Goal: Connect with others: Connect with others

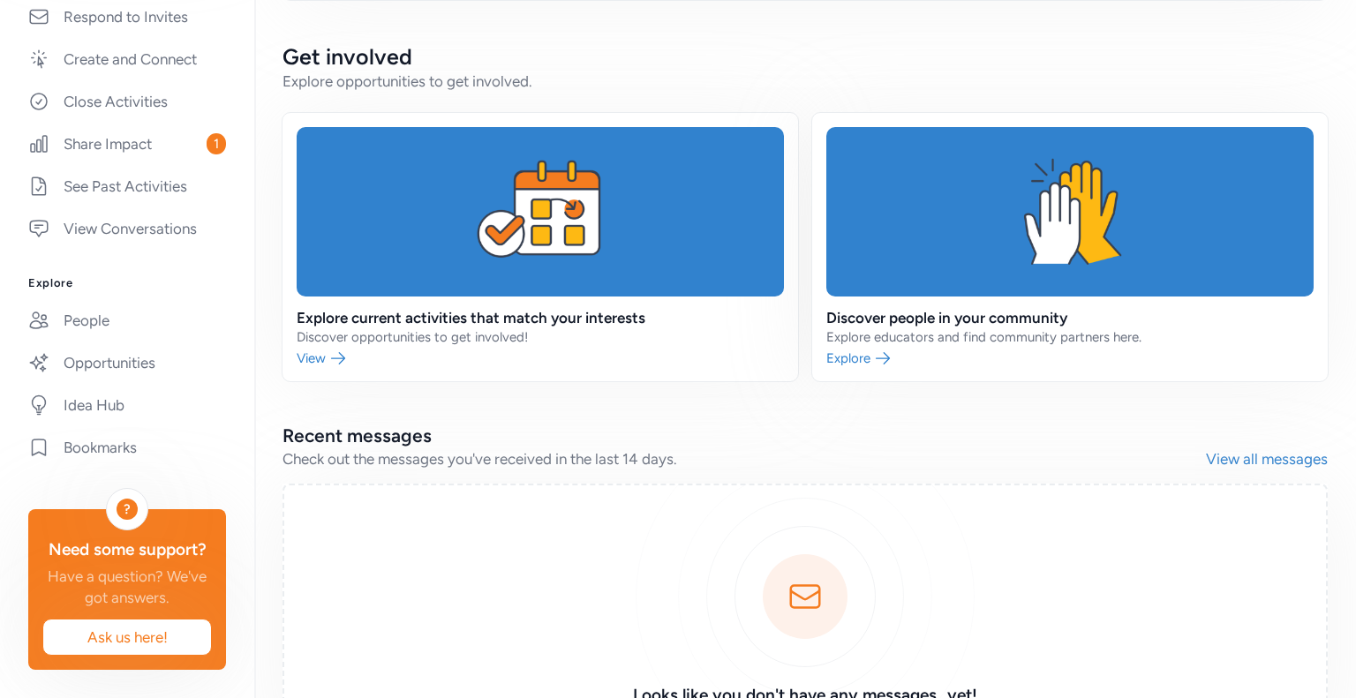
scroll to position [670, 0]
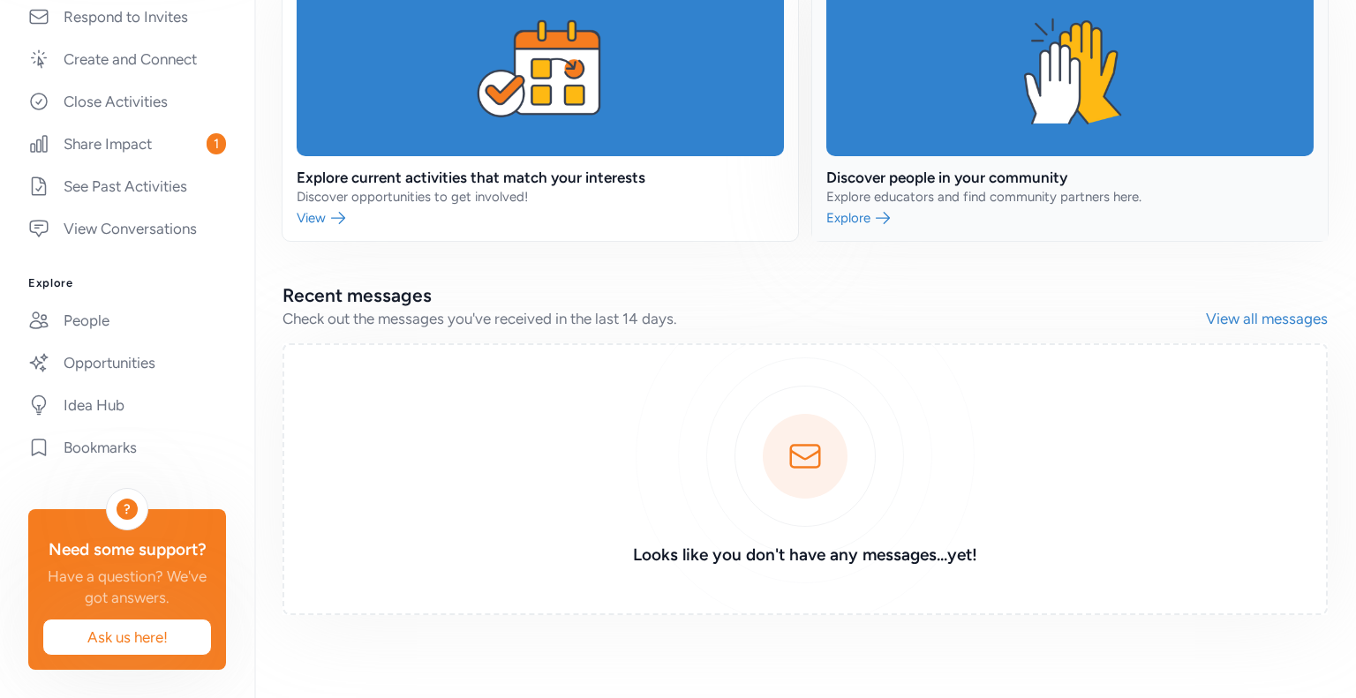
click at [852, 211] on link at bounding box center [1069, 107] width 515 height 268
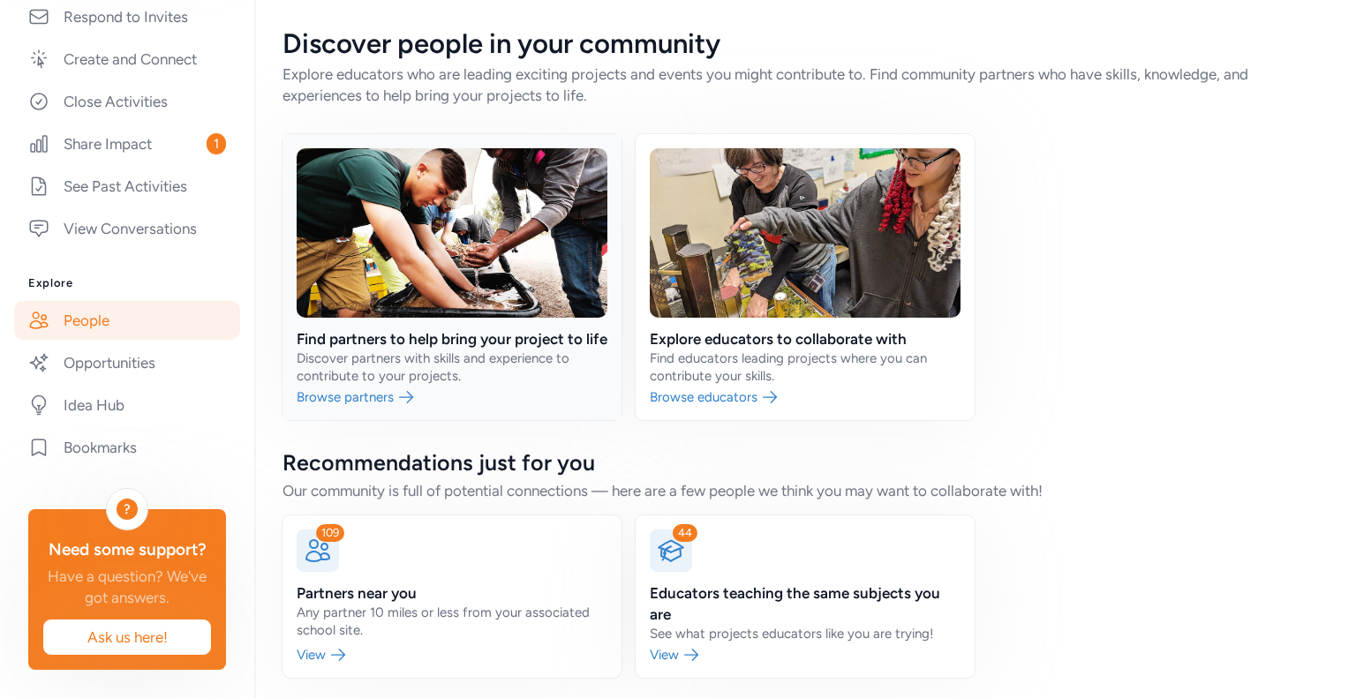
scroll to position [28, 0]
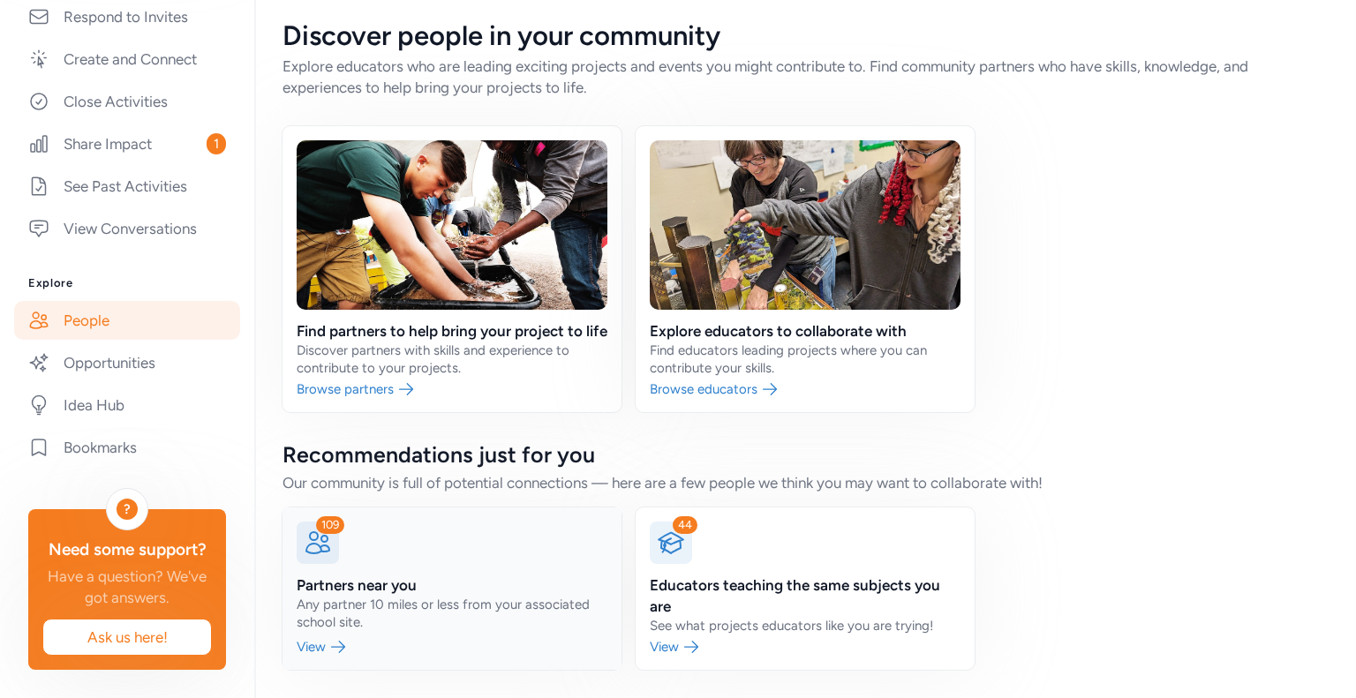
click at [328, 637] on link at bounding box center [451, 588] width 339 height 162
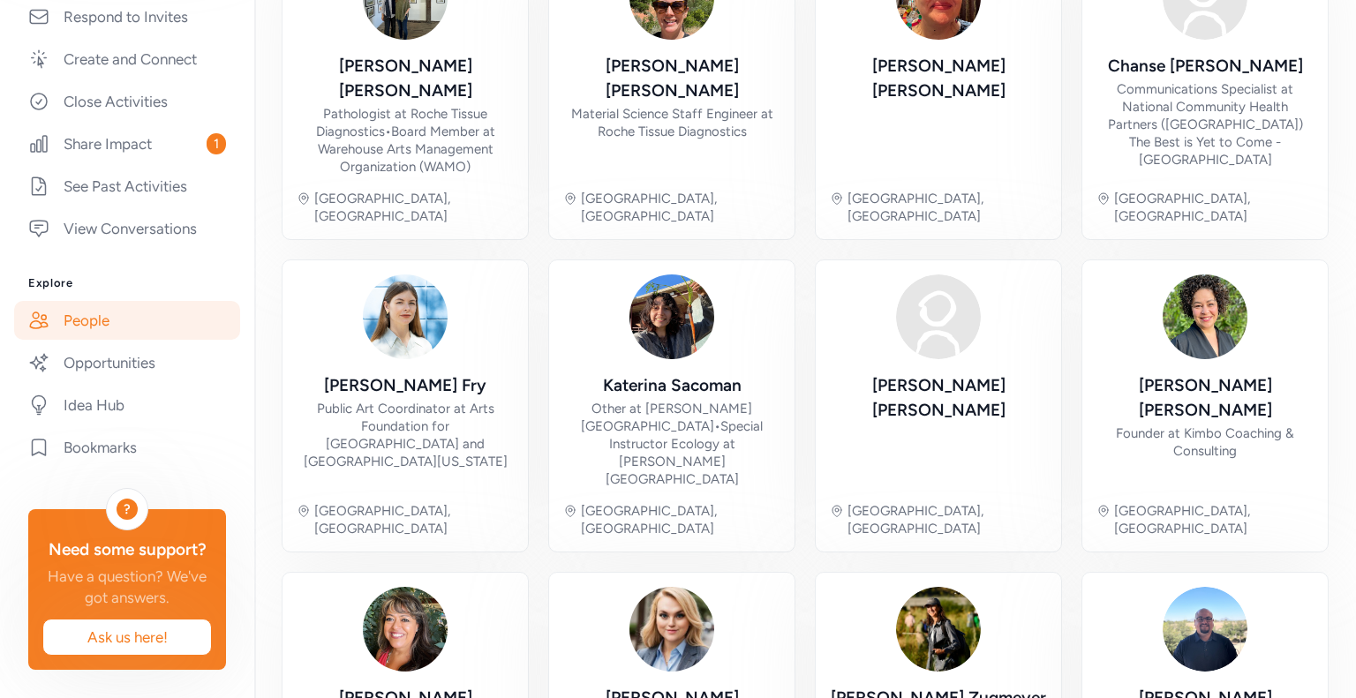
scroll to position [623, 0]
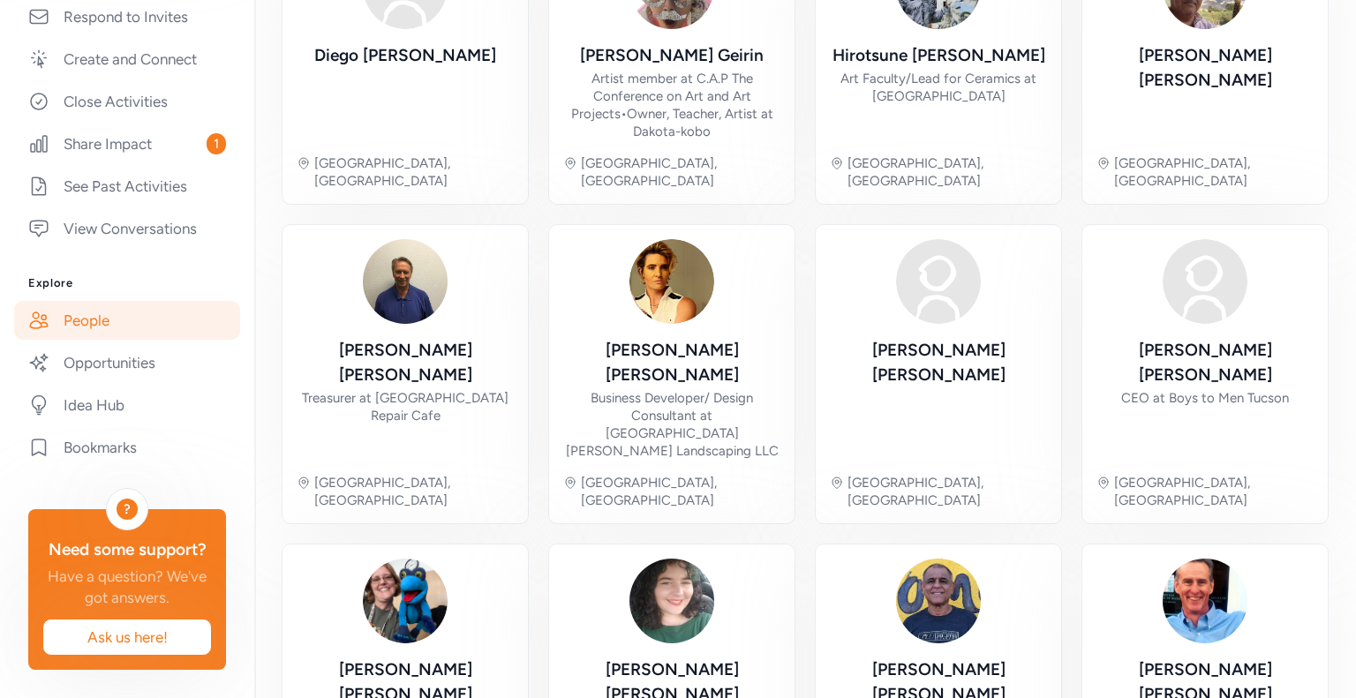
scroll to position [605, 0]
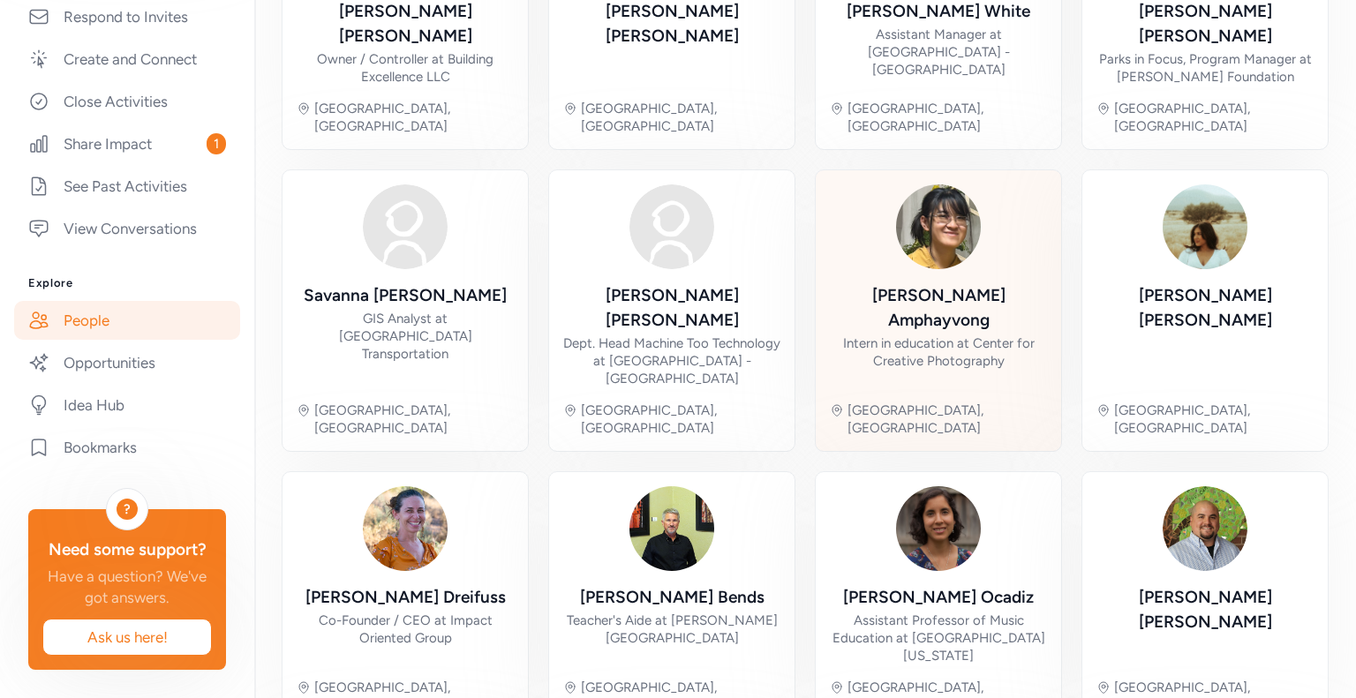
scroll to position [570, 0]
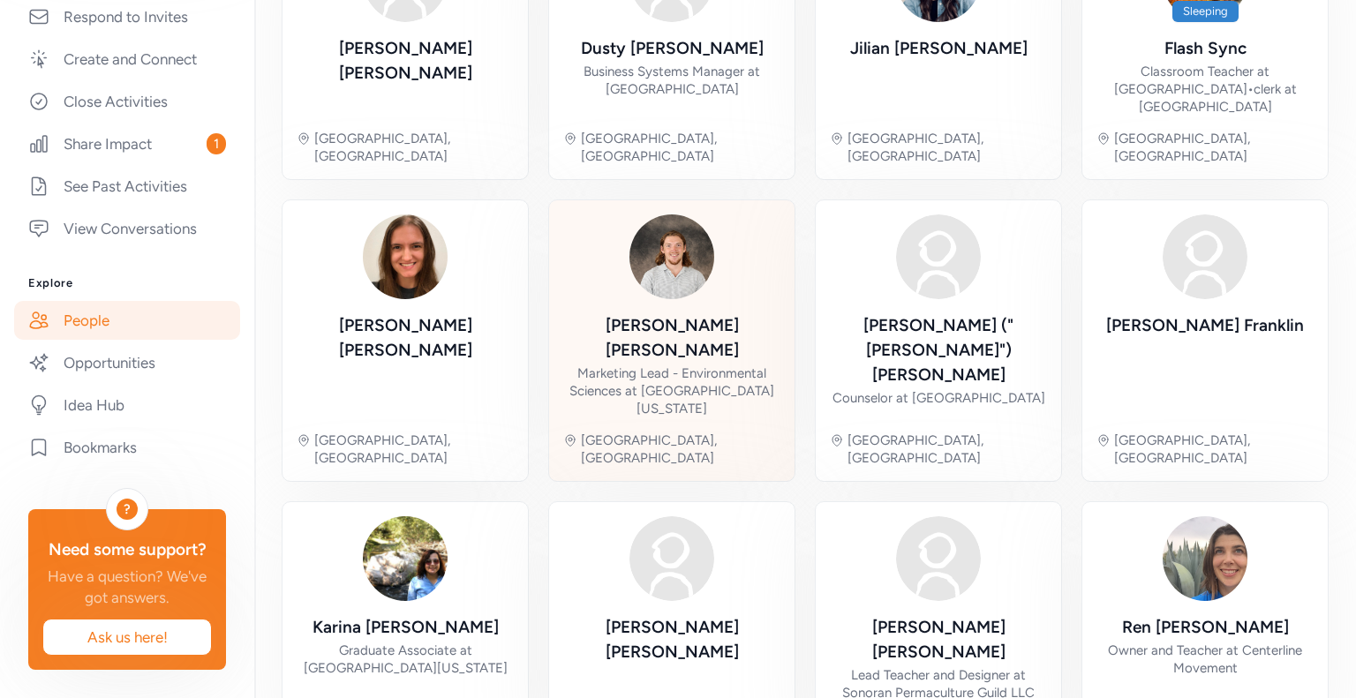
scroll to position [577, 0]
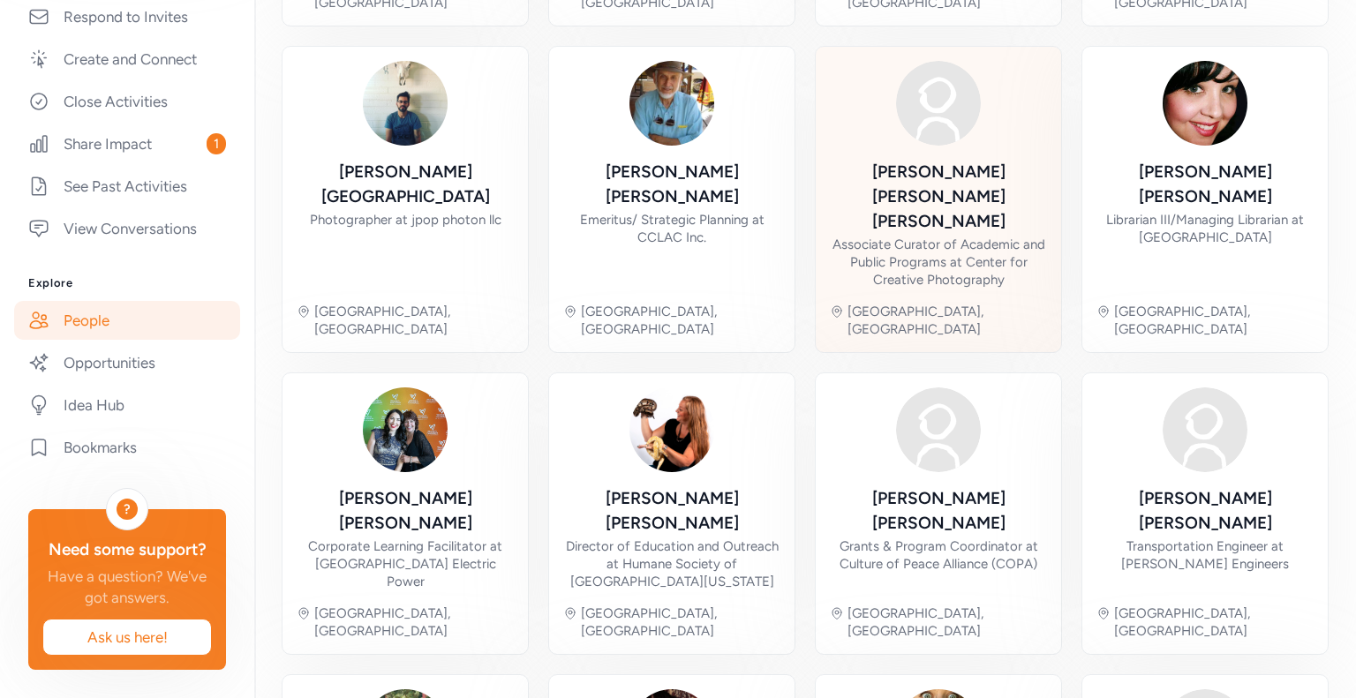
scroll to position [623, 0]
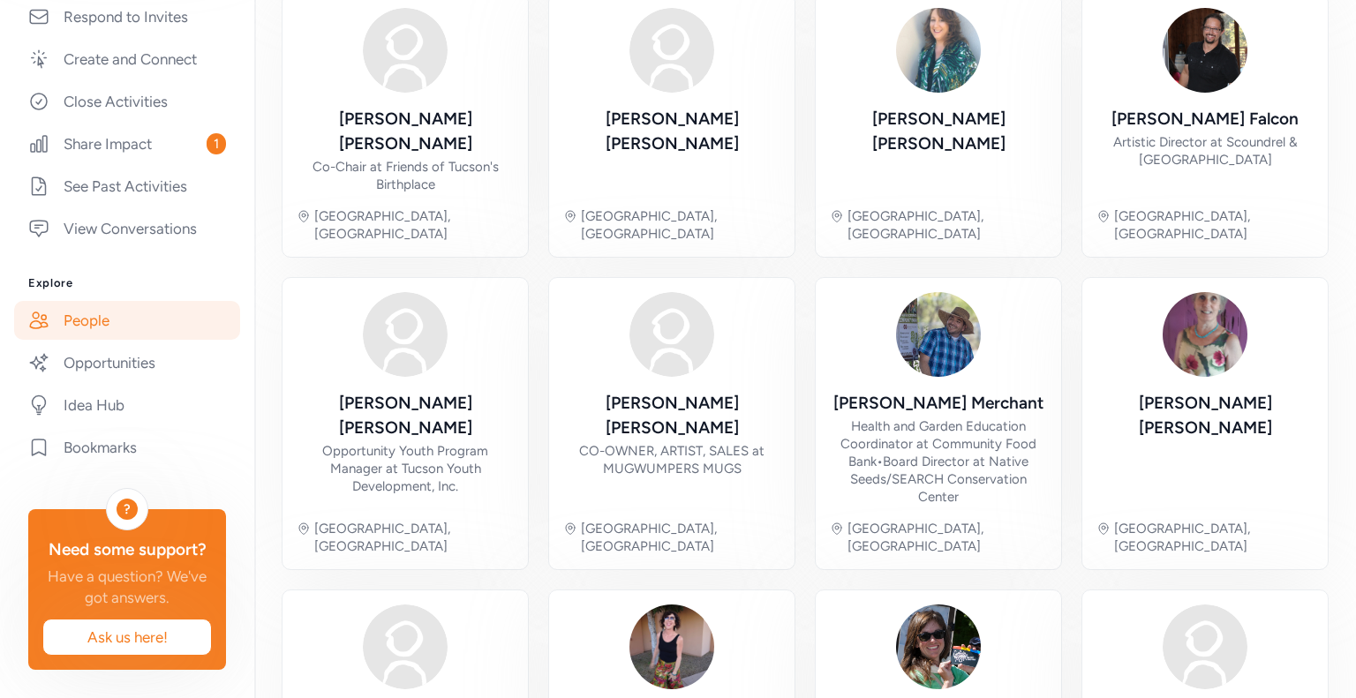
scroll to position [588, 0]
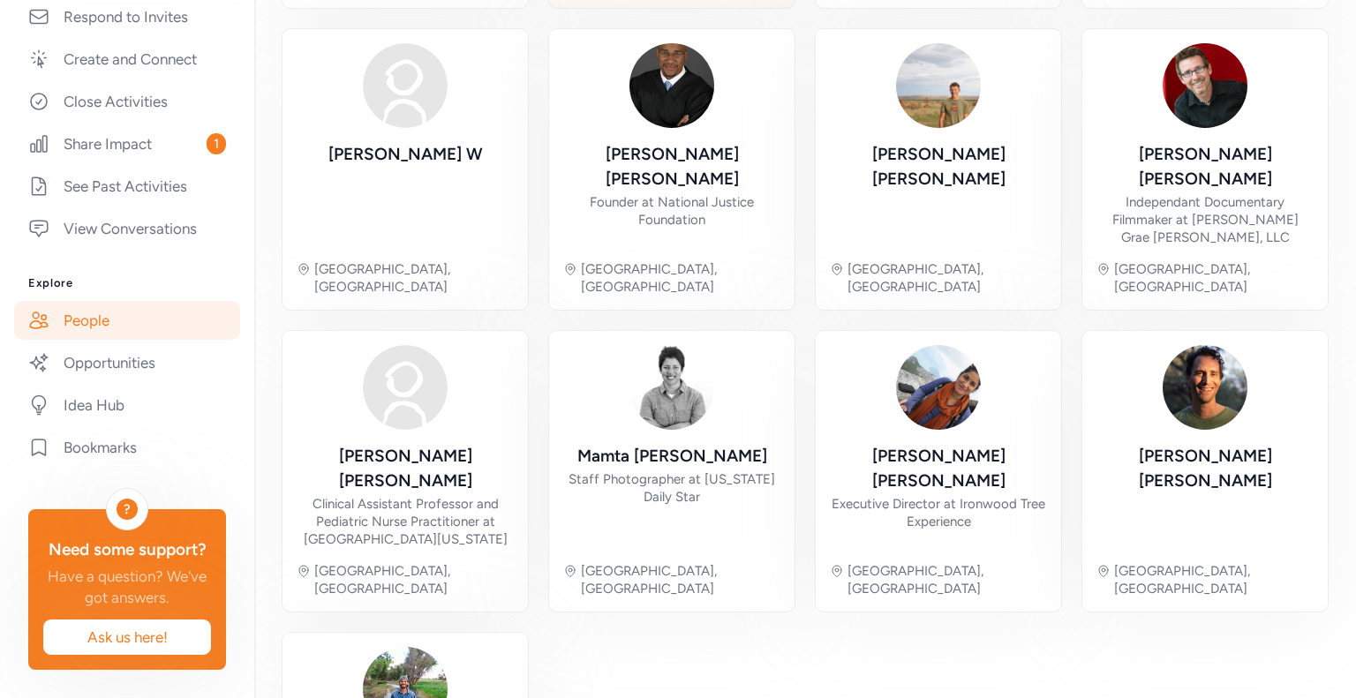
scroll to position [605, 0]
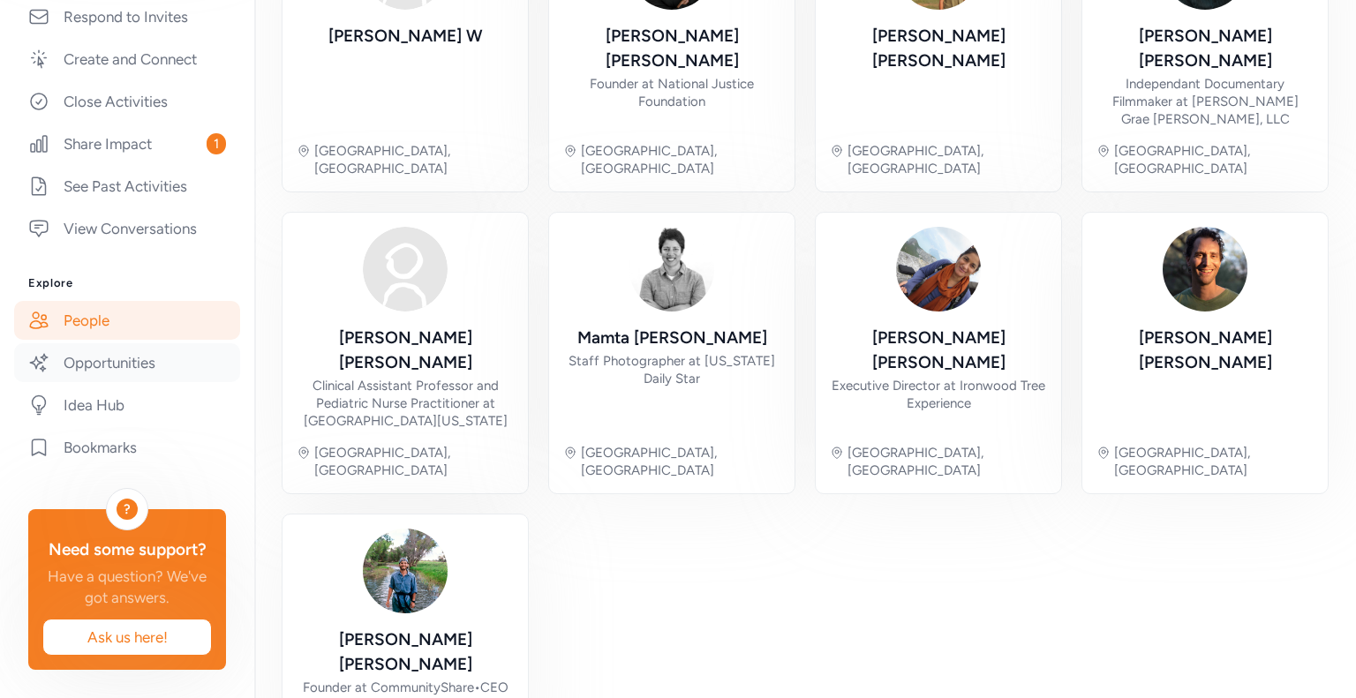
click at [98, 343] on link "Opportunities" at bounding box center [127, 362] width 226 height 39
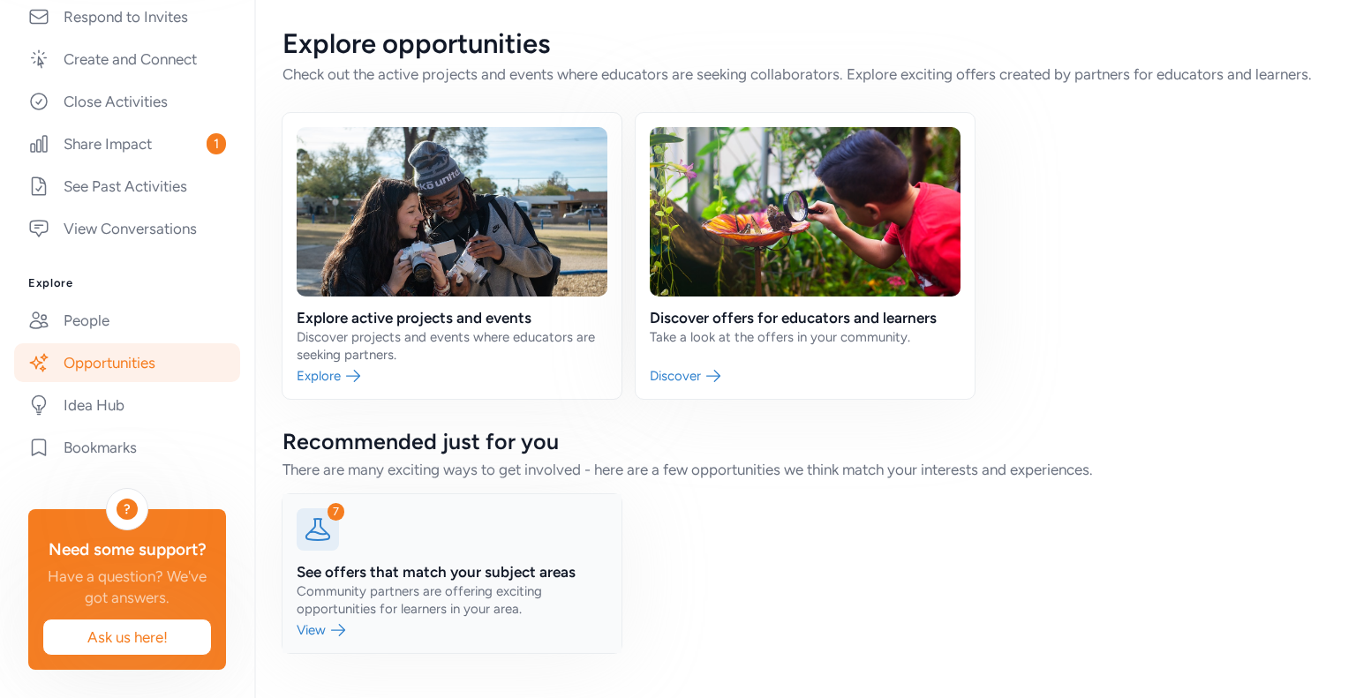
click at [495, 577] on link at bounding box center [451, 573] width 339 height 159
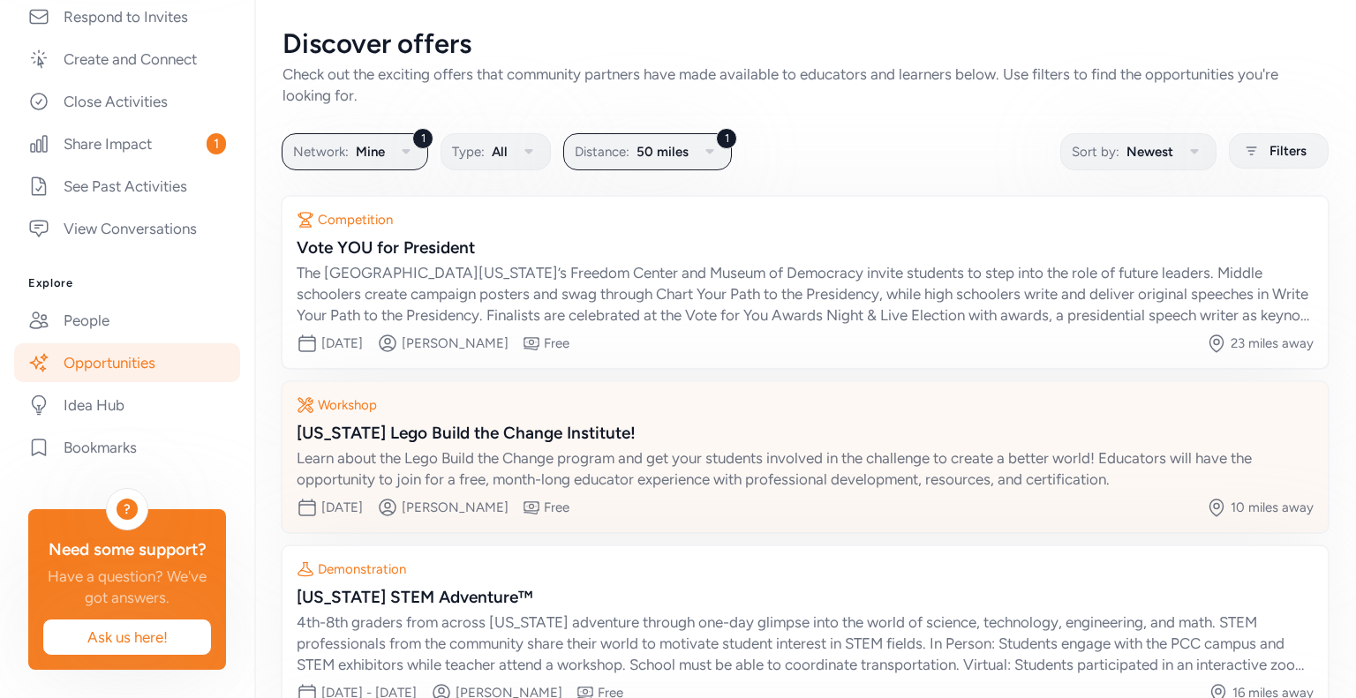
click at [665, 451] on div "Learn about the Lego Build the Change program and get your students involved in…" at bounding box center [805, 468] width 1017 height 42
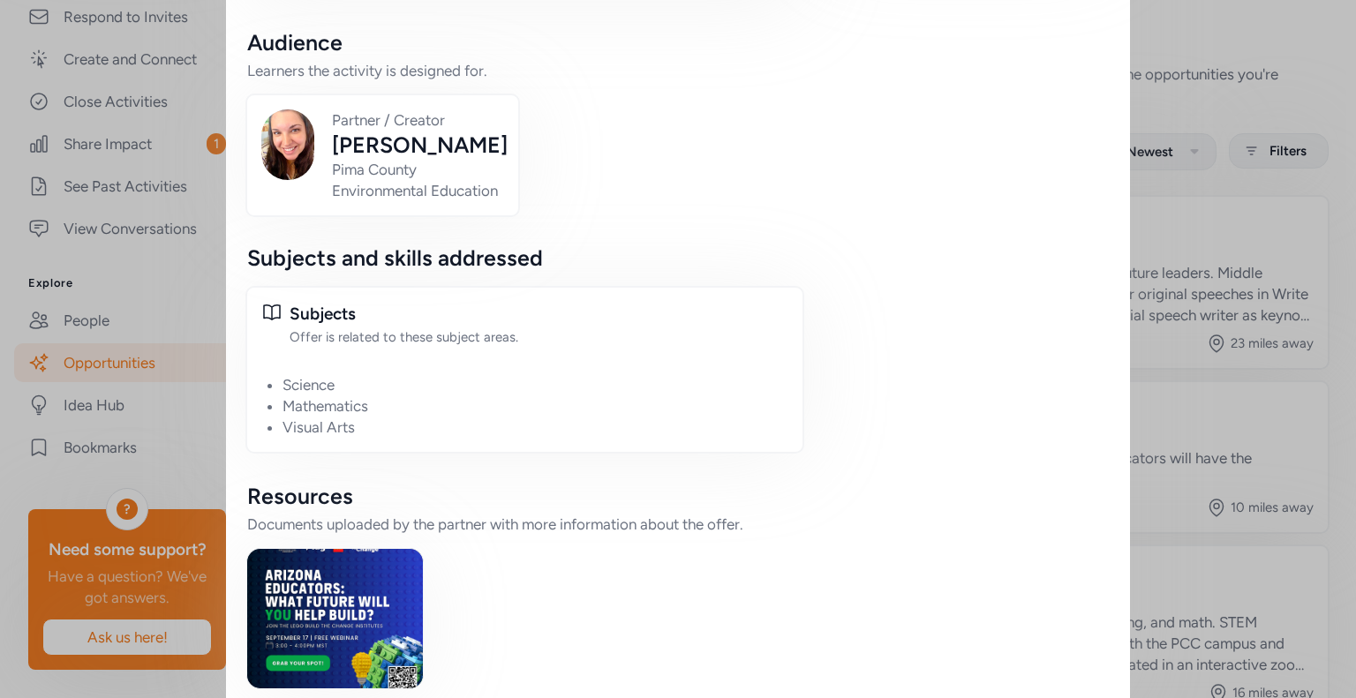
scroll to position [487, 0]
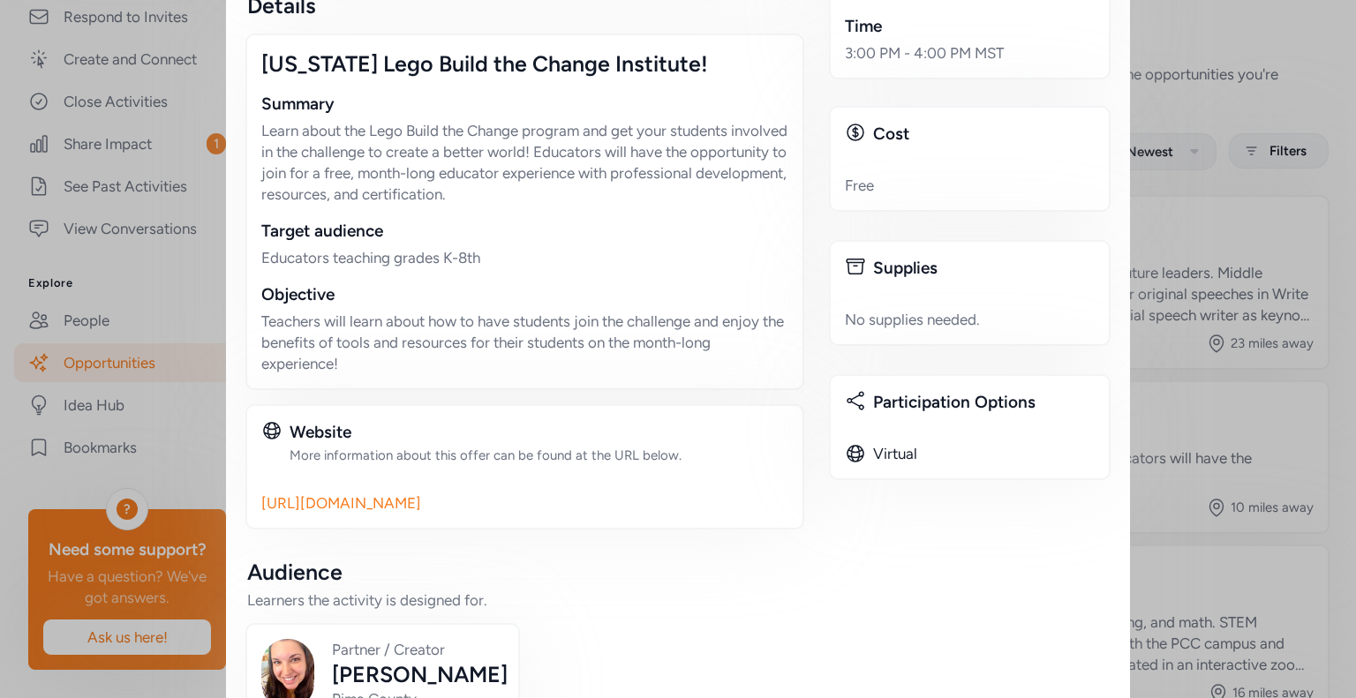
click at [481, 492] on link "[URL][DOMAIN_NAME]" at bounding box center [524, 502] width 527 height 21
click at [1282, 78] on div "Close Interested in [PERSON_NAME]'s offer? Connect with [PERSON_NAME] to share …" at bounding box center [678, 383] width 1356 height 1740
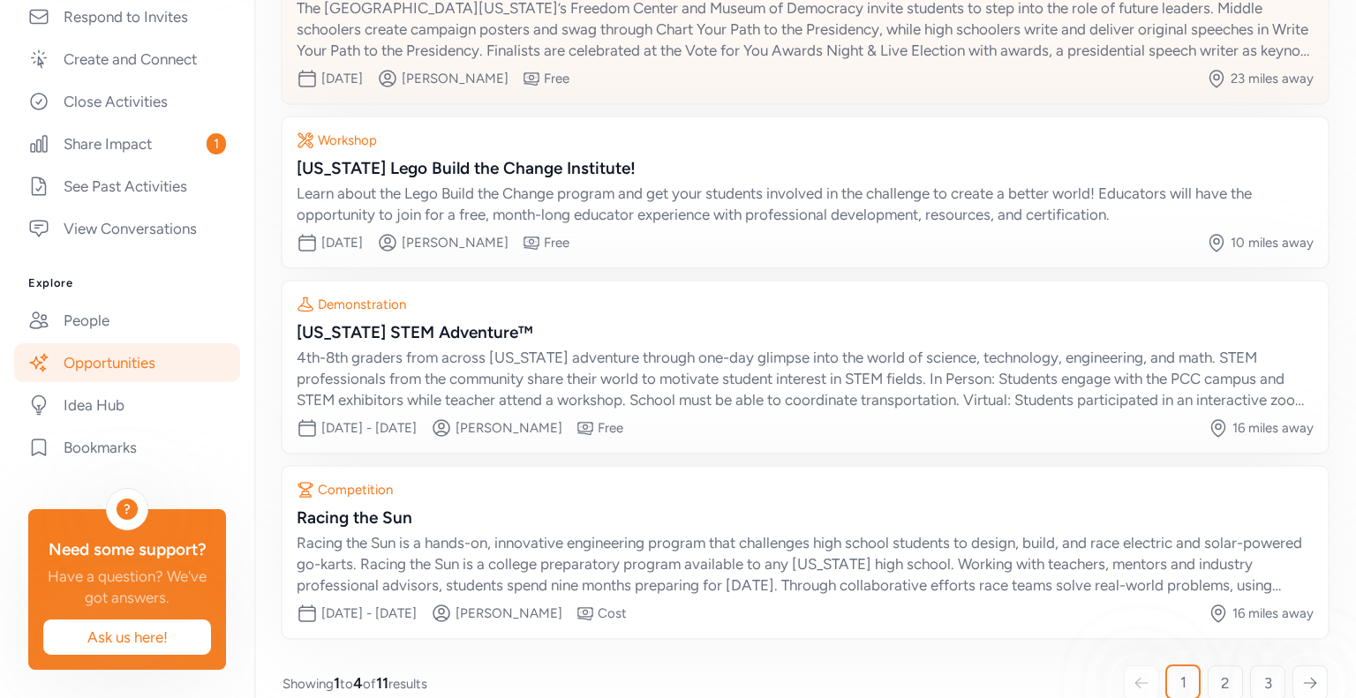
scroll to position [291, 0]
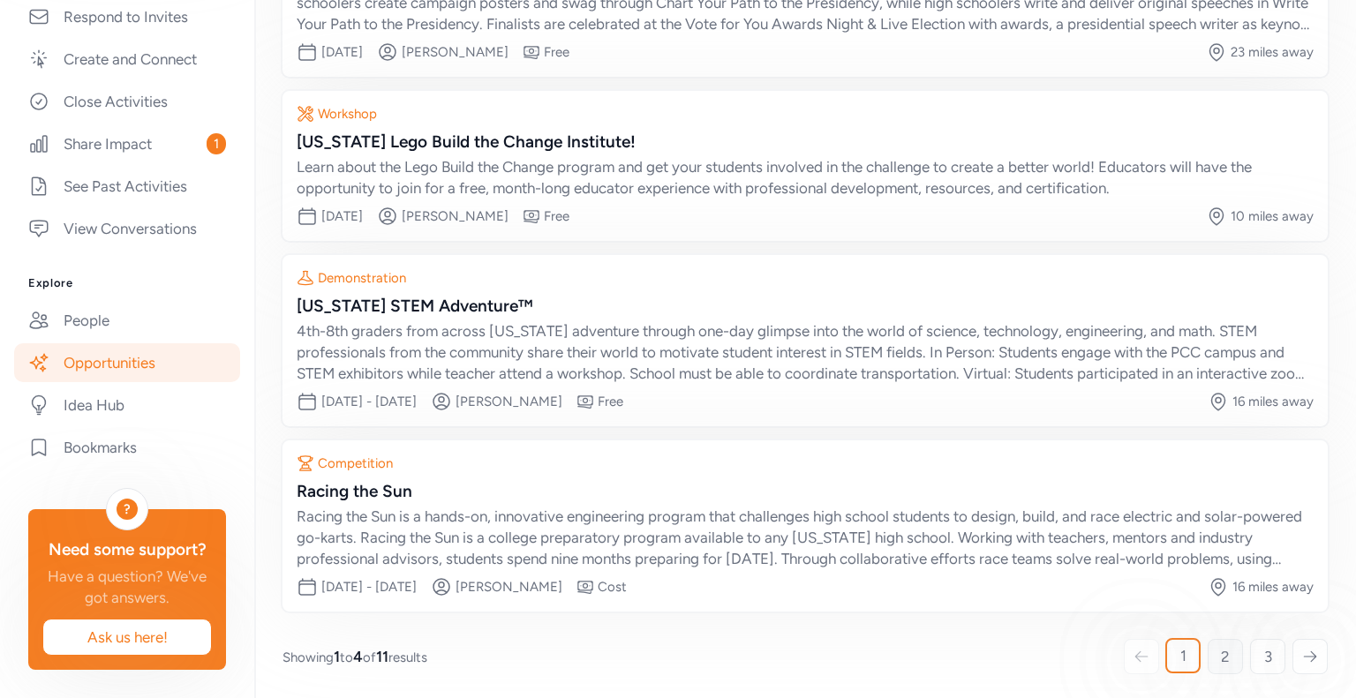
click at [1222, 663] on link "2" at bounding box center [1224, 656] width 35 height 35
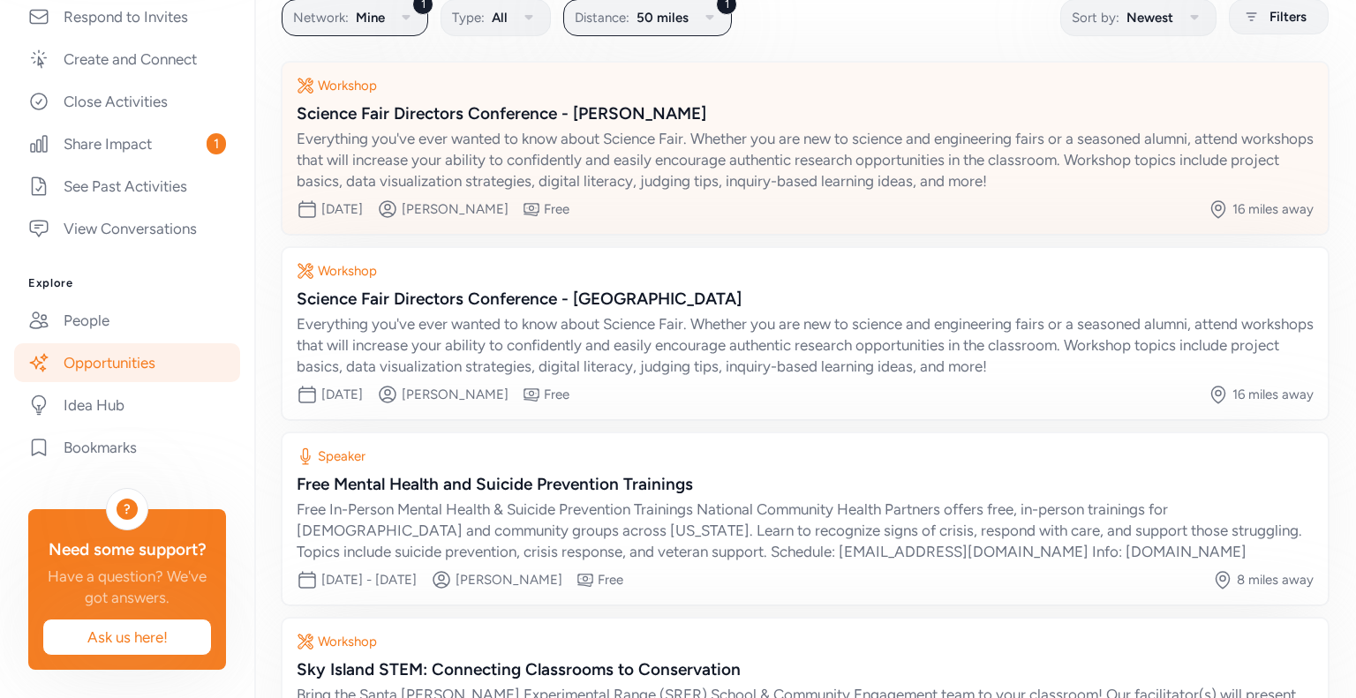
scroll to position [312, 0]
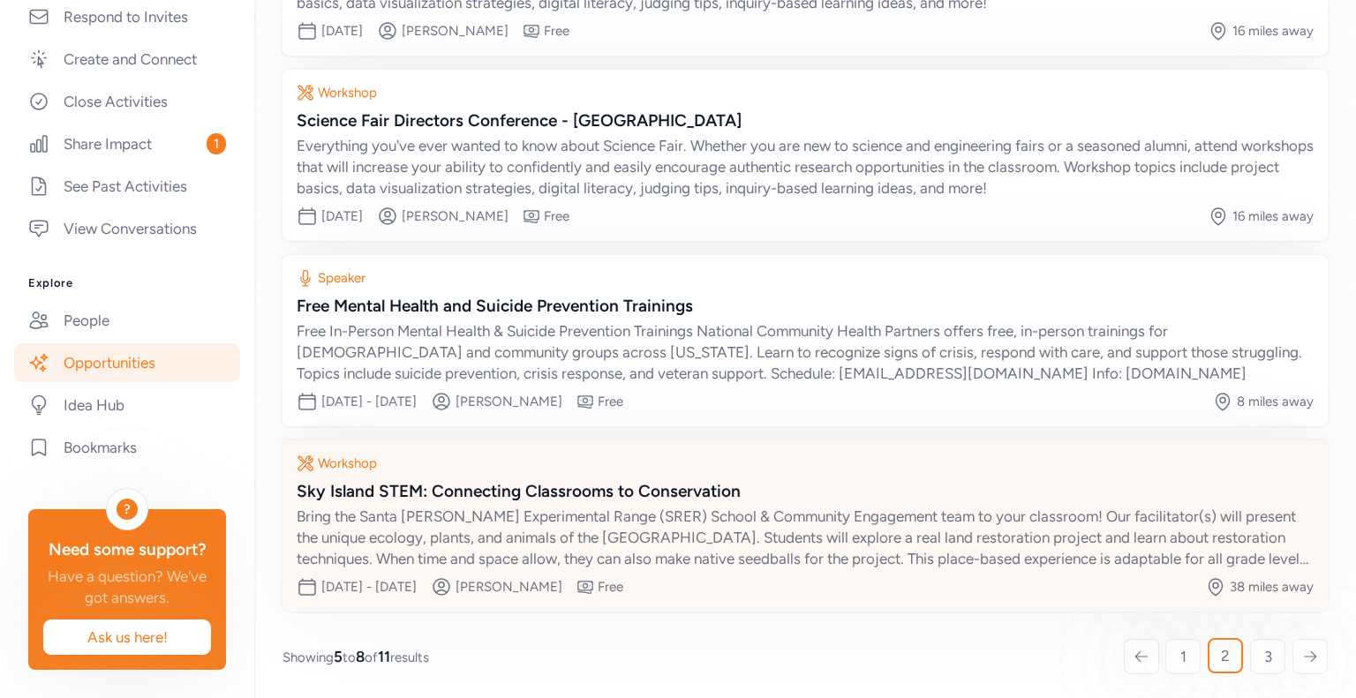
click at [410, 491] on div "Sky Island STEM: Connecting Classrooms to Conservation" at bounding box center [805, 491] width 1017 height 25
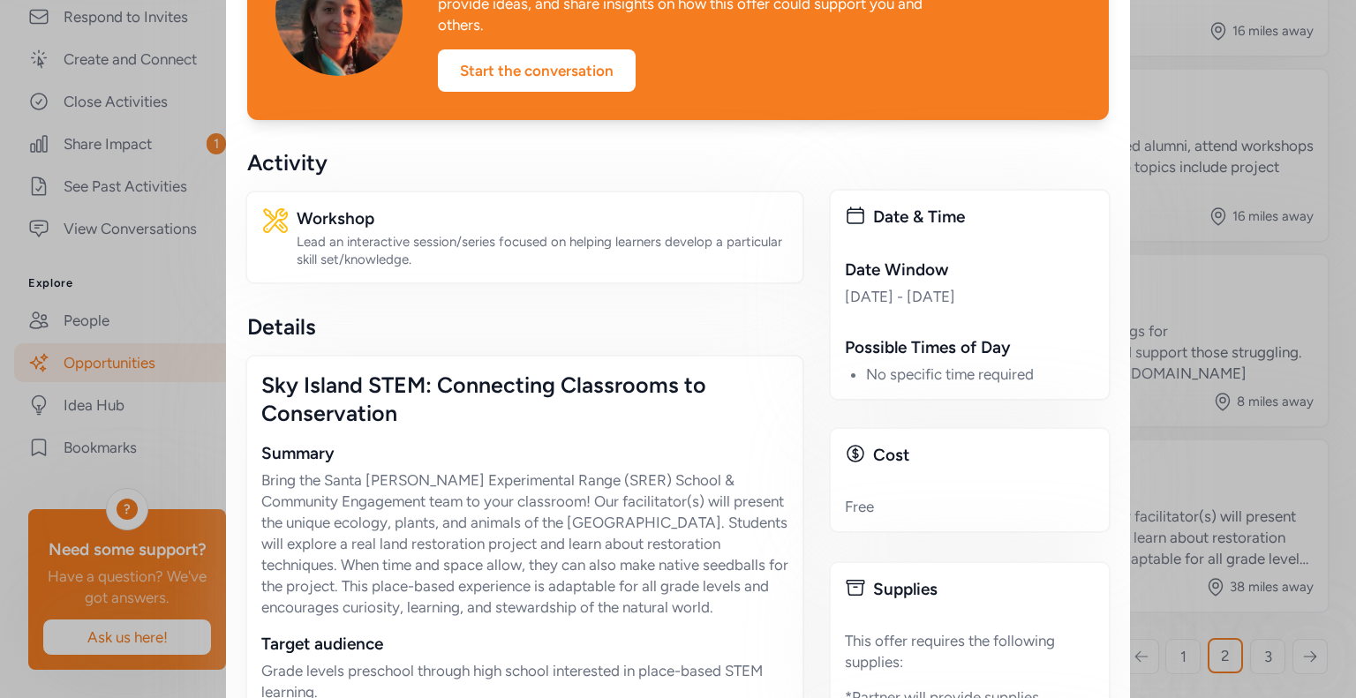
scroll to position [78, 0]
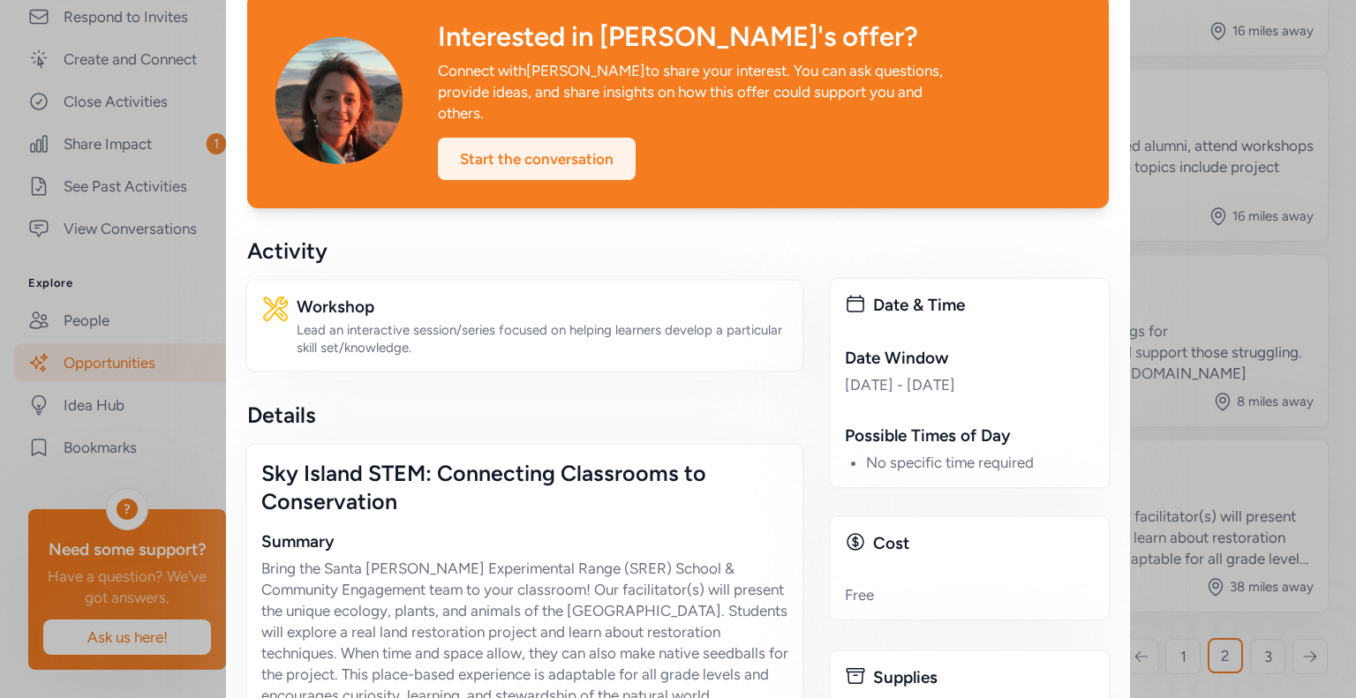
click at [480, 138] on div "Start the conversation" at bounding box center [537, 159] width 198 height 42
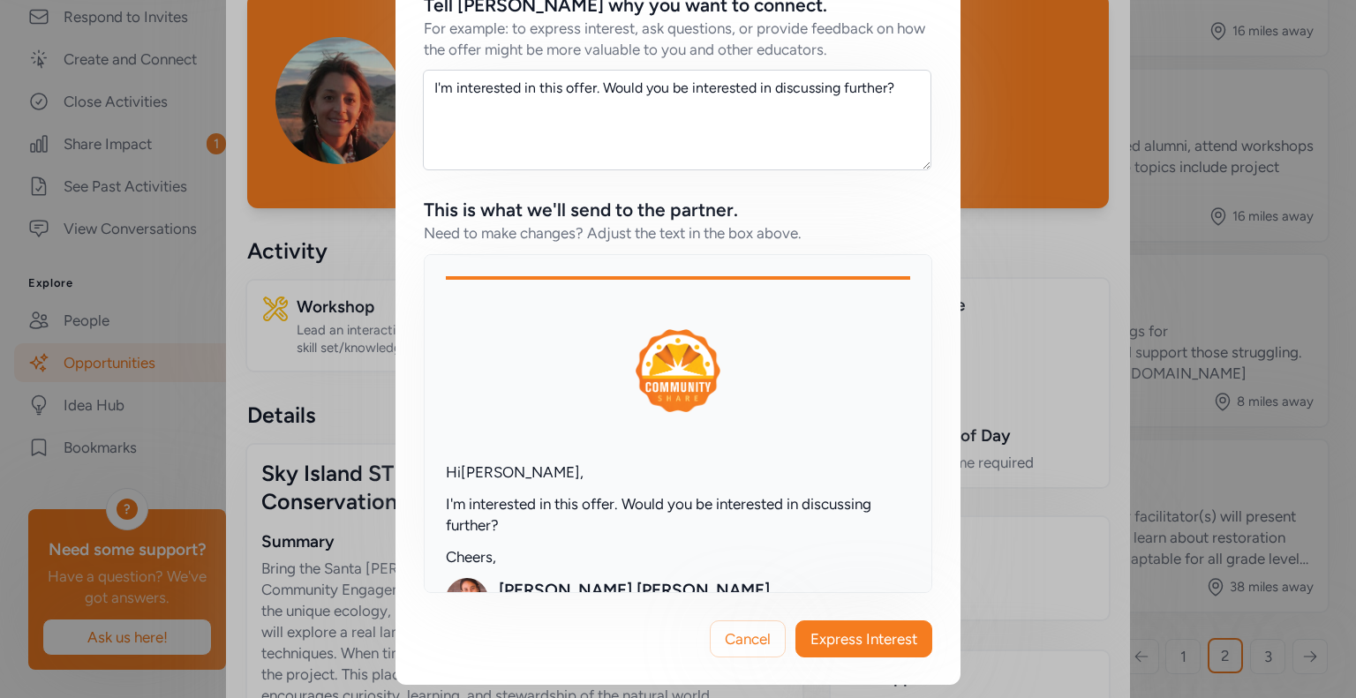
scroll to position [306, 0]
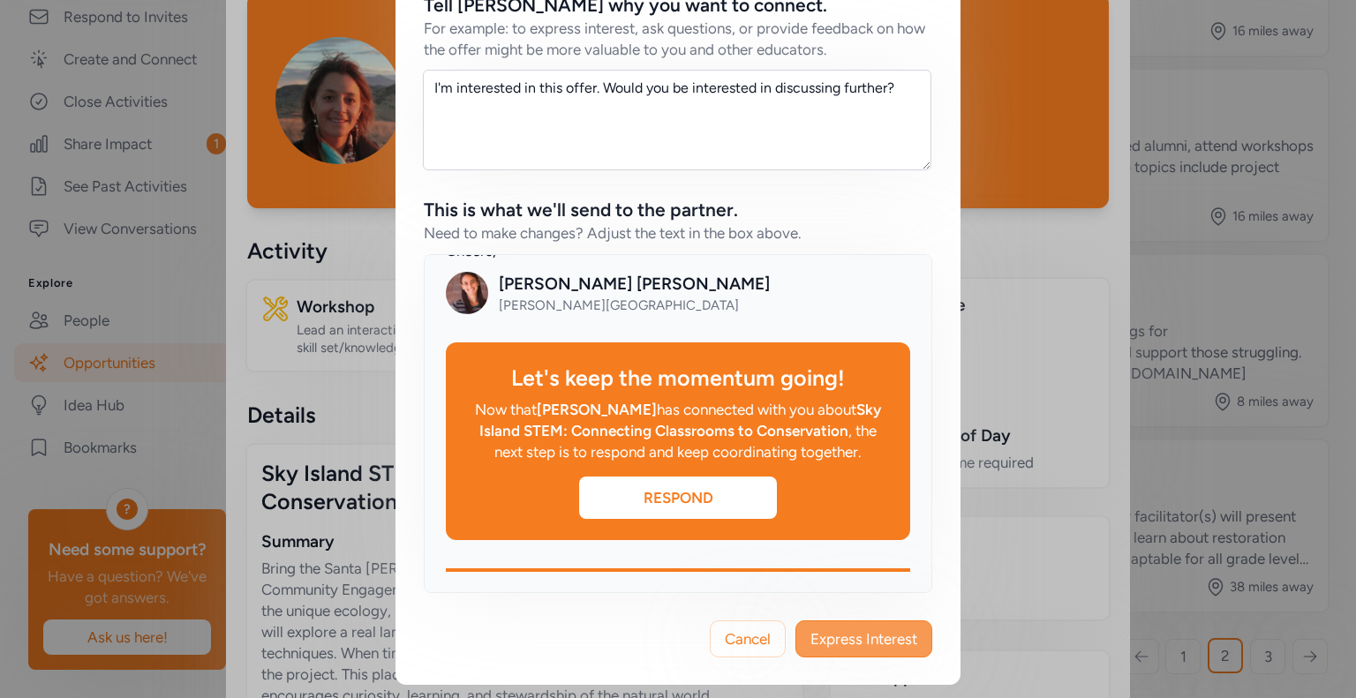
click at [869, 632] on span "Express Interest" at bounding box center [863, 638] width 107 height 21
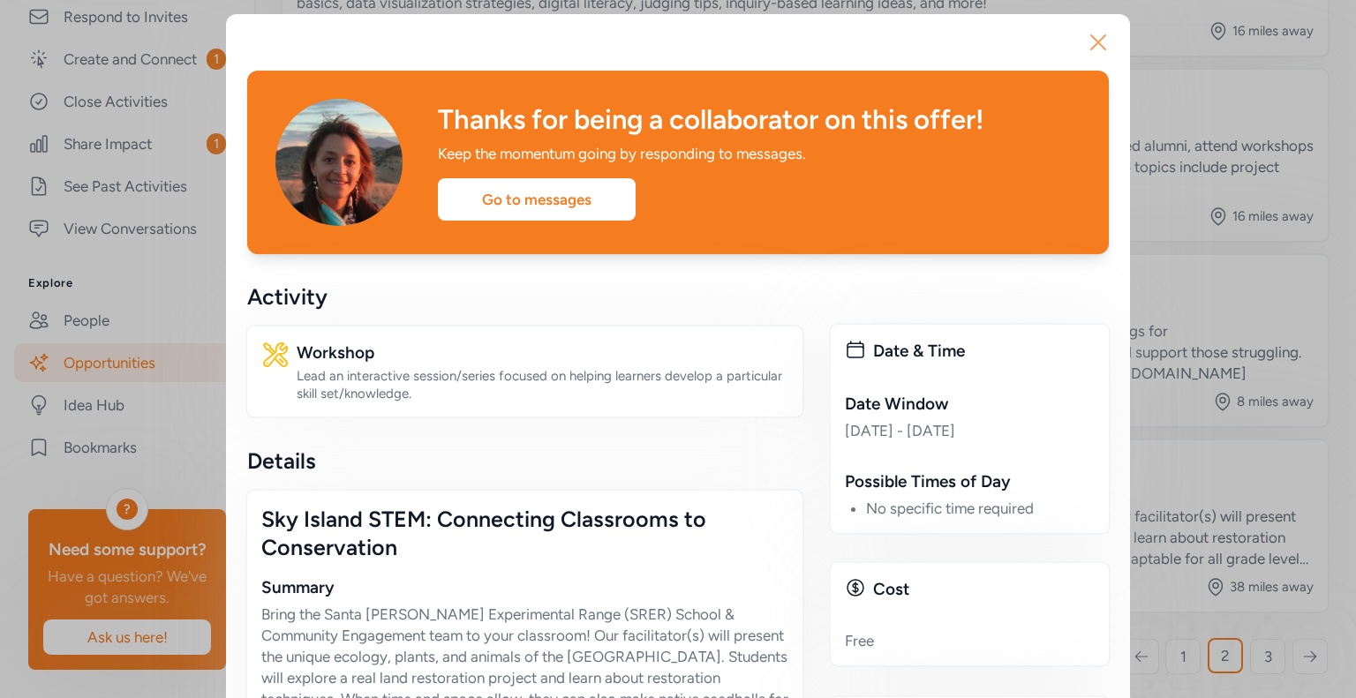
drag, startPoint x: 1100, startPoint y: 56, endPoint x: 1086, endPoint y: 59, distance: 13.5
click at [1096, 57] on button "Close" at bounding box center [1098, 42] width 56 height 56
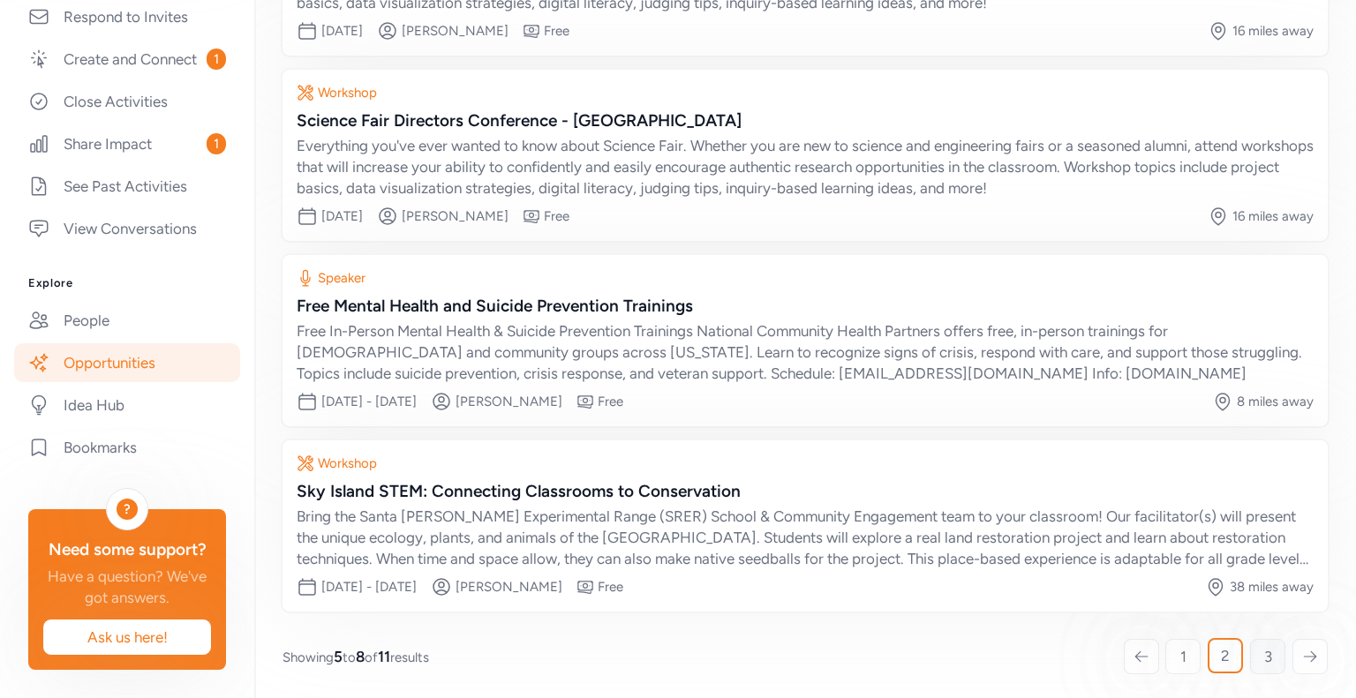
click at [1258, 652] on link "3" at bounding box center [1267, 656] width 35 height 35
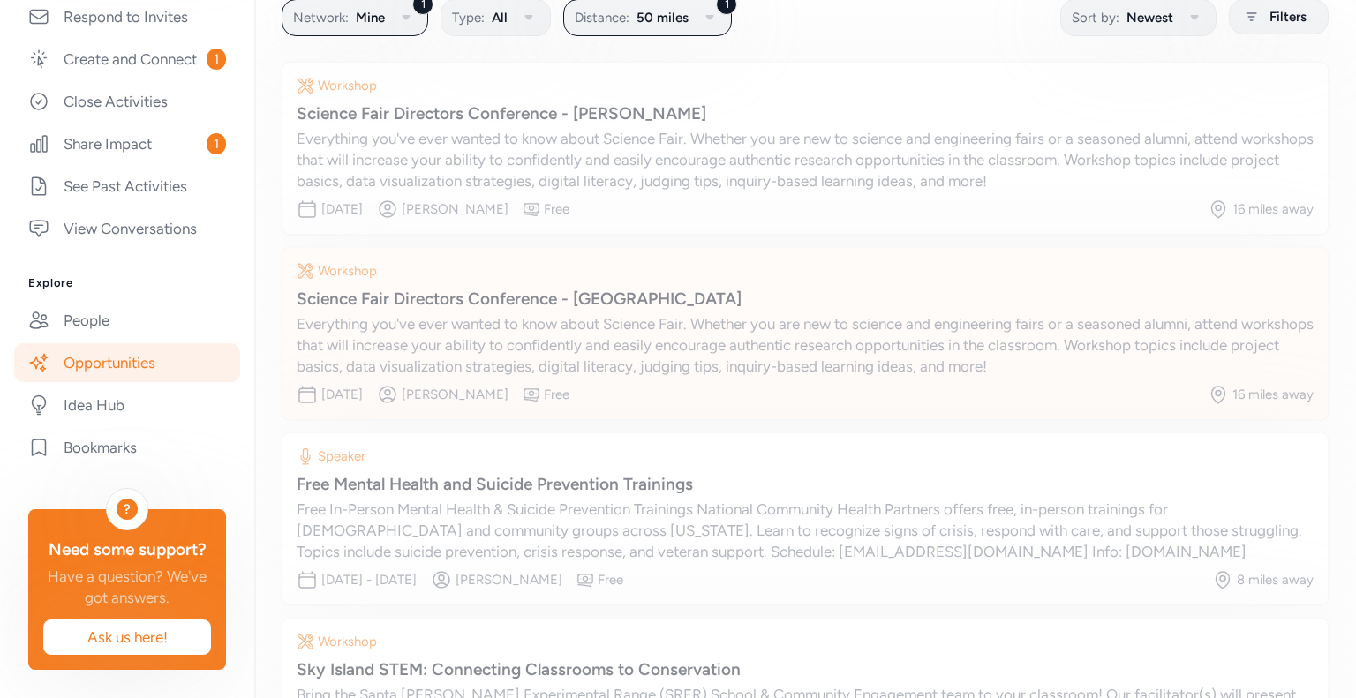
scroll to position [128, 0]
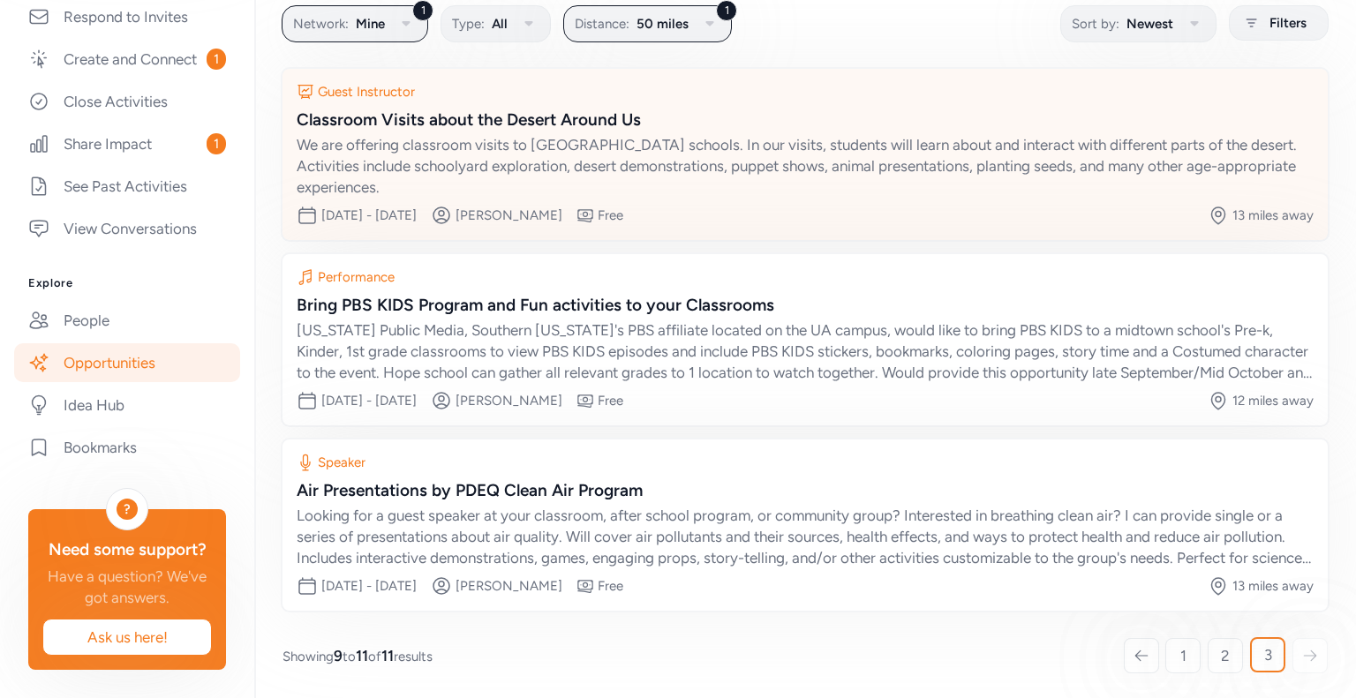
click at [831, 161] on div "We are offering classroom visits to [GEOGRAPHIC_DATA] schools. In our visits, s…" at bounding box center [805, 166] width 1017 height 64
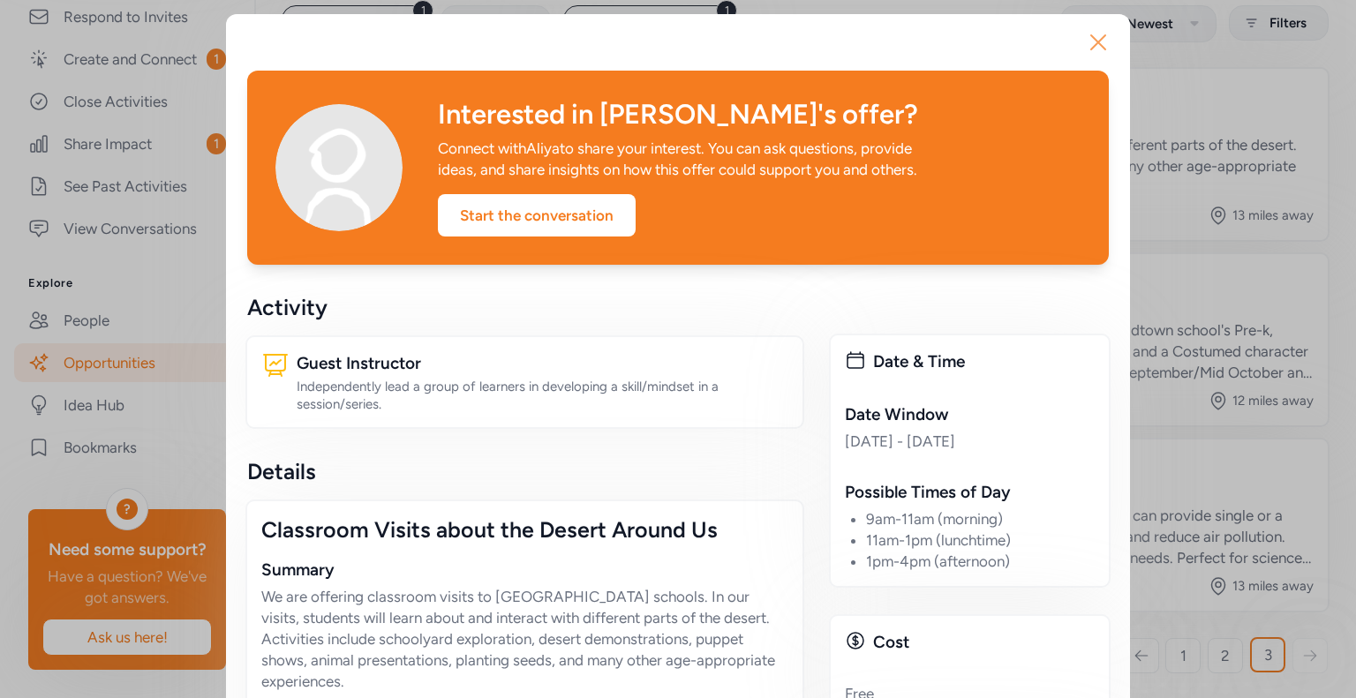
click at [1091, 45] on icon "button" at bounding box center [1098, 42] width 14 height 14
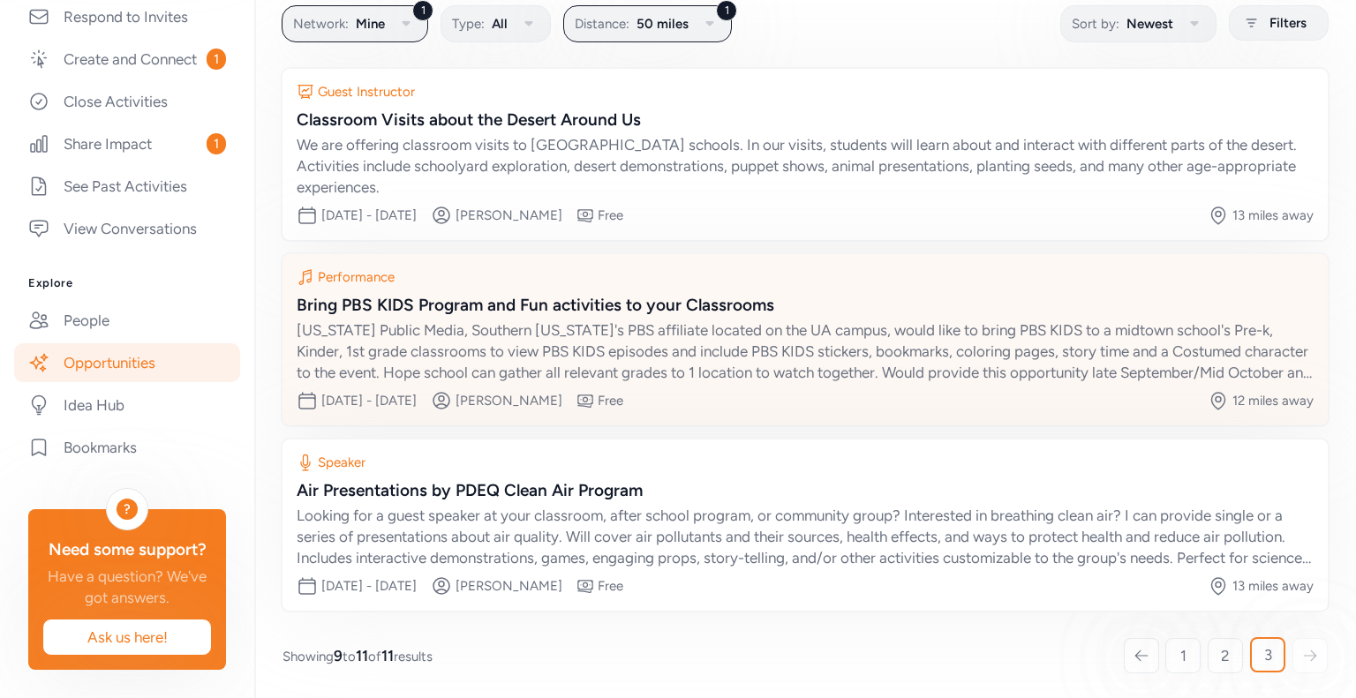
click at [728, 342] on div "[US_STATE] Public Media, Southern [US_STATE]'s PBS affiliate located on the UA …" at bounding box center [805, 351] width 1017 height 64
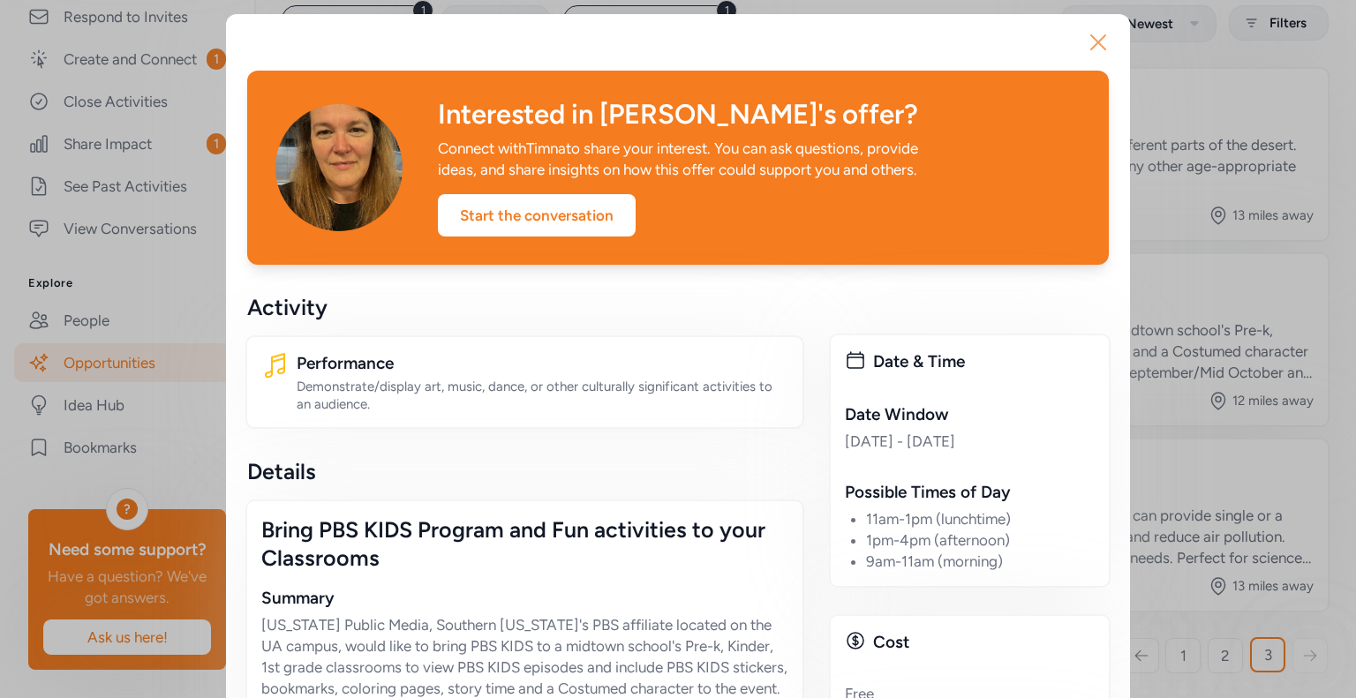
click at [1092, 34] on icon "button" at bounding box center [1098, 42] width 28 height 28
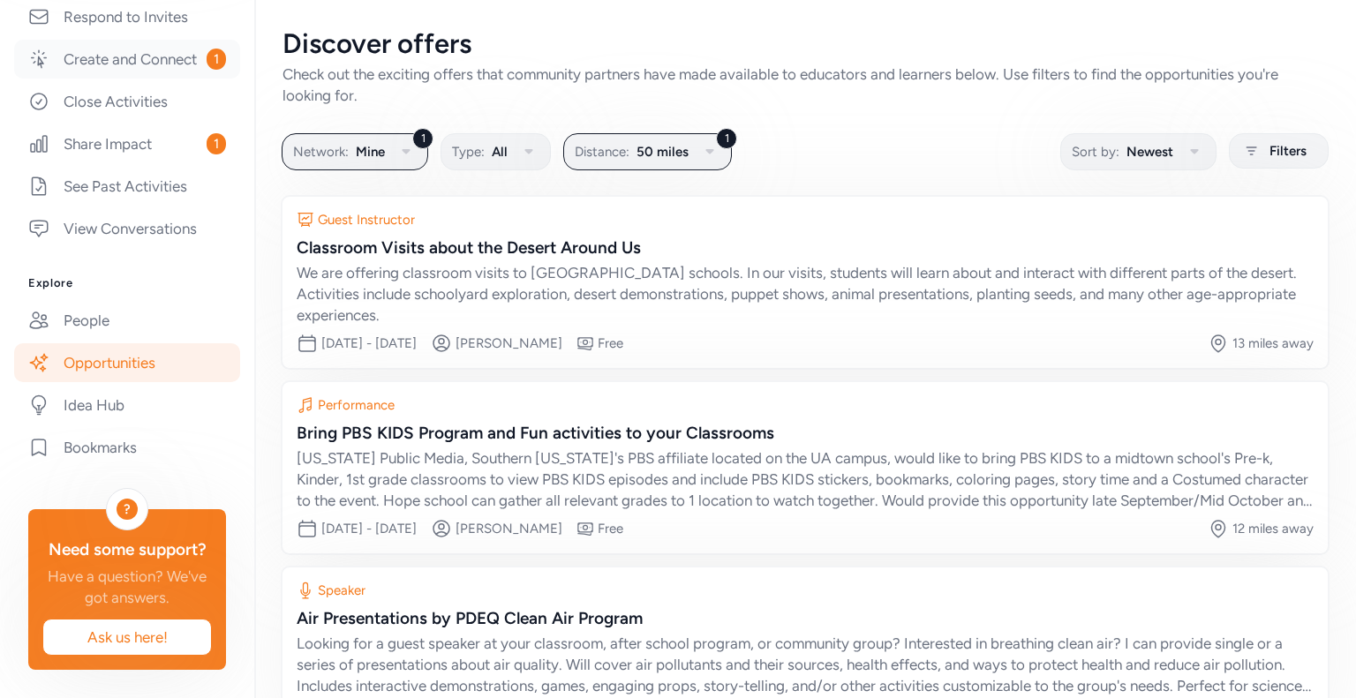
click at [116, 40] on link "Create and Connect 1" at bounding box center [127, 59] width 226 height 39
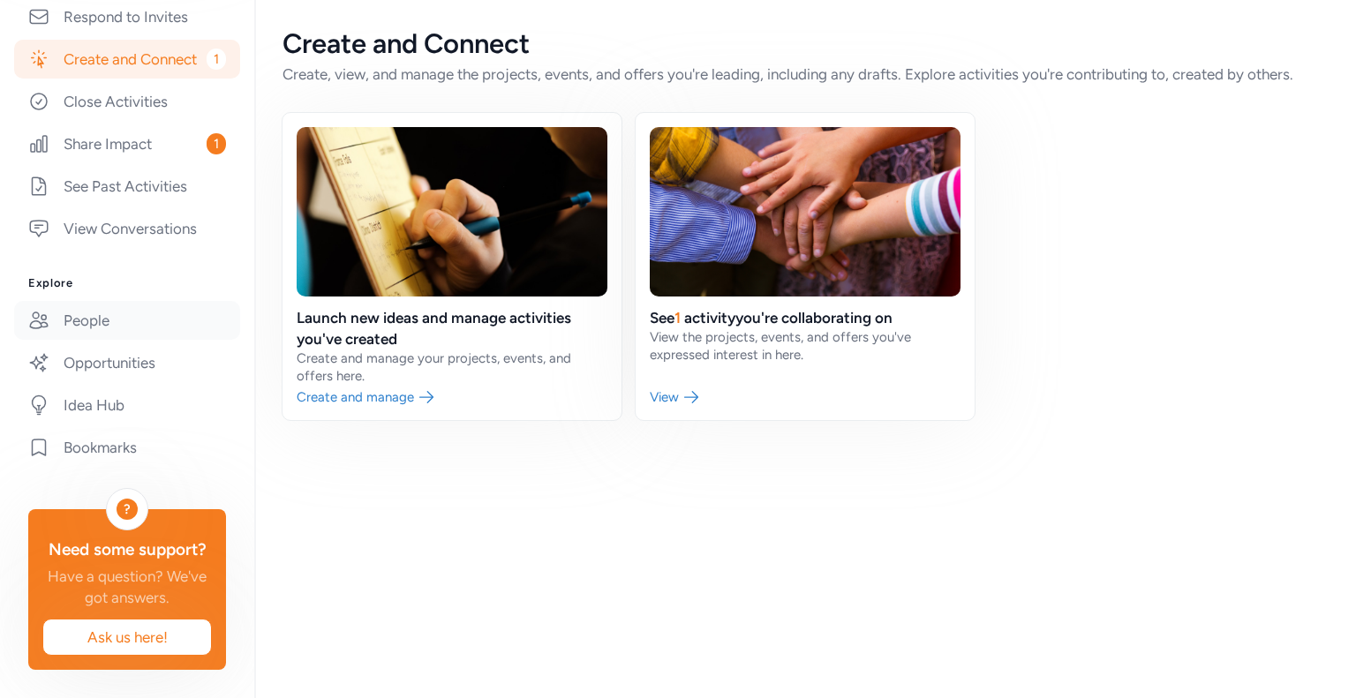
click at [102, 319] on link "People" at bounding box center [127, 320] width 226 height 39
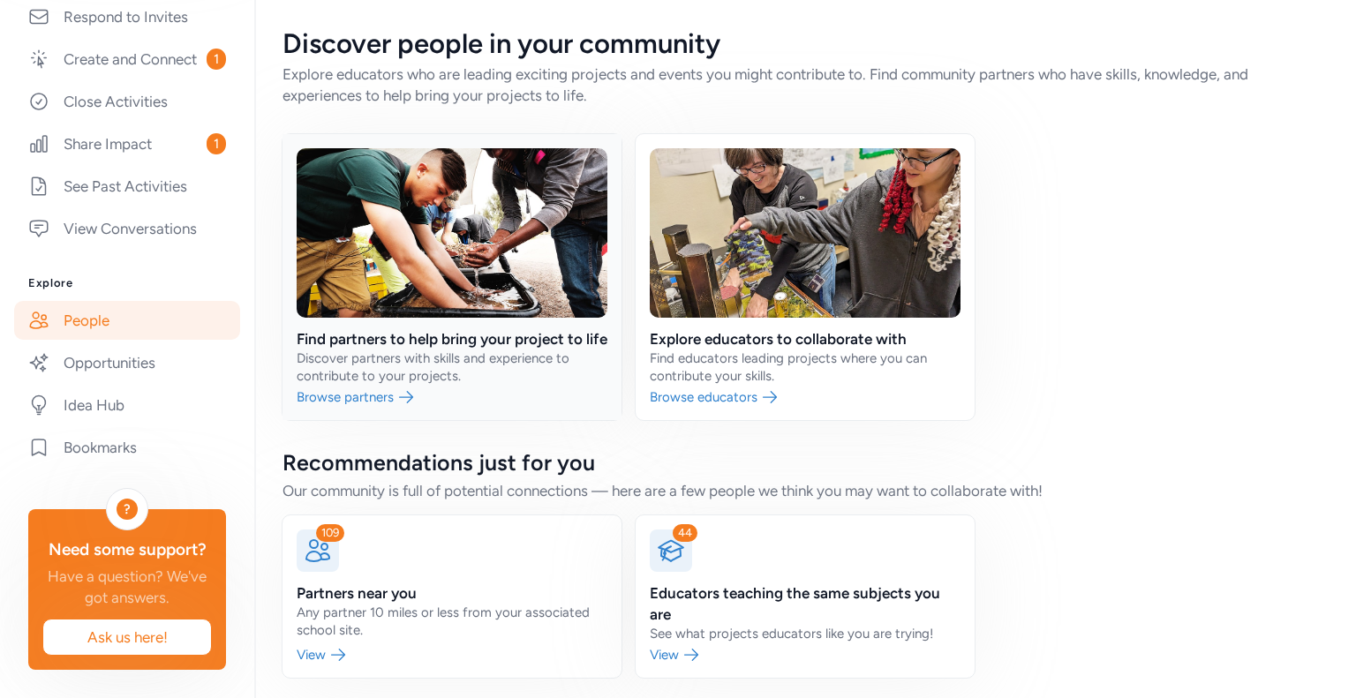
click at [500, 340] on link at bounding box center [451, 277] width 339 height 286
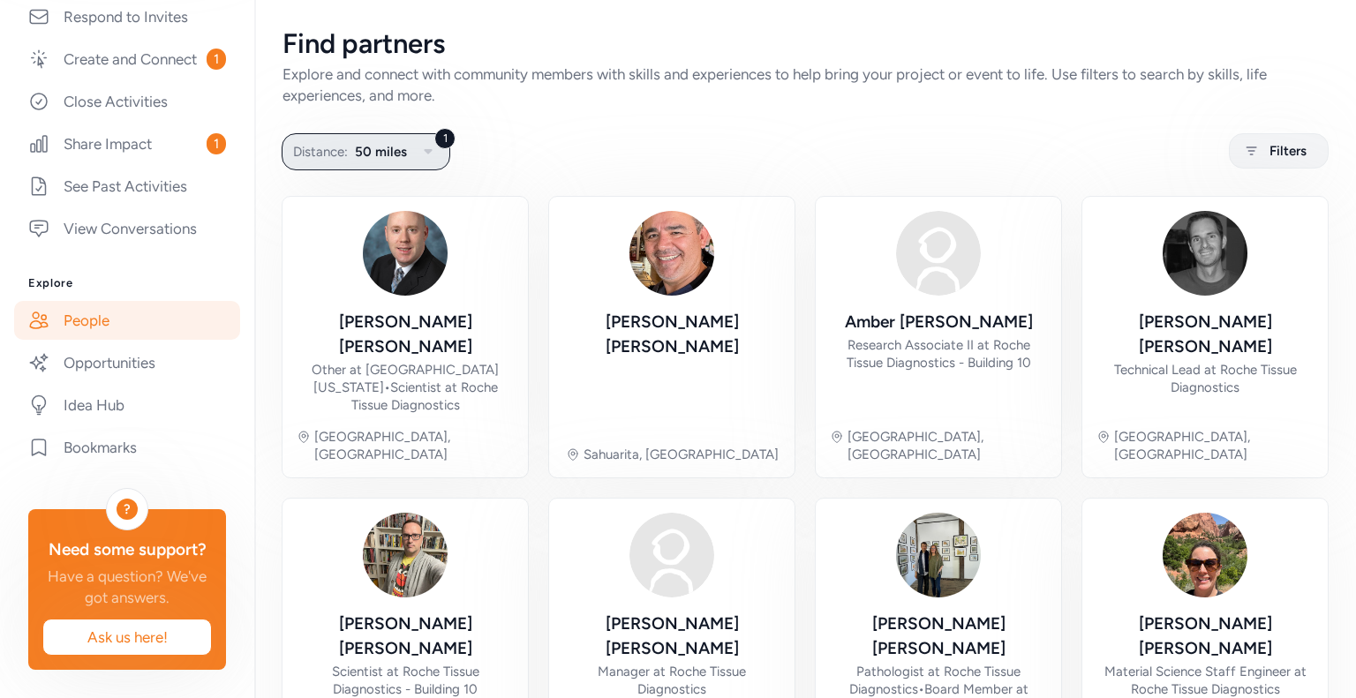
click at [430, 144] on icon "button" at bounding box center [427, 151] width 21 height 21
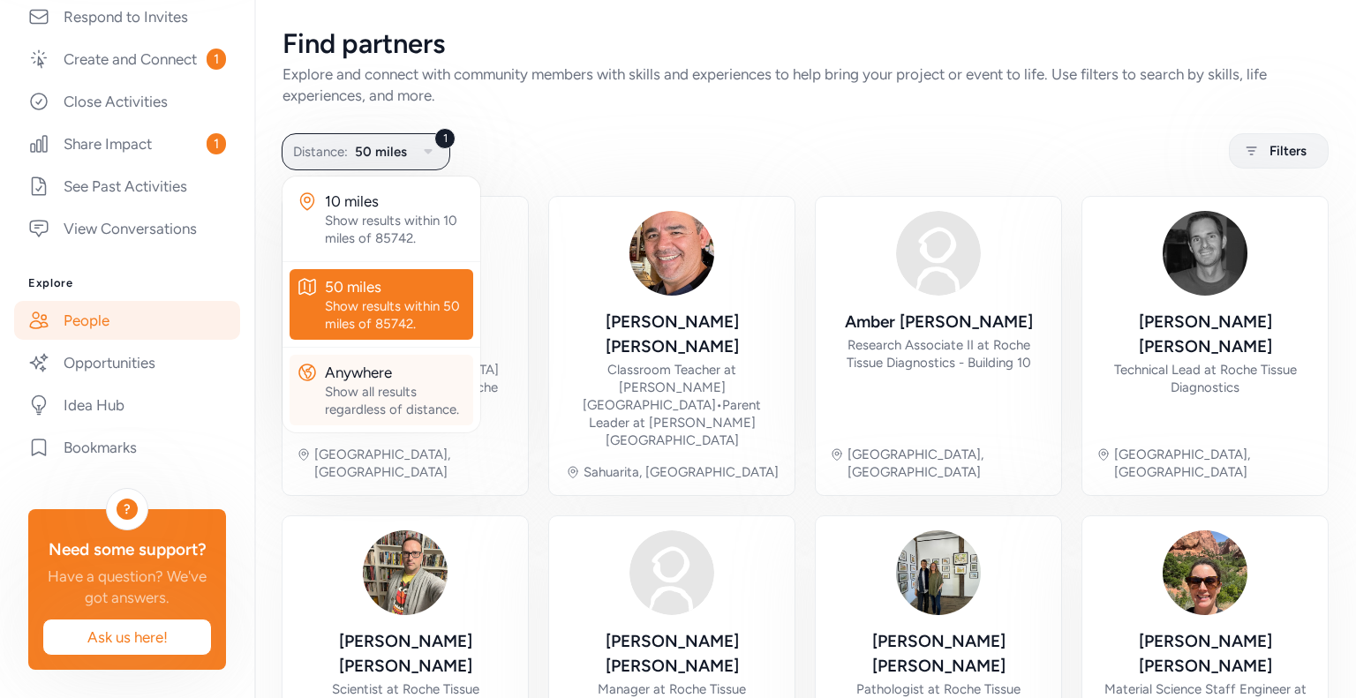
click at [406, 402] on div "Show all results regardless of distance." at bounding box center [395, 400] width 141 height 35
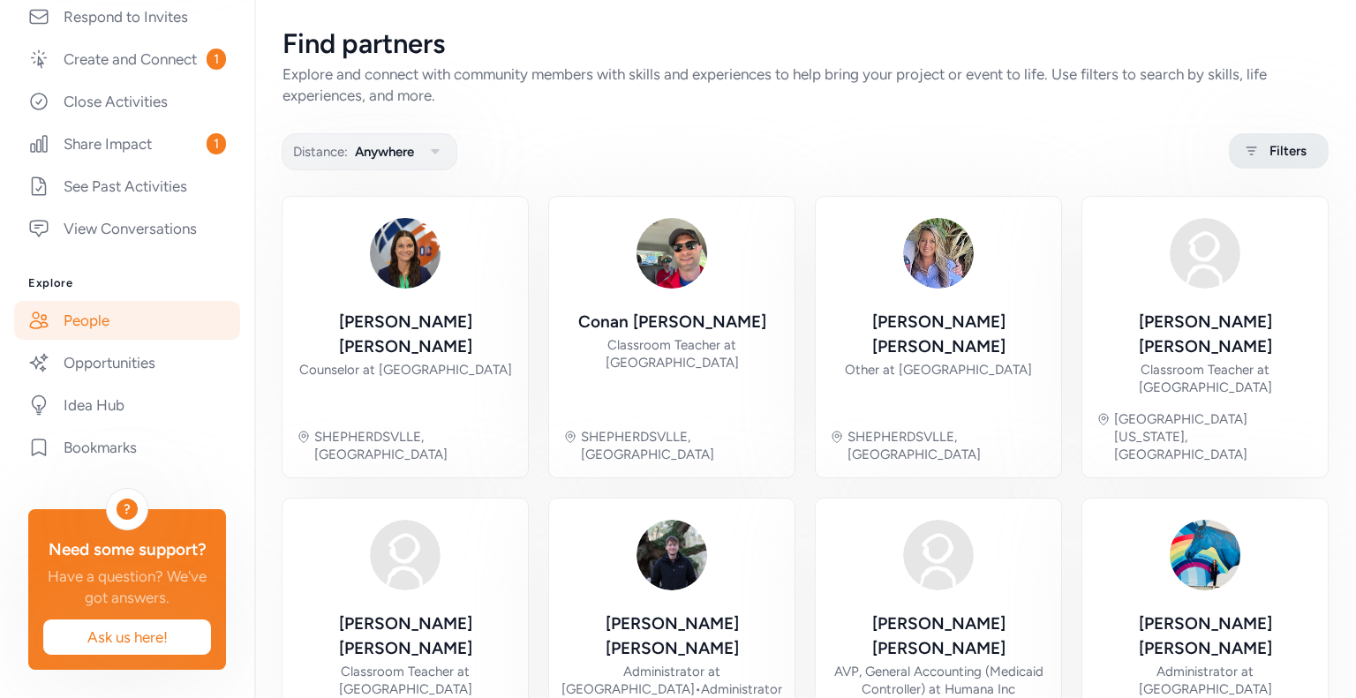
click at [1280, 161] on span "Filters" at bounding box center [1287, 150] width 37 height 21
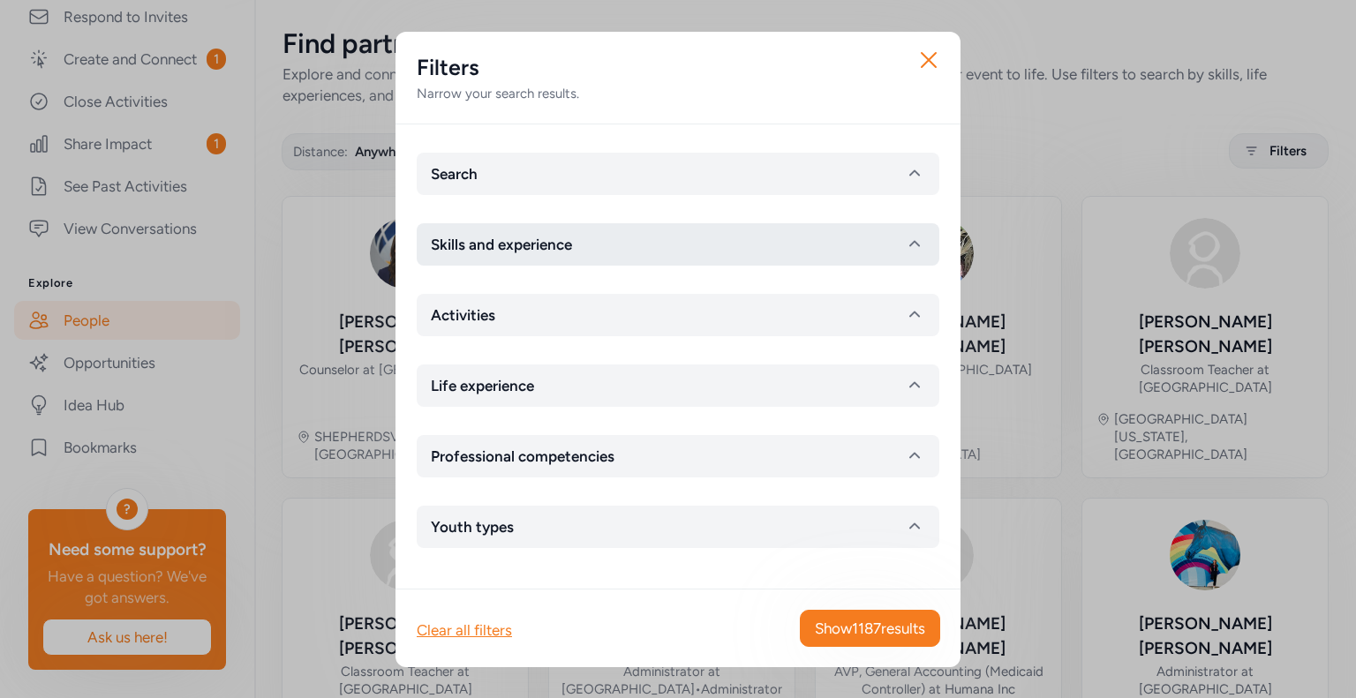
click at [600, 245] on button "Skills and experience" at bounding box center [678, 244] width 522 height 42
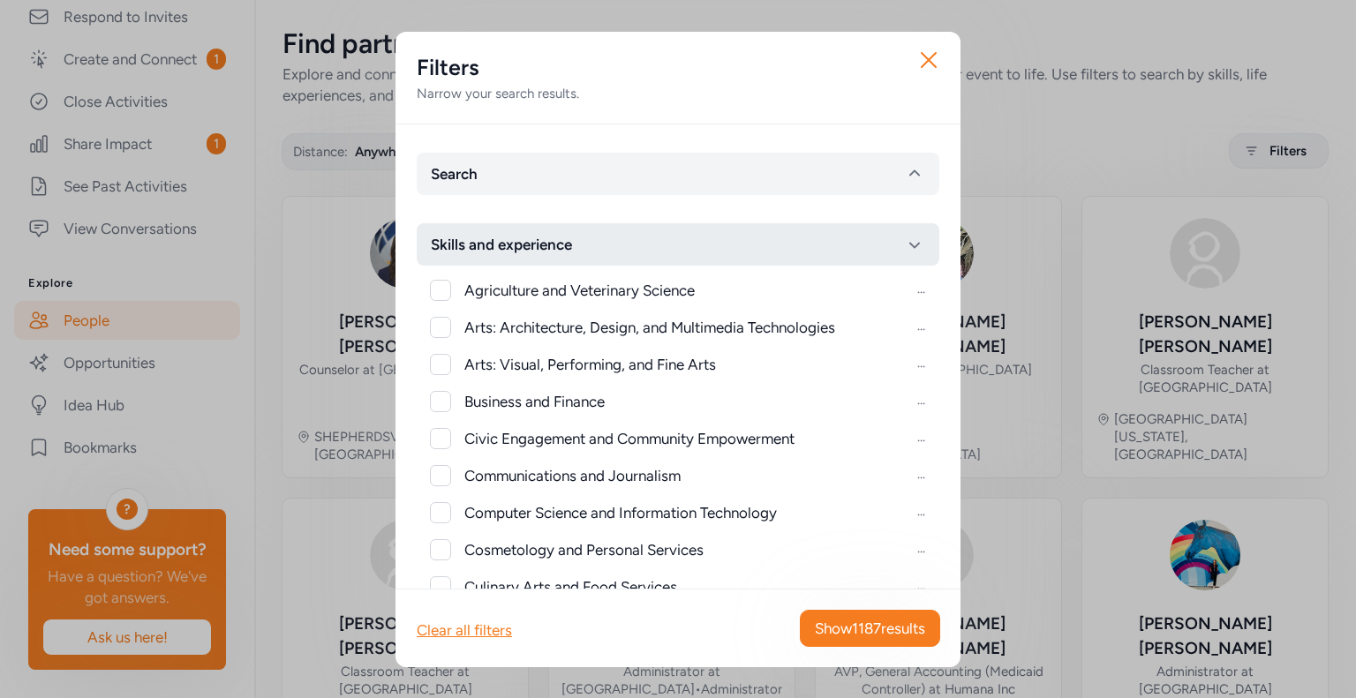
click at [597, 246] on button "Skills and experience" at bounding box center [678, 244] width 522 height 42
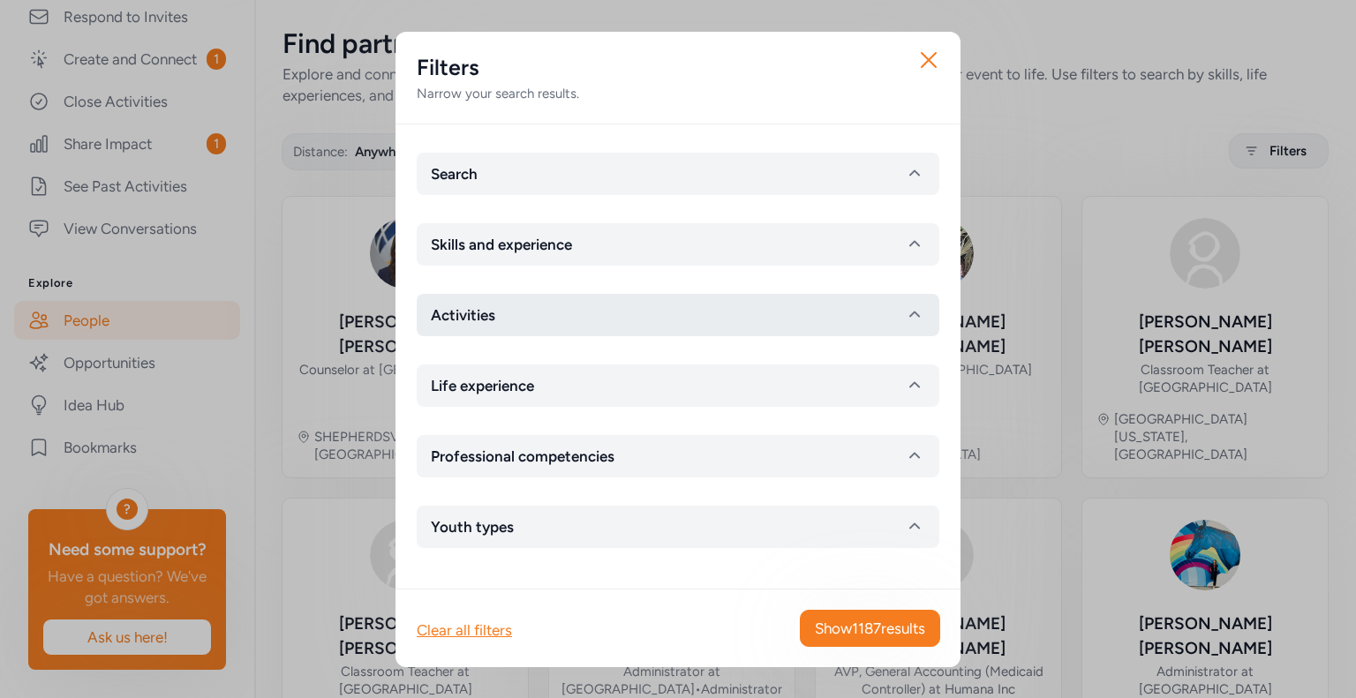
click at [534, 324] on button "Activities" at bounding box center [678, 315] width 522 height 42
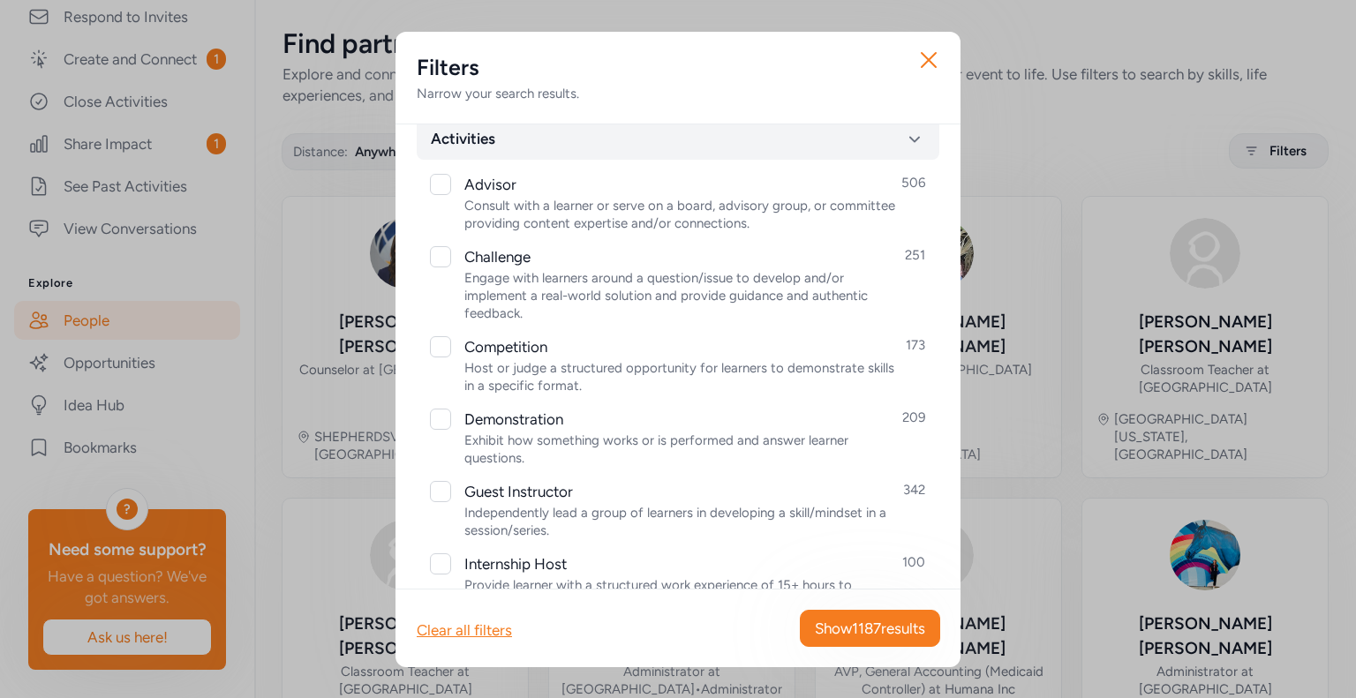
scroll to position [88, 0]
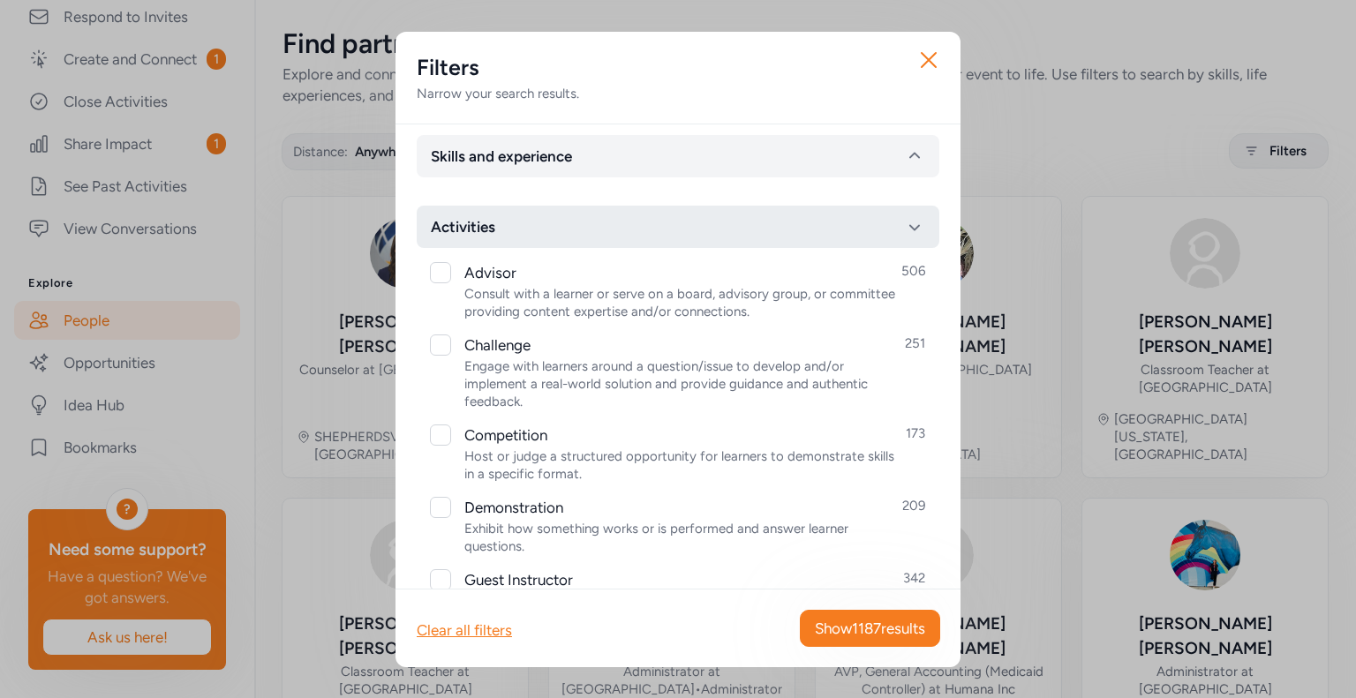
click at [597, 220] on button "Activities" at bounding box center [678, 227] width 522 height 42
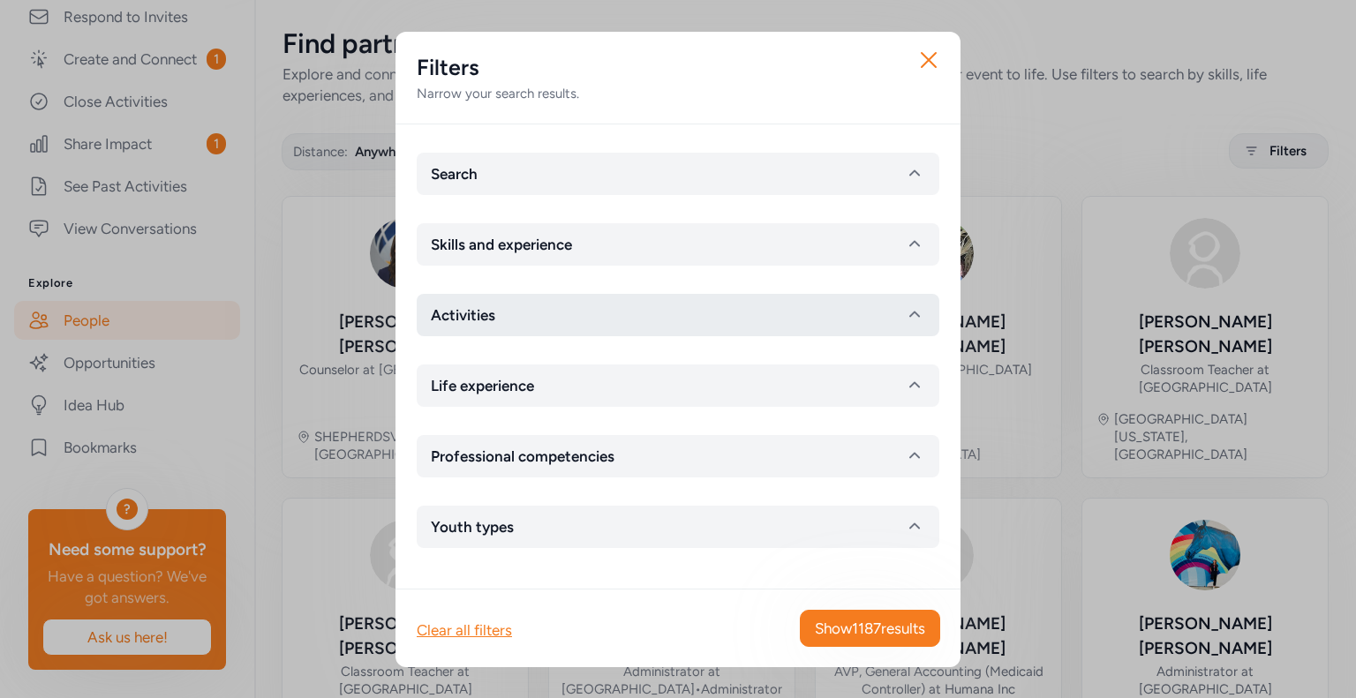
scroll to position [0, 0]
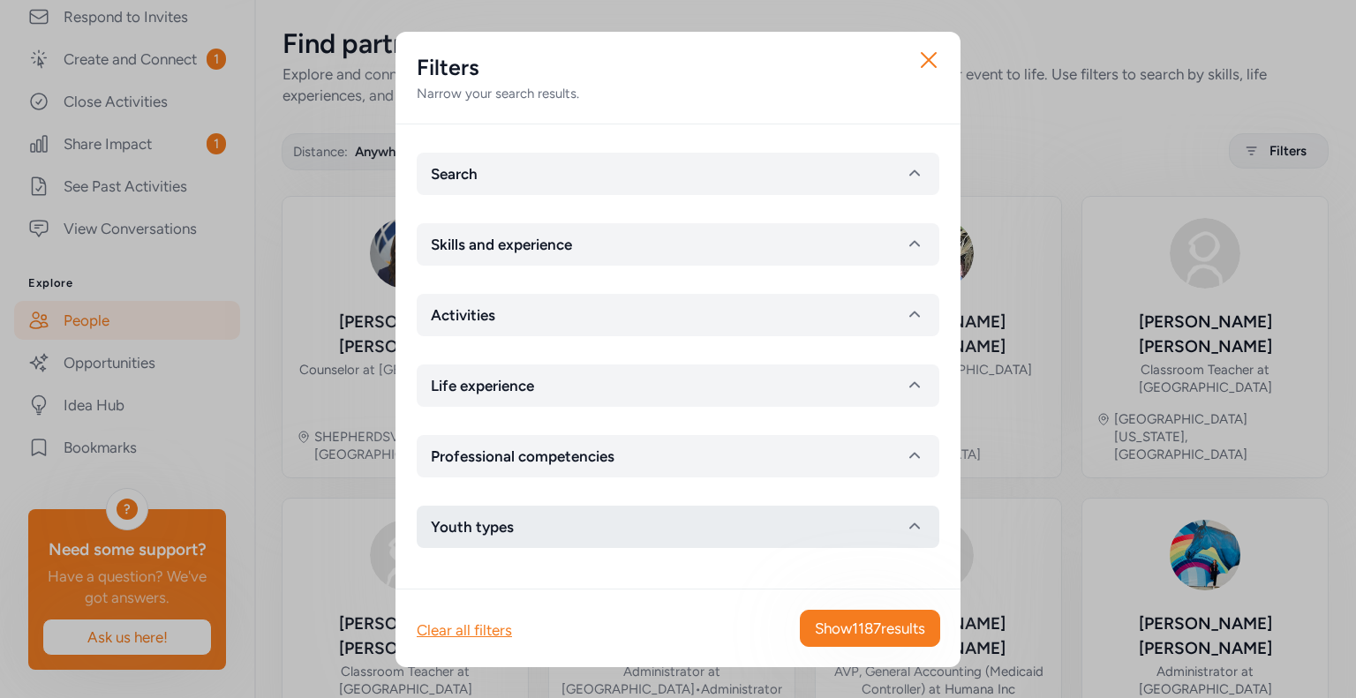
click at [600, 529] on button "Youth types" at bounding box center [678, 527] width 522 height 42
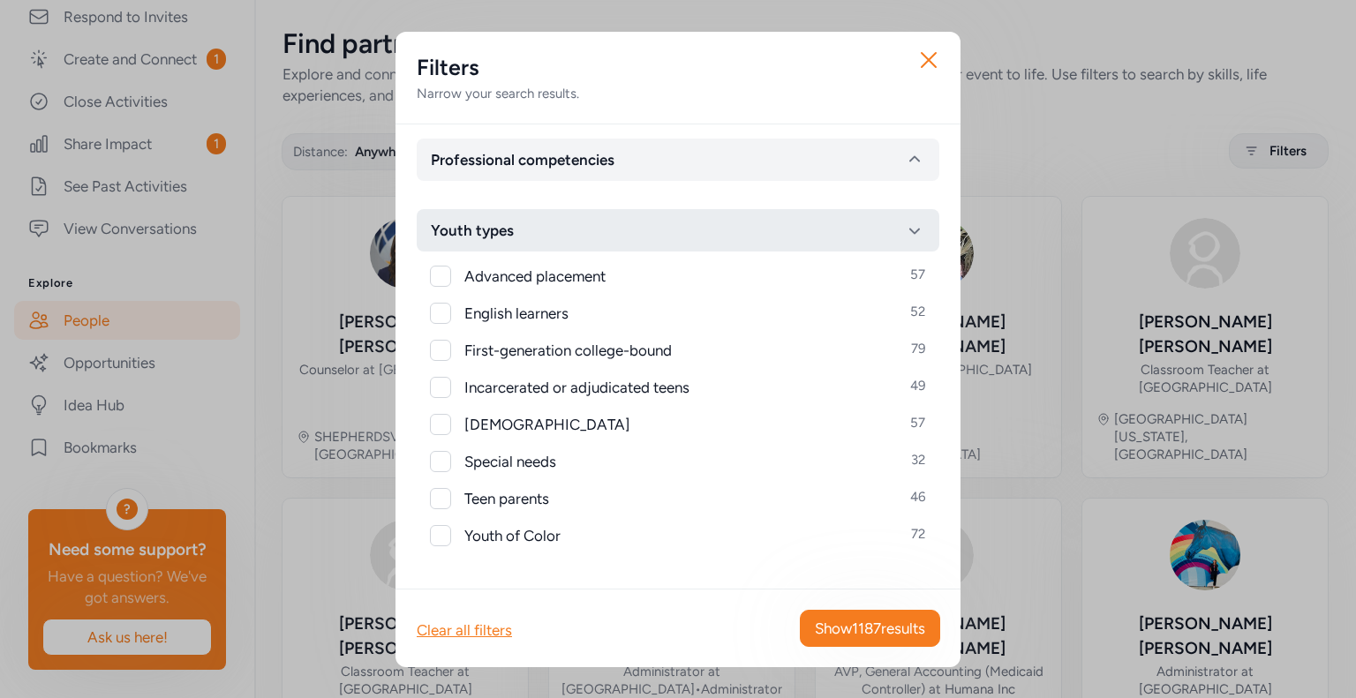
click at [557, 219] on button "Youth types" at bounding box center [678, 230] width 522 height 42
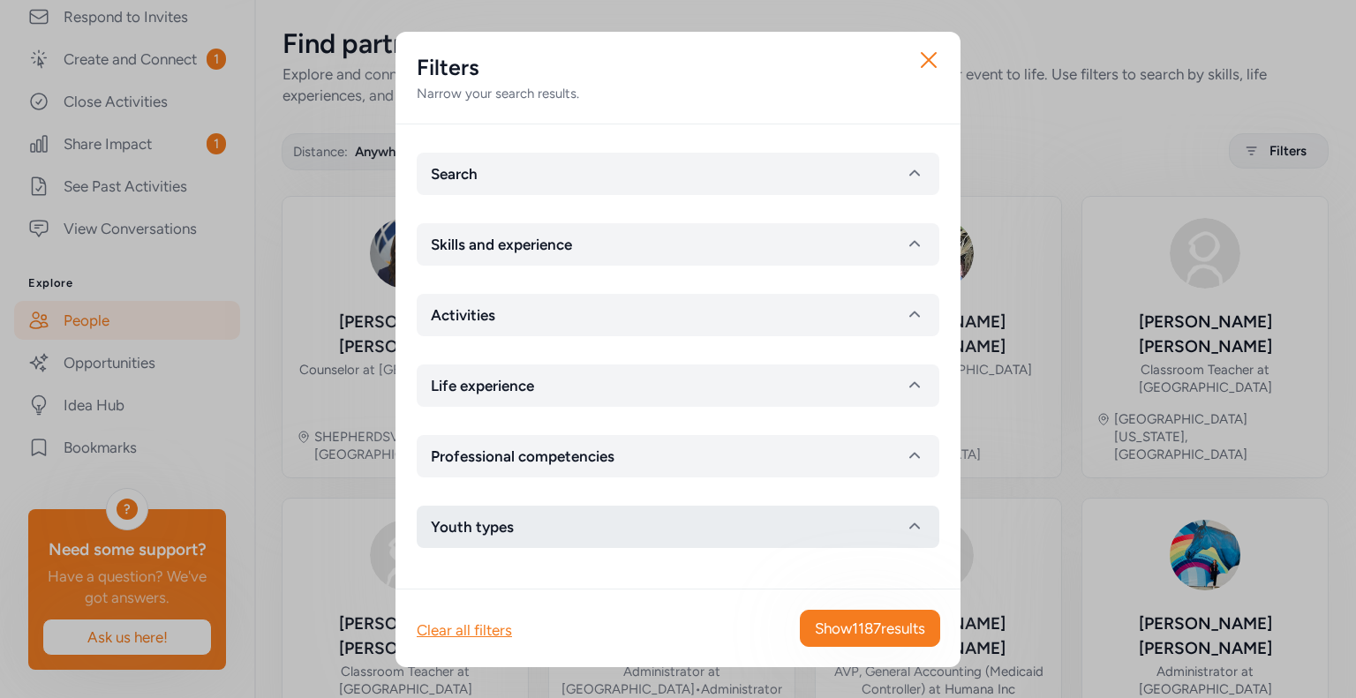
scroll to position [0, 0]
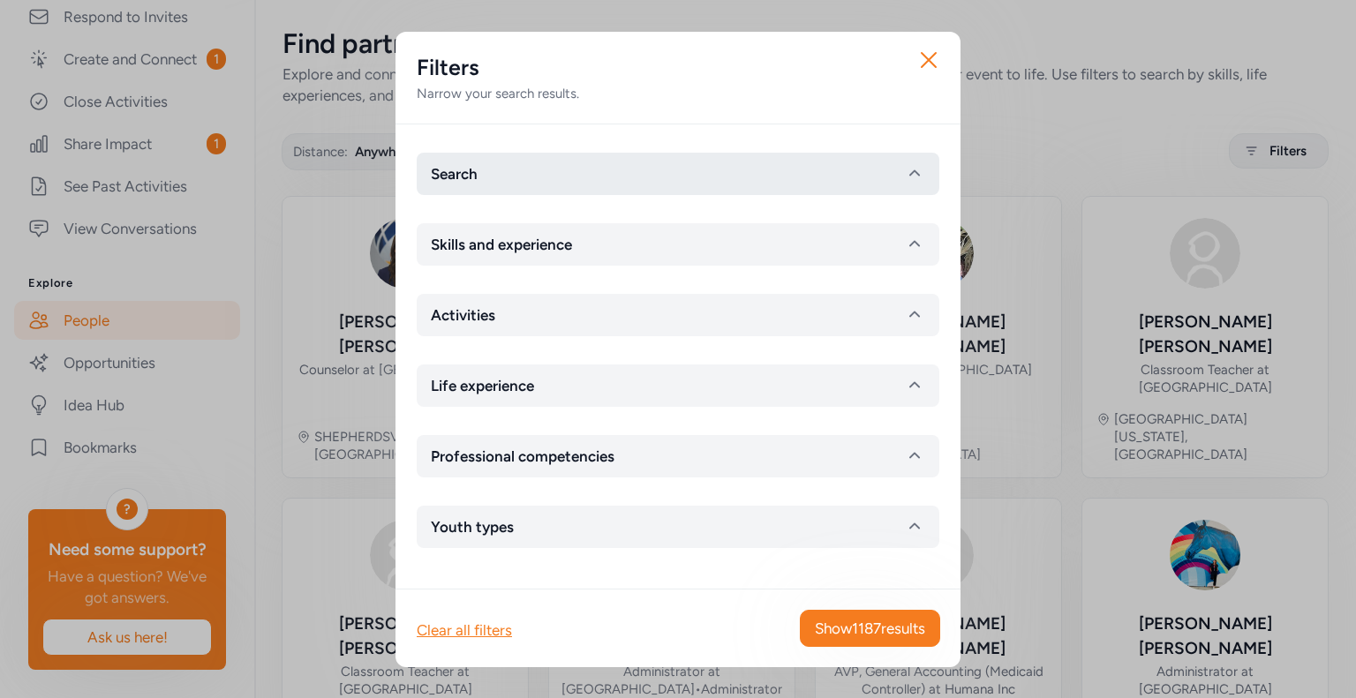
click at [522, 186] on button "Search" at bounding box center [678, 174] width 522 height 42
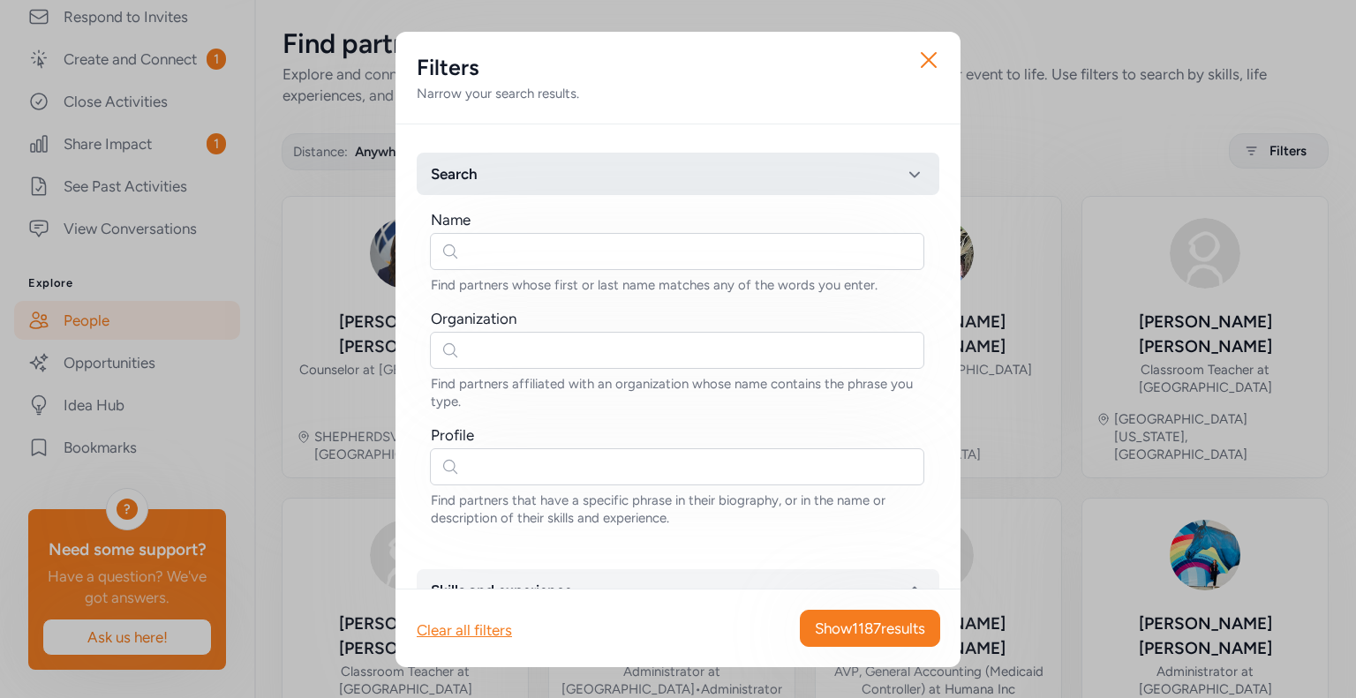
click at [524, 185] on button "Search" at bounding box center [678, 174] width 522 height 42
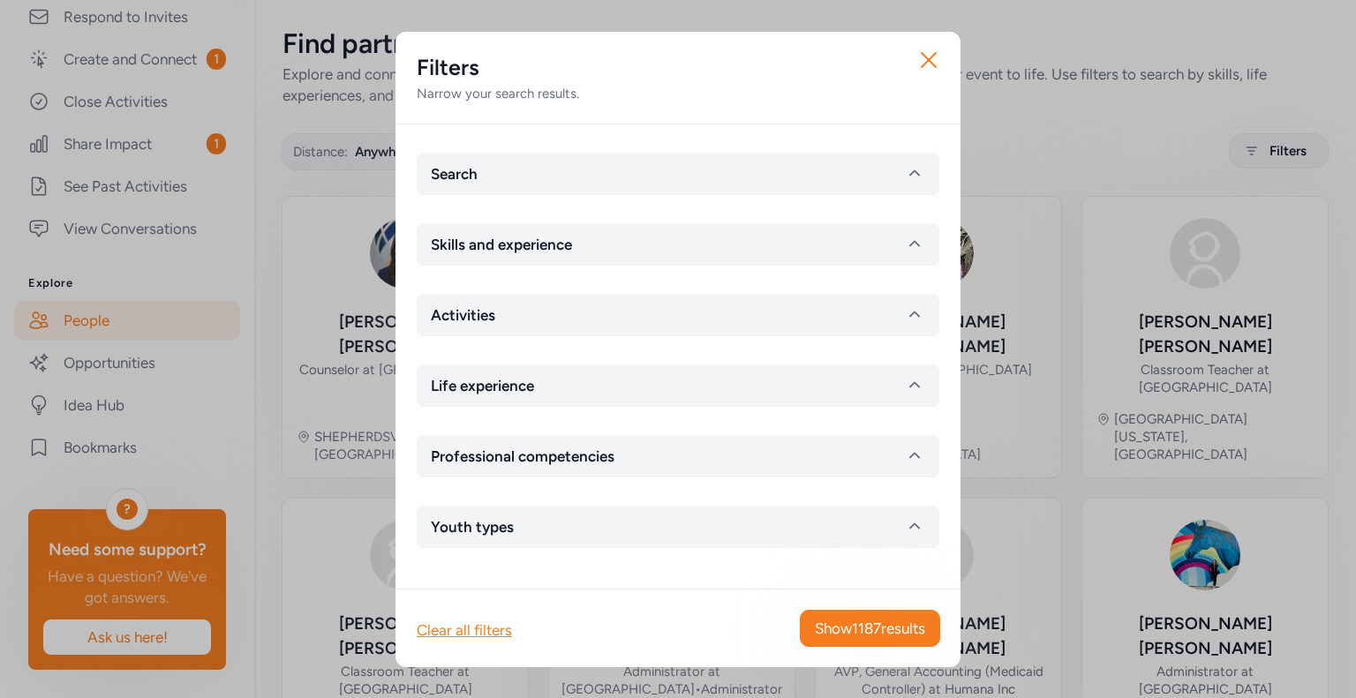
click at [551, 265] on div "Search Skills and experience Activities Life experience Professional competenci…" at bounding box center [677, 356] width 565 height 464
click at [544, 250] on span "Skills and experience" at bounding box center [501, 244] width 141 height 21
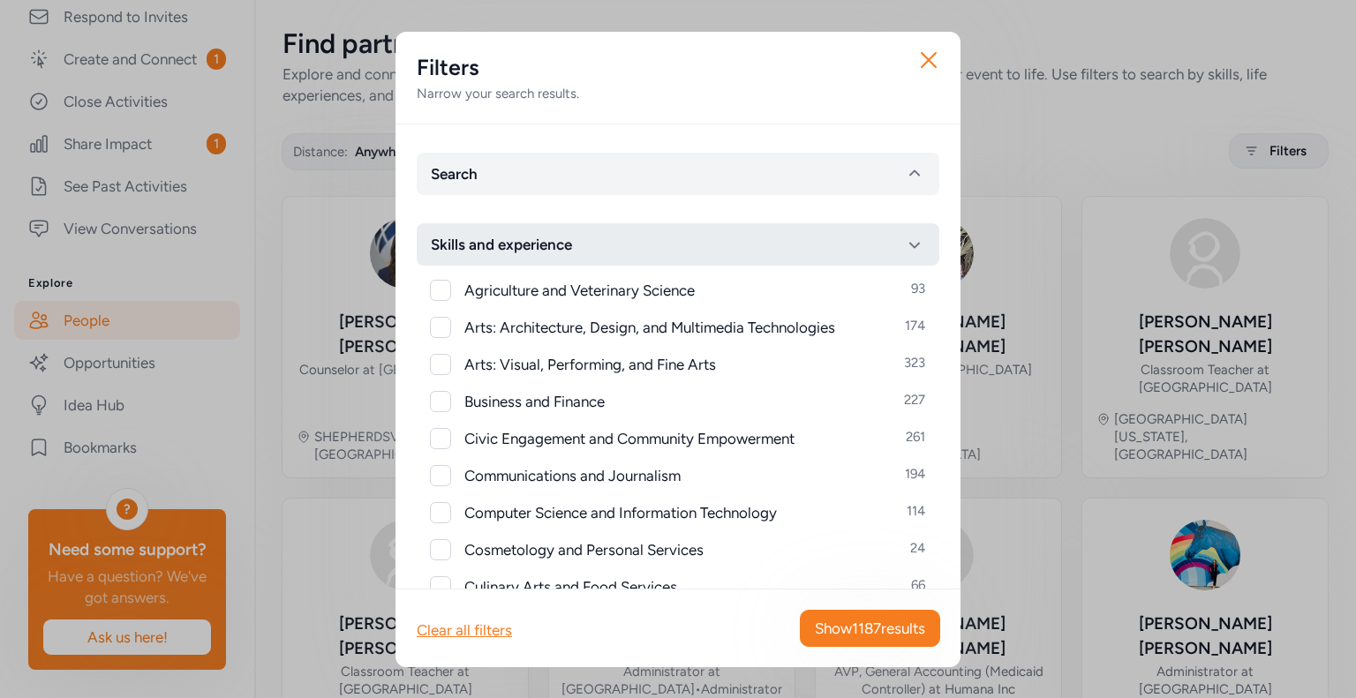
click at [544, 249] on span "Skills and experience" at bounding box center [501, 244] width 141 height 21
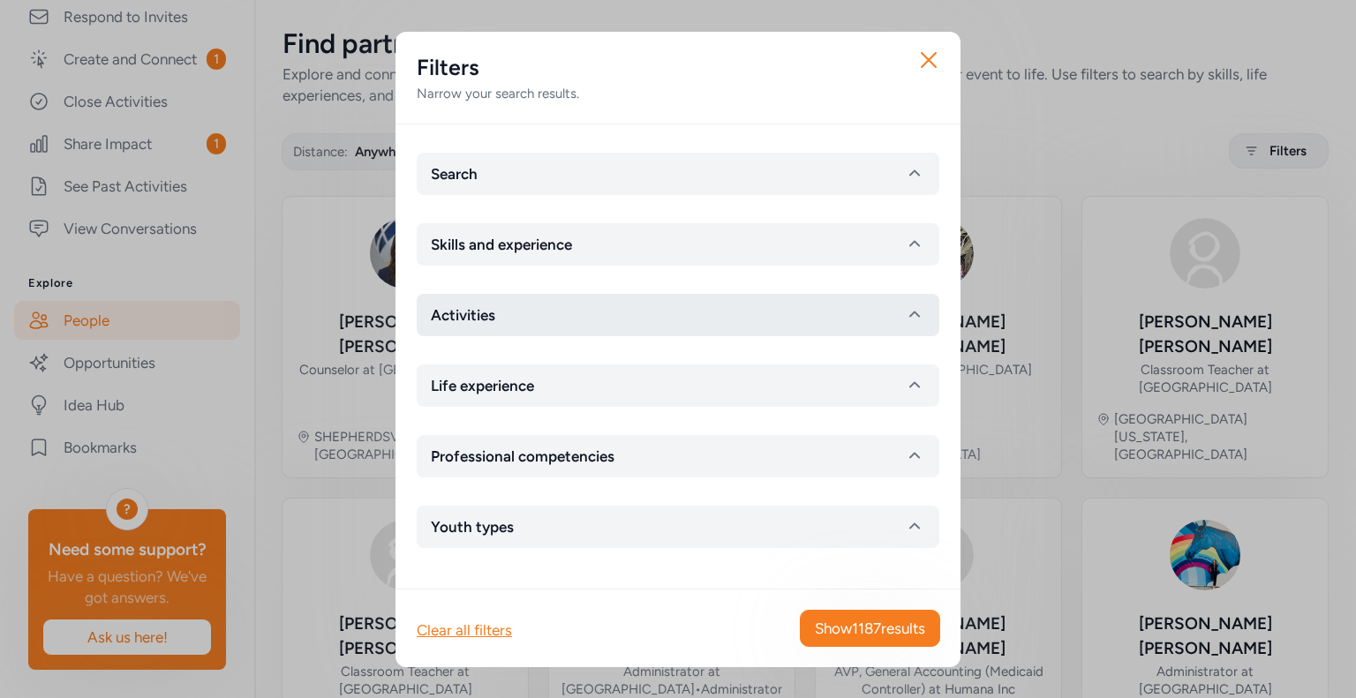
click at [561, 319] on button "Activities" at bounding box center [678, 315] width 522 height 42
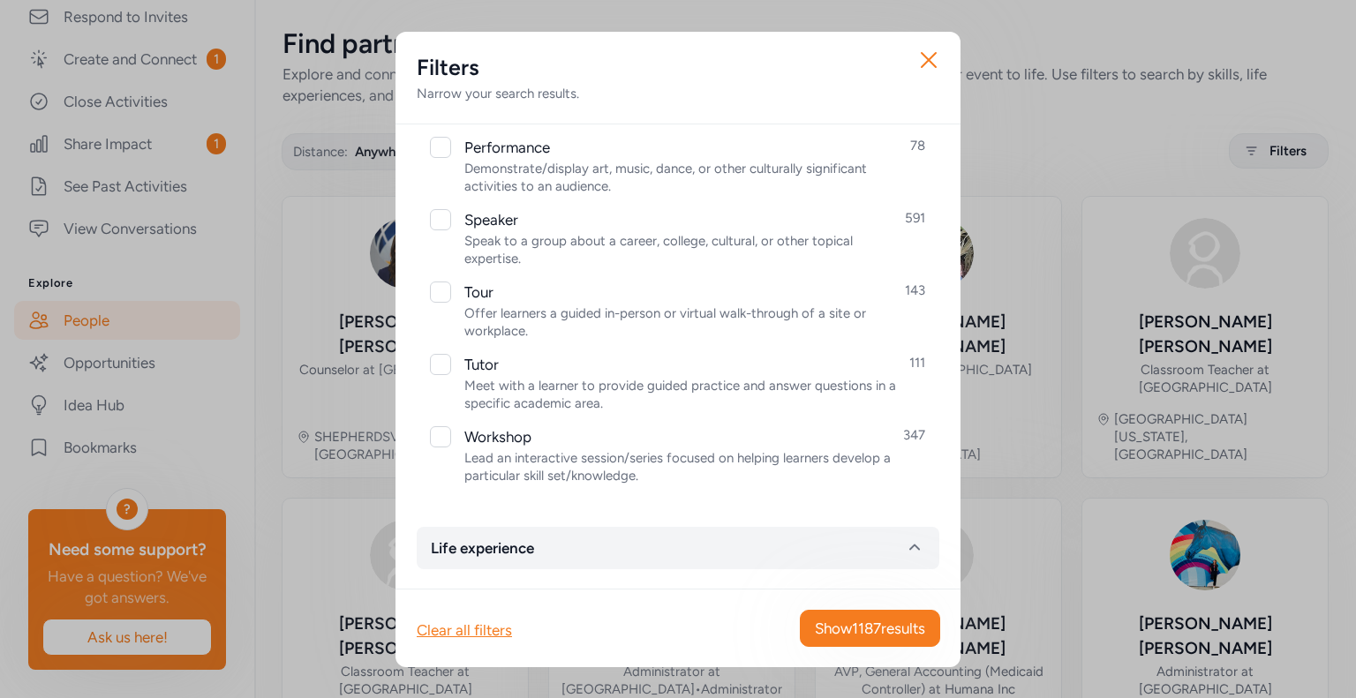
scroll to position [1031, 0]
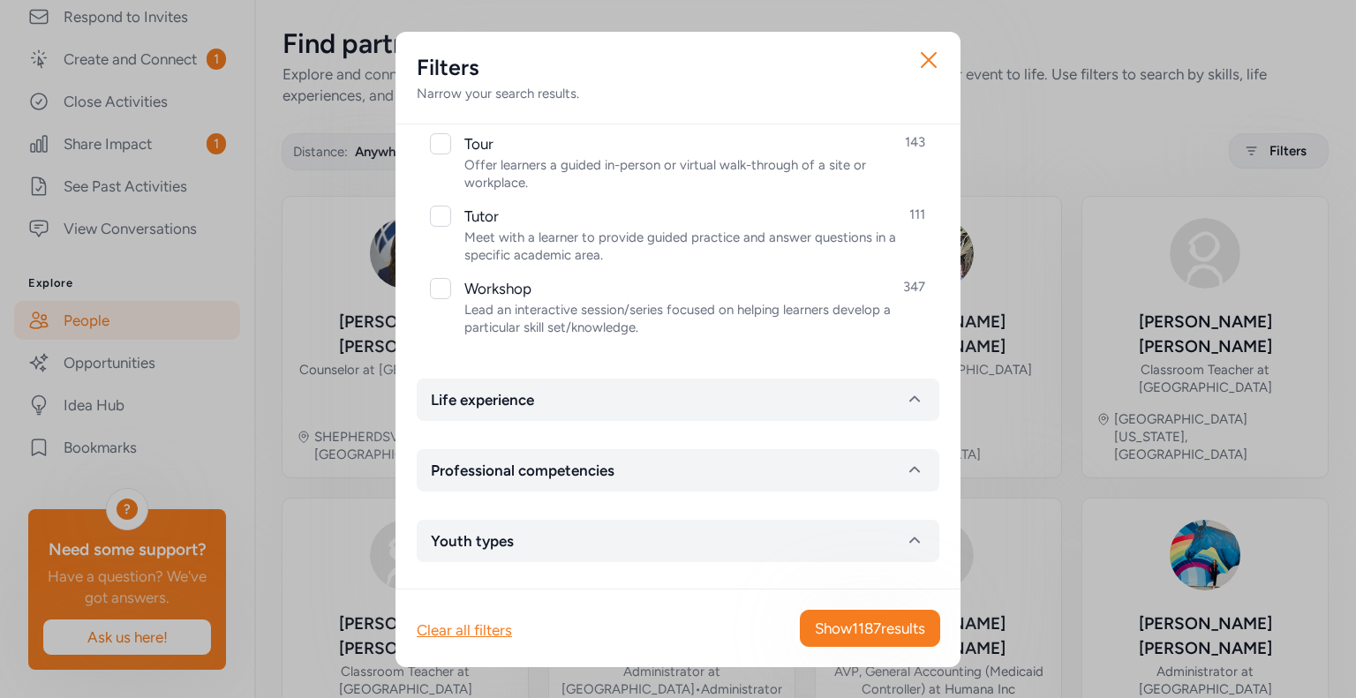
click at [443, 285] on div at bounding box center [440, 288] width 21 height 21
checkbox input "true"
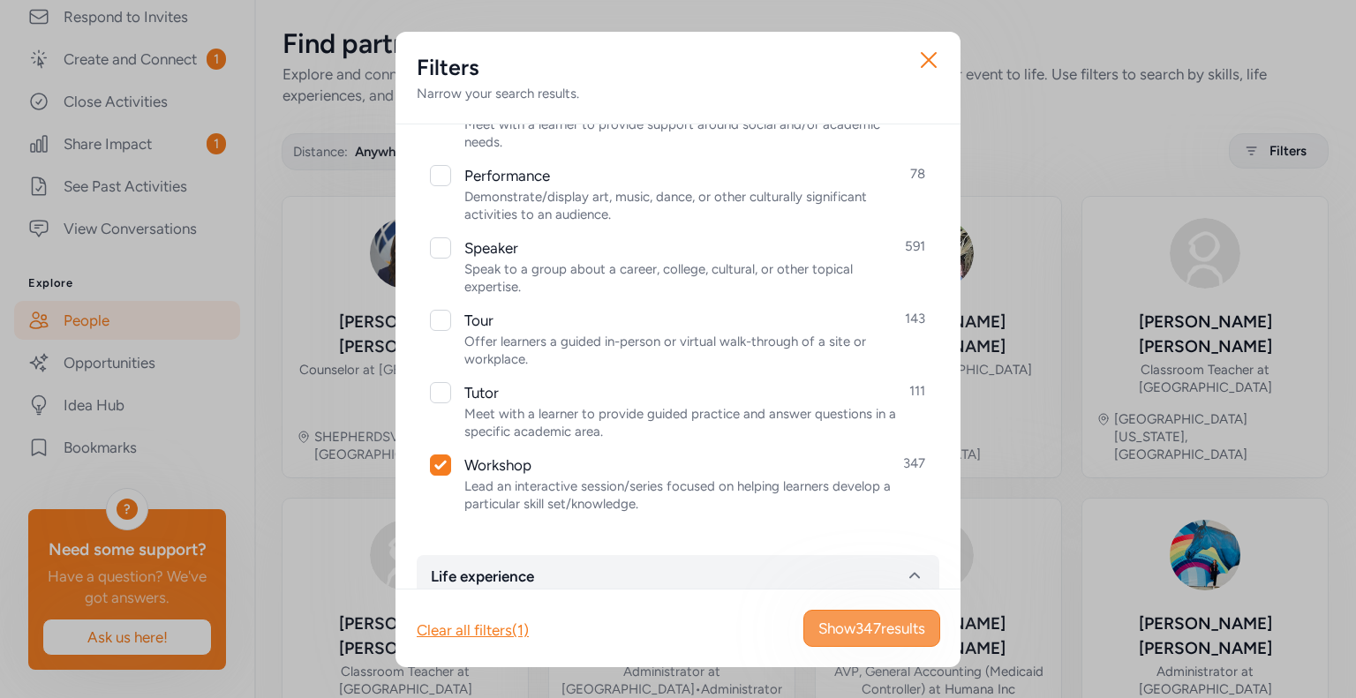
click at [894, 631] on span "Show 347 results" at bounding box center [871, 628] width 107 height 21
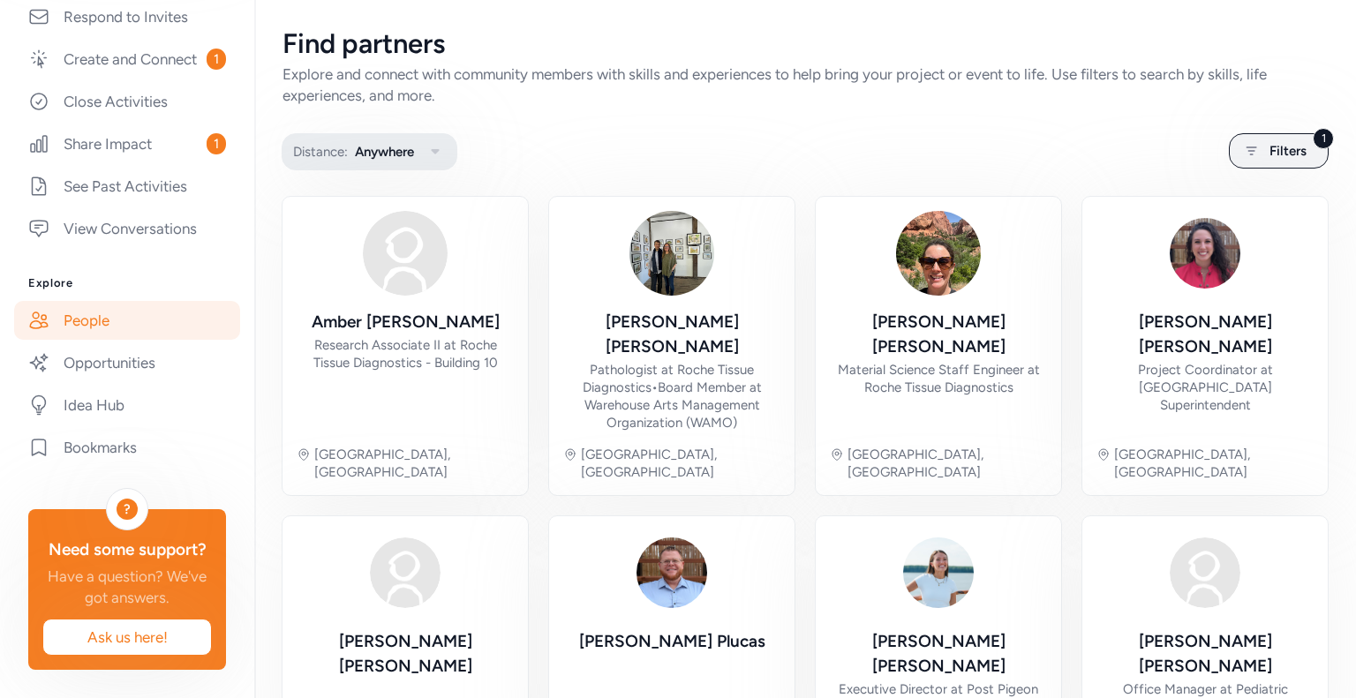
click at [374, 155] on span "Anywhere" at bounding box center [384, 151] width 59 height 21
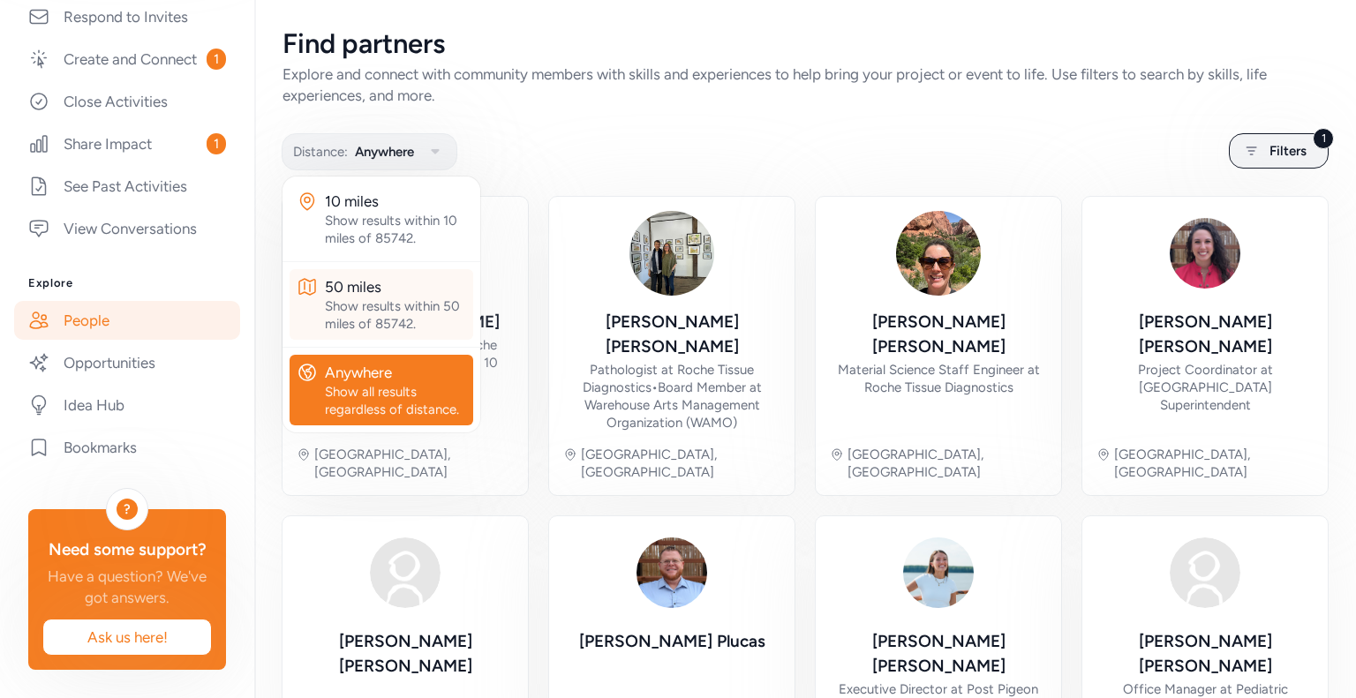
click at [340, 324] on div "Show results within 50 miles of 85742." at bounding box center [395, 314] width 141 height 35
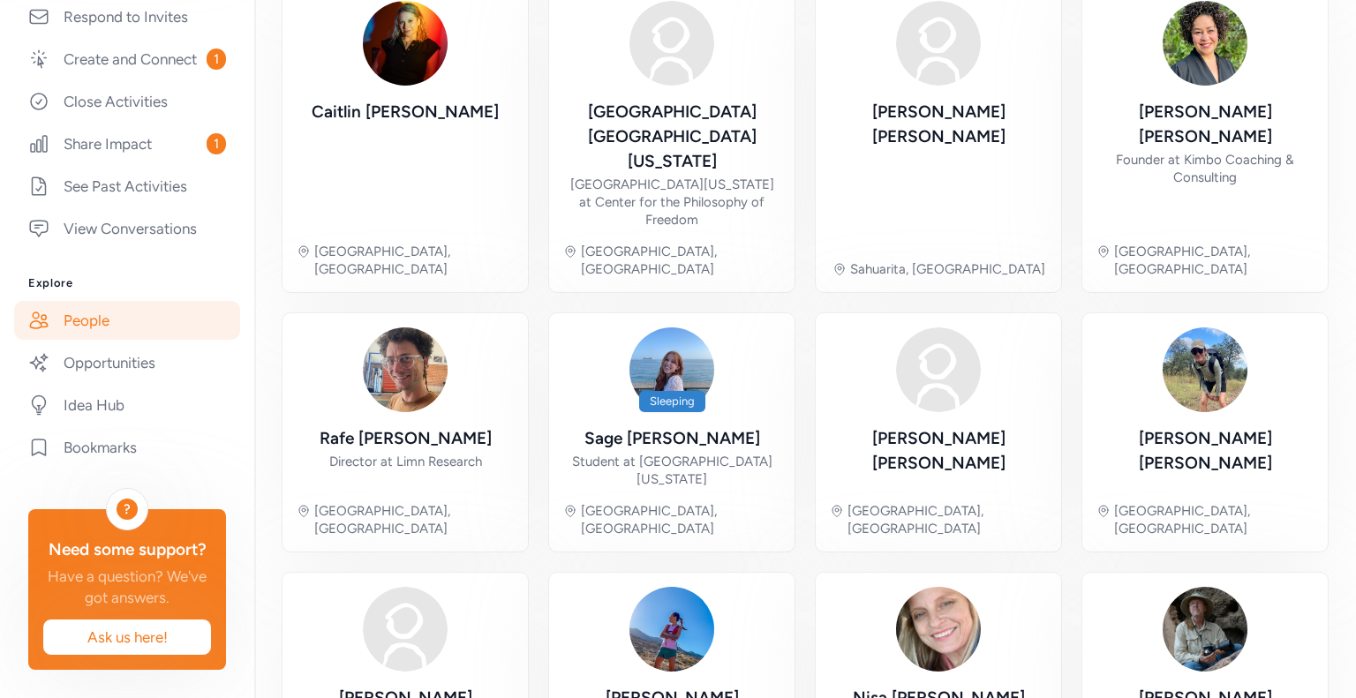
scroll to position [595, 0]
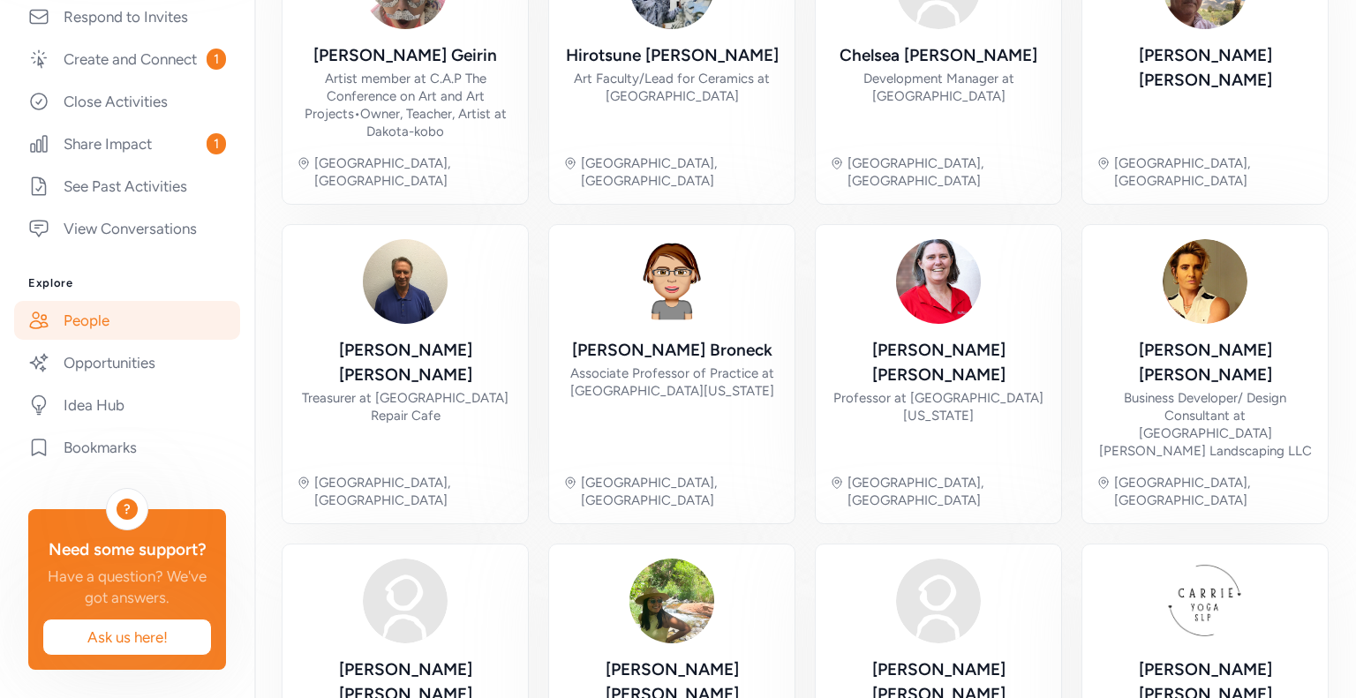
scroll to position [648, 0]
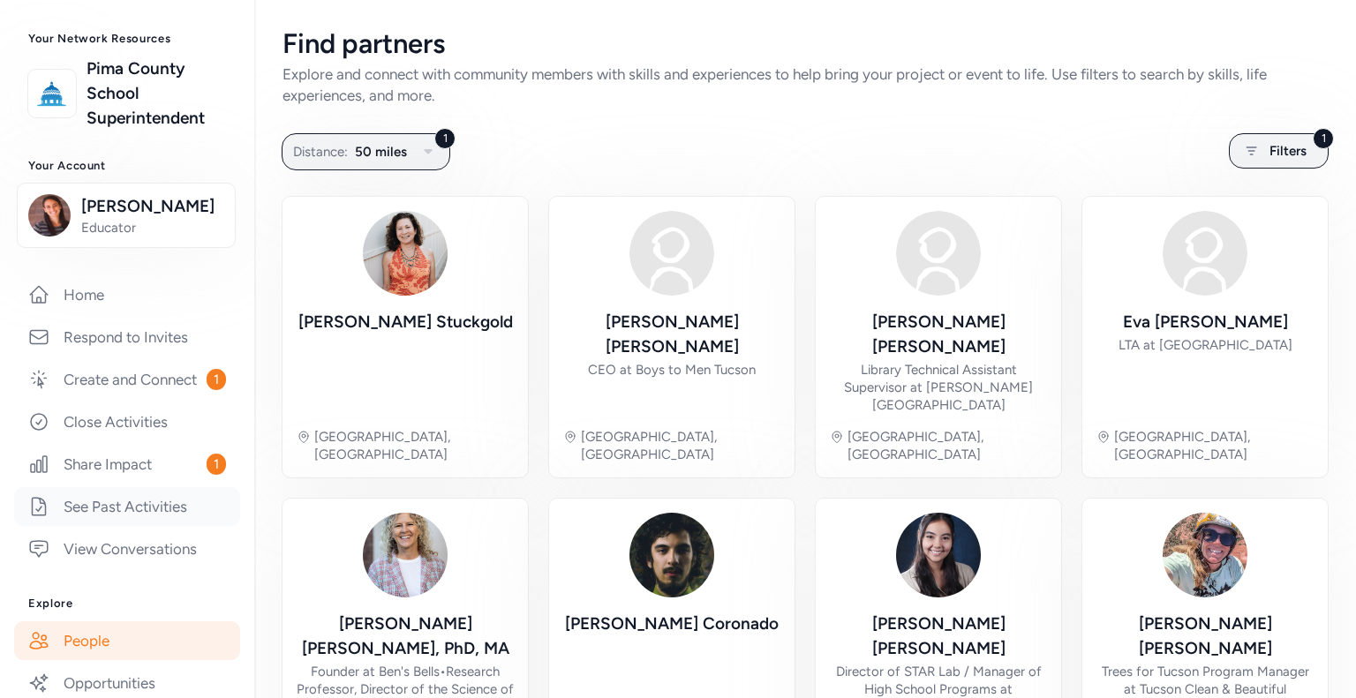
scroll to position [454, 0]
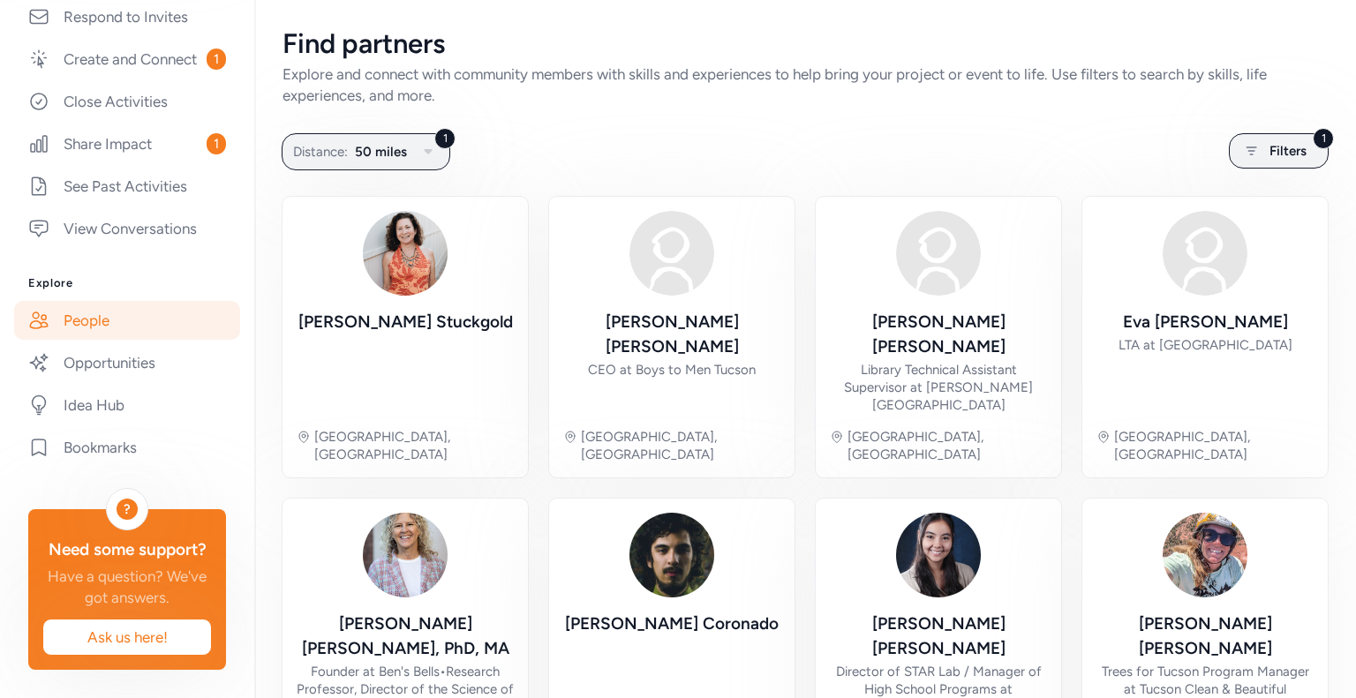
click at [92, 302] on link "People" at bounding box center [127, 320] width 226 height 39
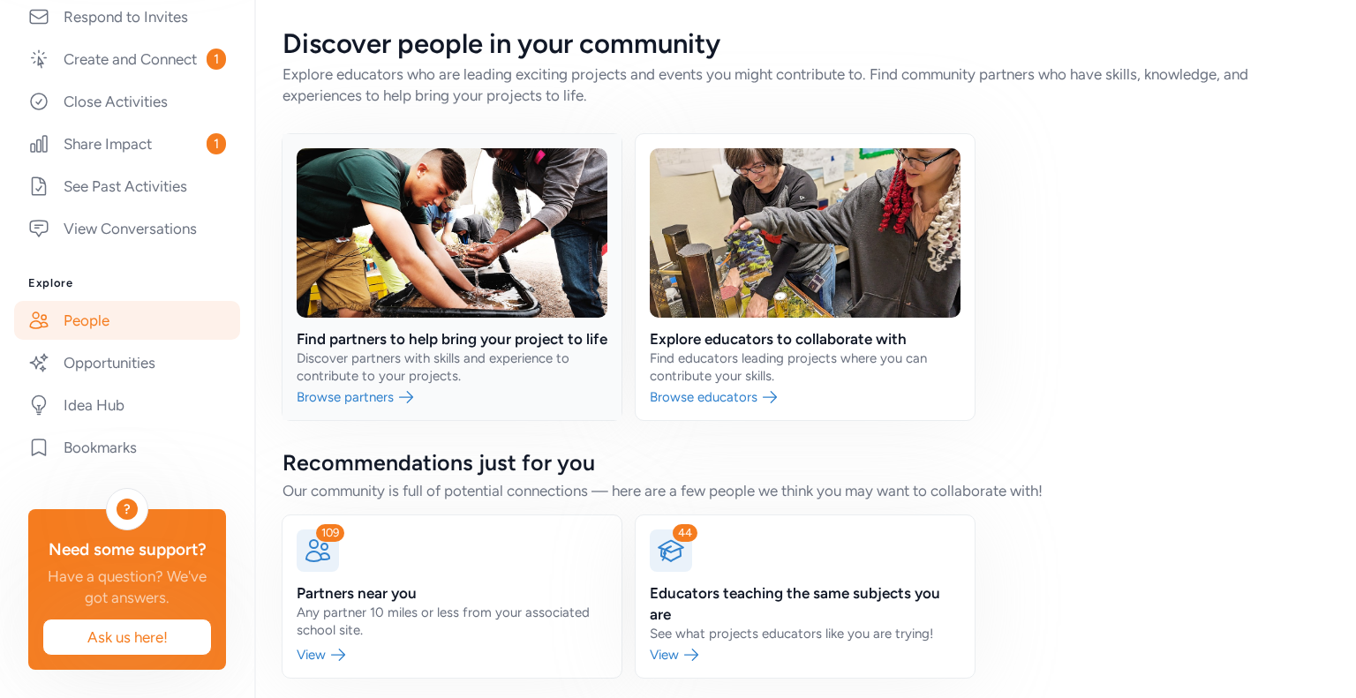
click at [473, 381] on link at bounding box center [451, 277] width 339 height 286
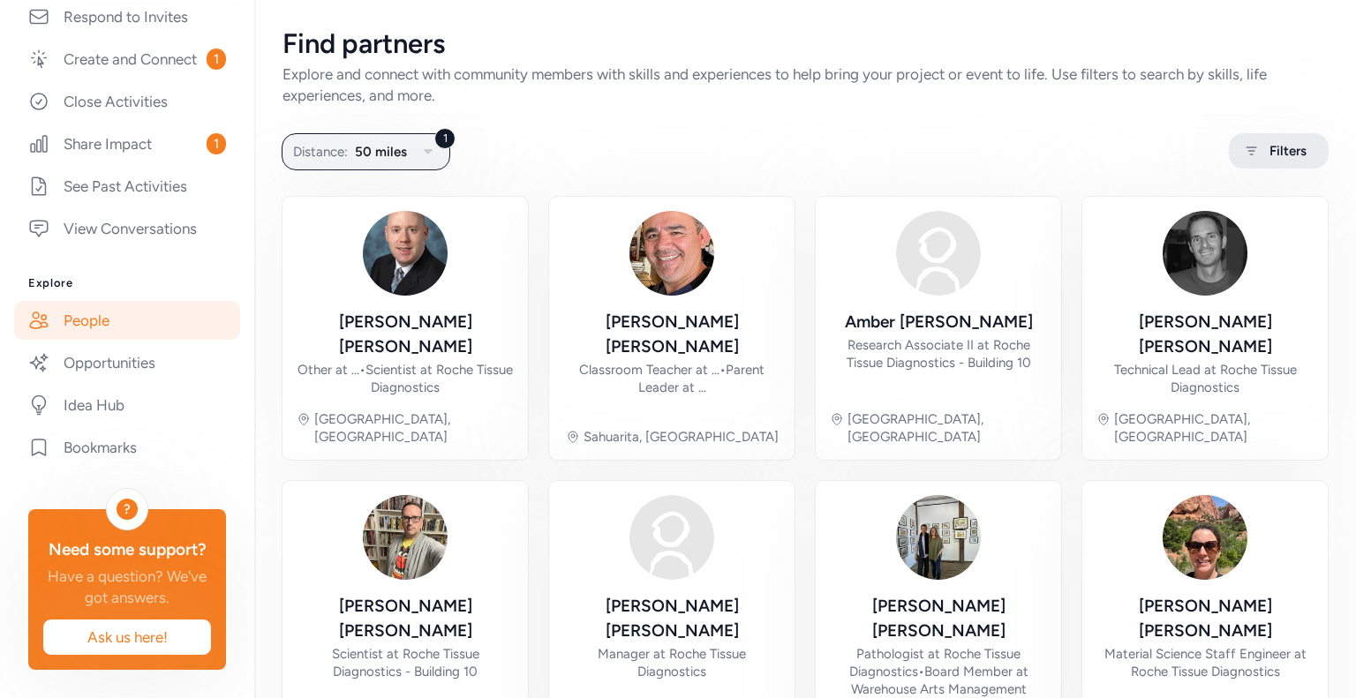
click at [1271, 151] on span "Filters" at bounding box center [1287, 150] width 37 height 21
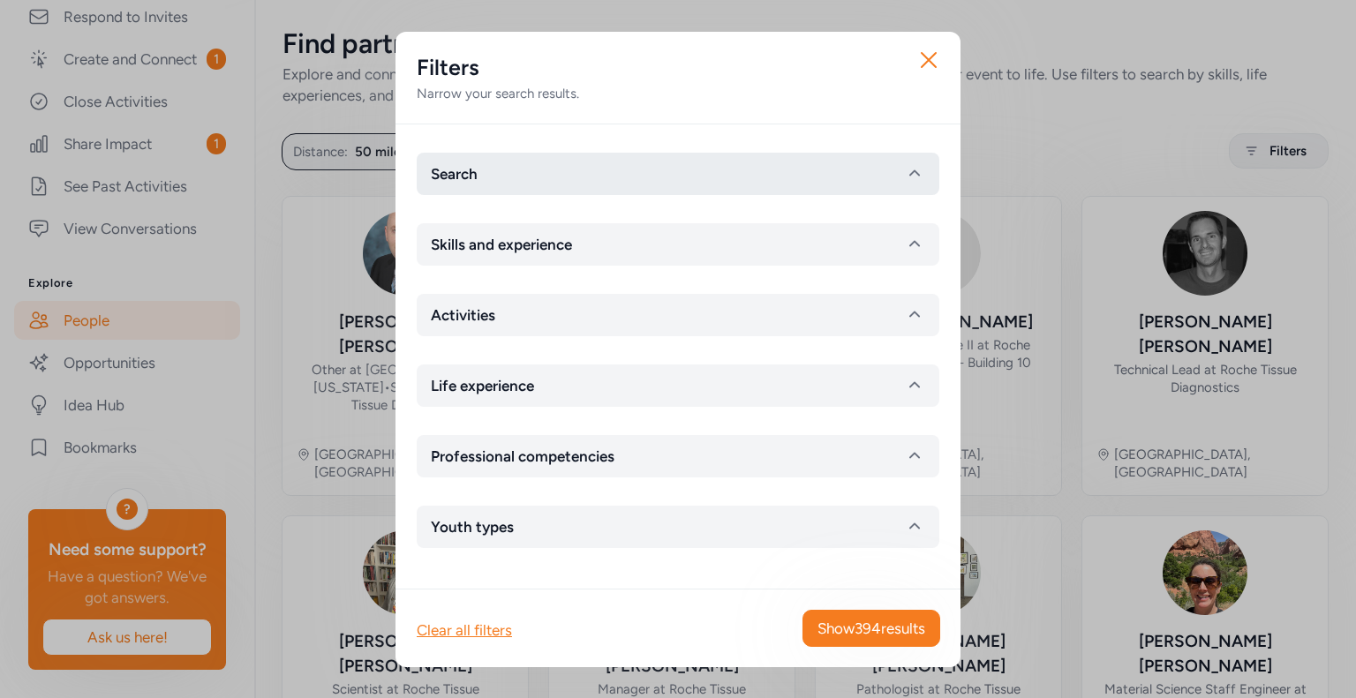
click at [533, 176] on button "Search" at bounding box center [678, 174] width 522 height 42
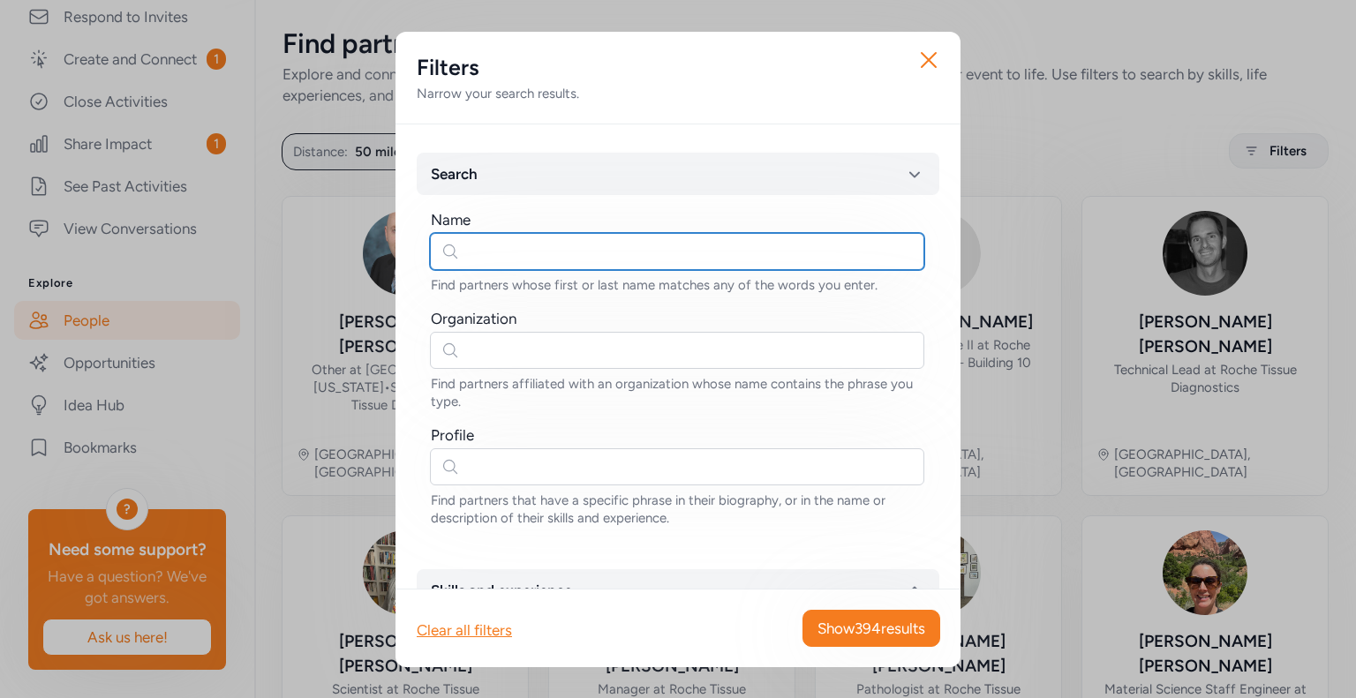
click at [535, 251] on input "text" at bounding box center [677, 251] width 494 height 37
type input "desert museum"
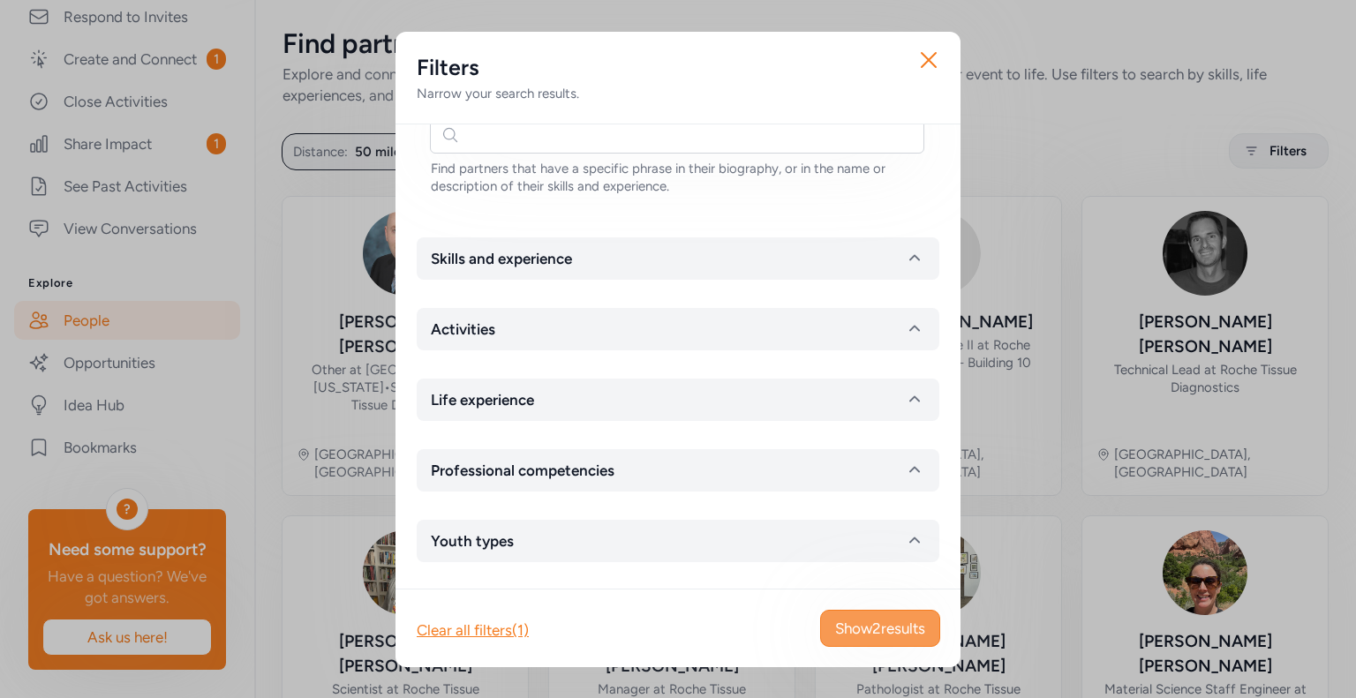
click at [899, 624] on span "Show 2 results" at bounding box center [880, 628] width 90 height 21
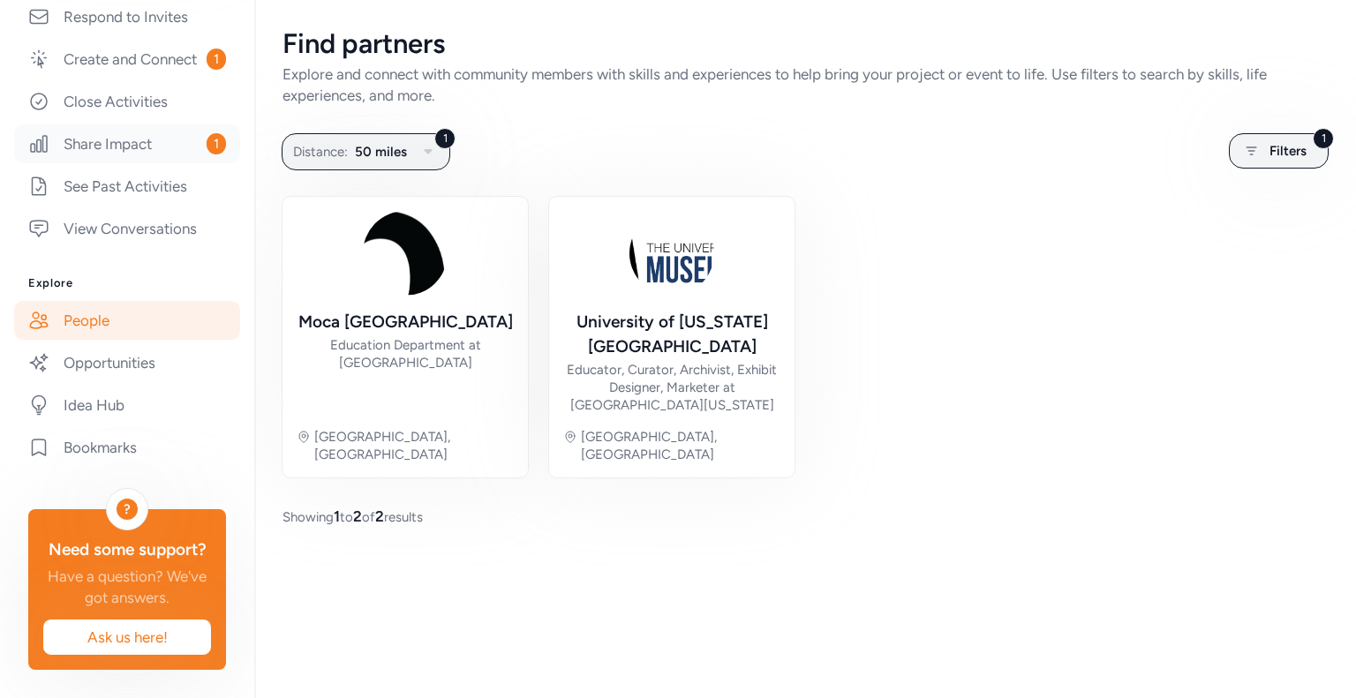
click at [136, 124] on link "Share Impact 1" at bounding box center [127, 143] width 226 height 39
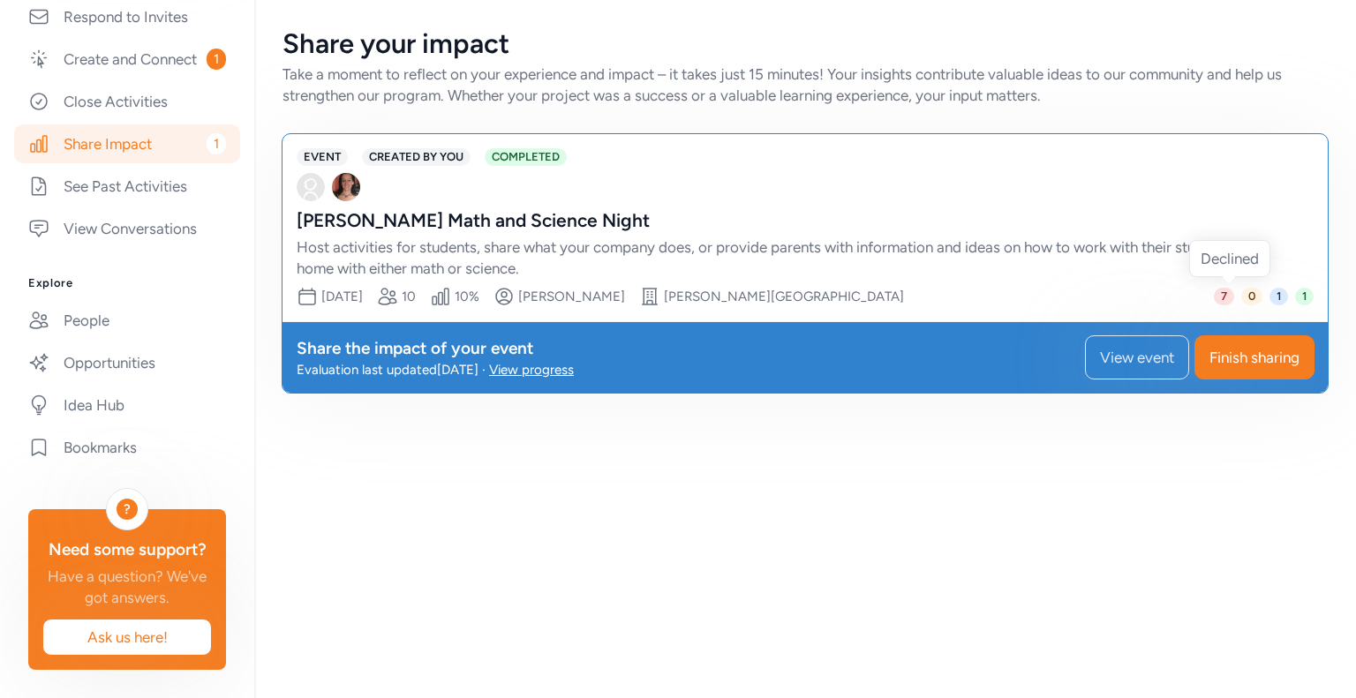
click at [1223, 291] on span "7" at bounding box center [1224, 297] width 20 height 18
click at [1146, 352] on span "View event" at bounding box center [1137, 357] width 74 height 21
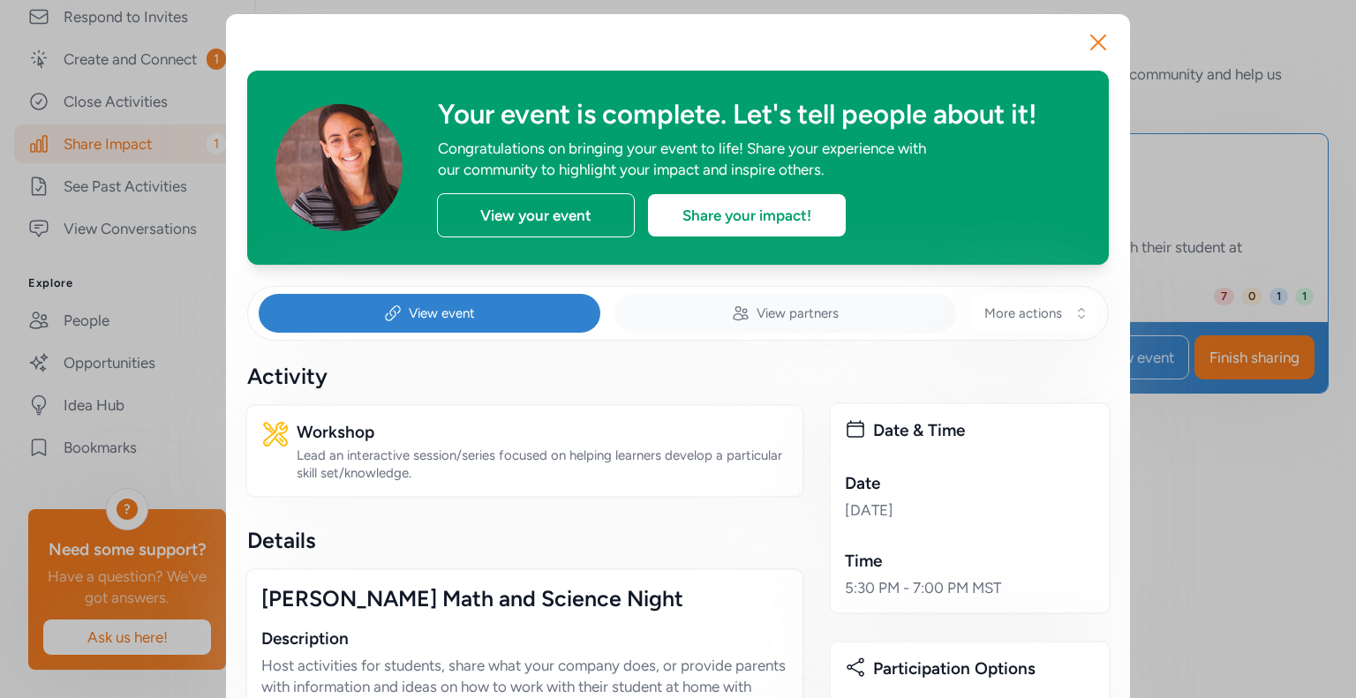
click at [774, 312] on span "View partners" at bounding box center [797, 313] width 82 height 18
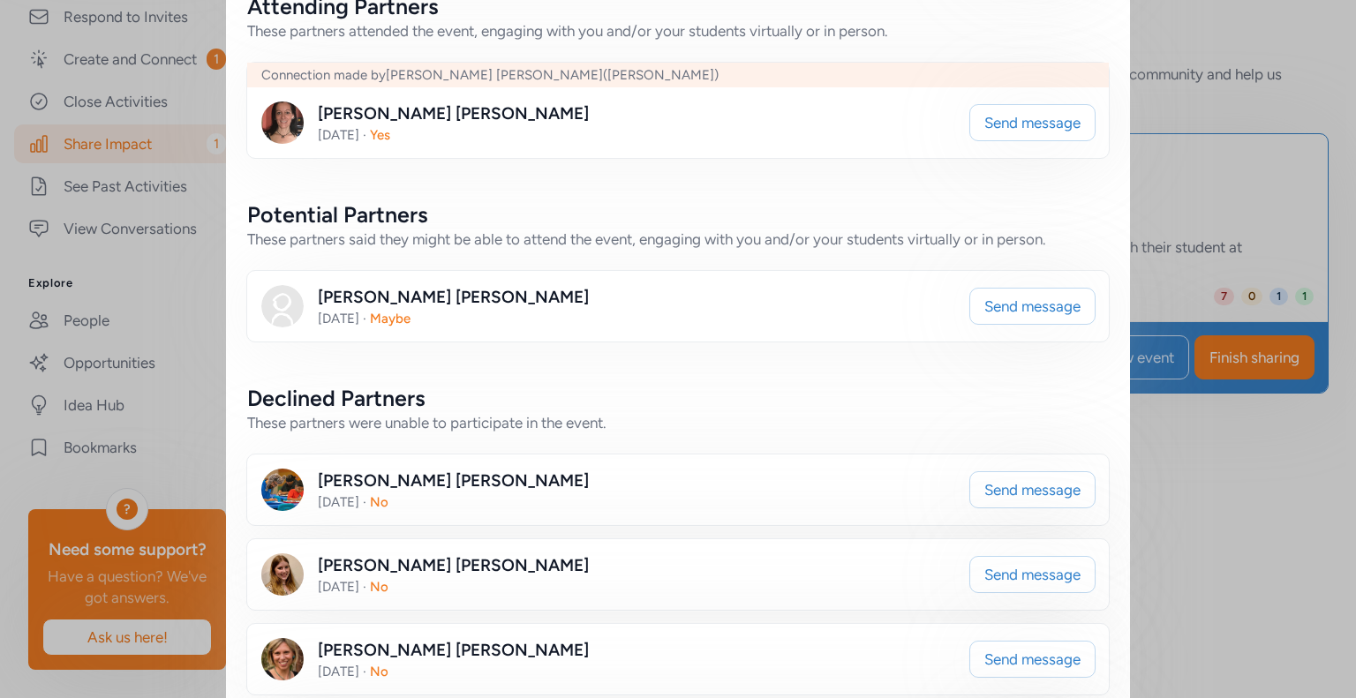
scroll to position [282, 0]
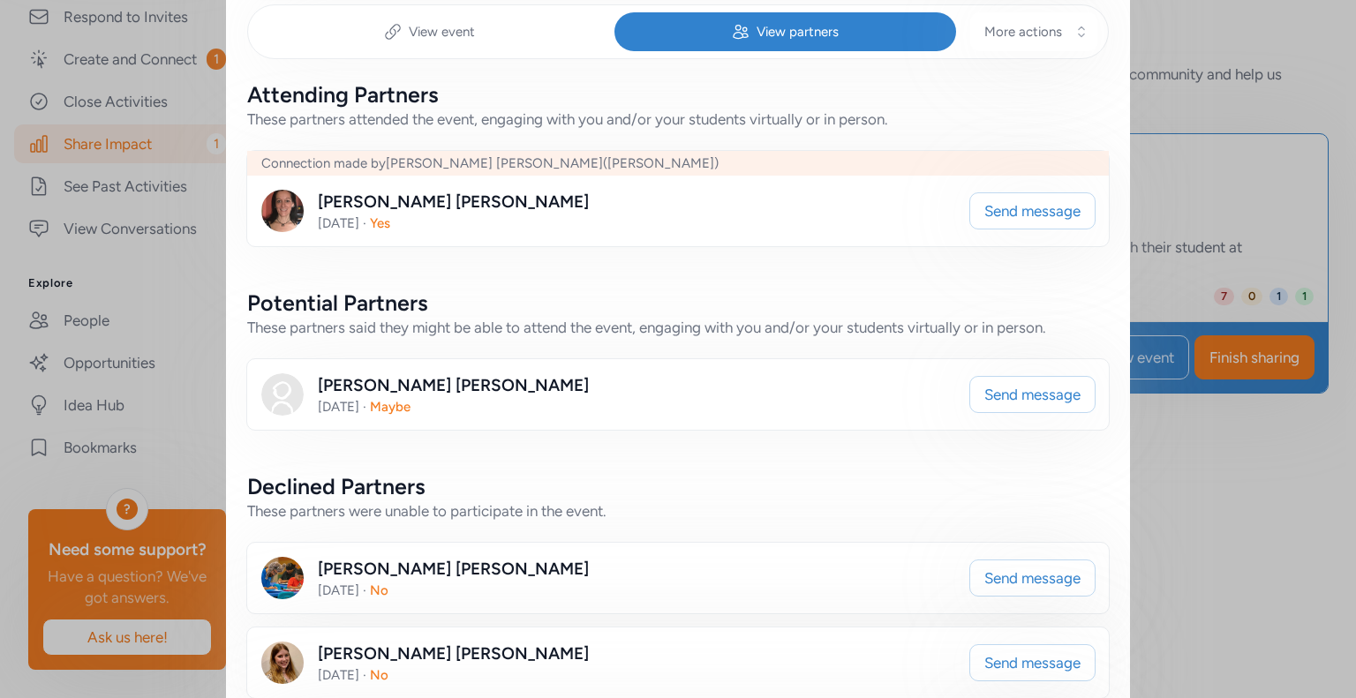
click at [265, 401] on img at bounding box center [282, 394] width 42 height 42
click at [365, 378] on div "[PERSON_NAME]" at bounding box center [453, 385] width 271 height 25
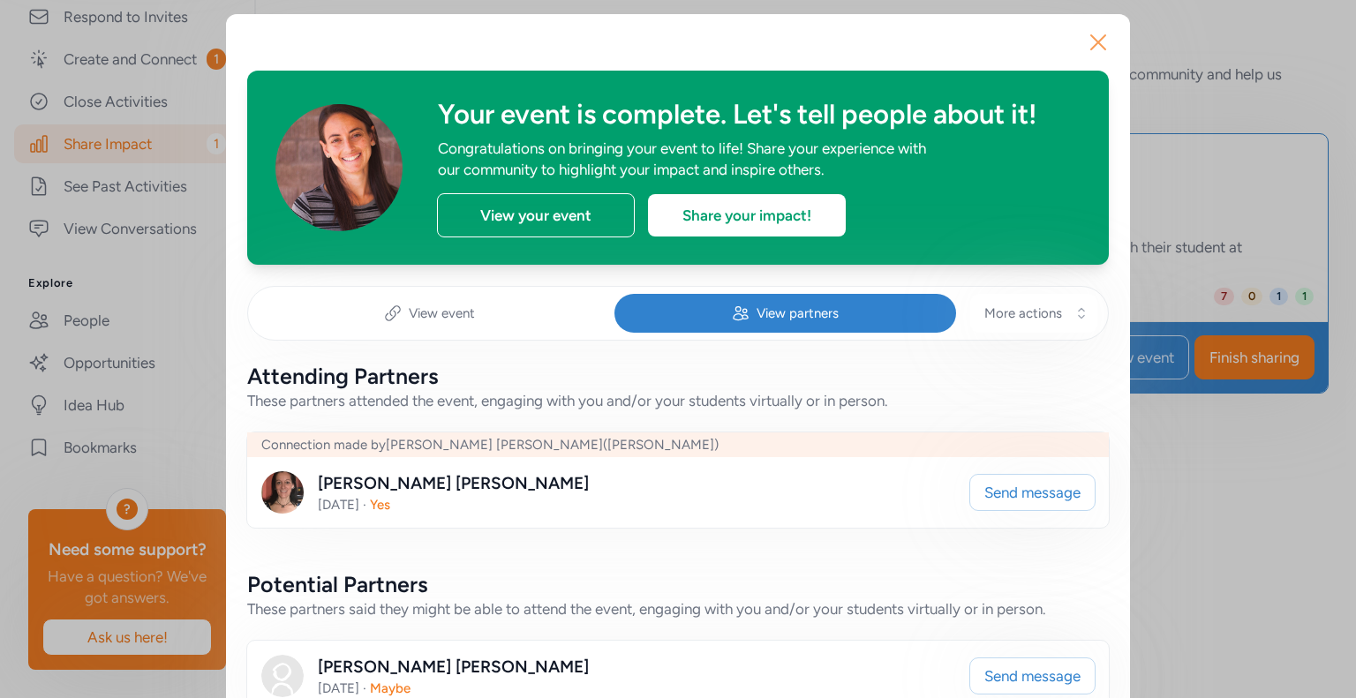
click at [1096, 45] on icon "button" at bounding box center [1098, 42] width 28 height 28
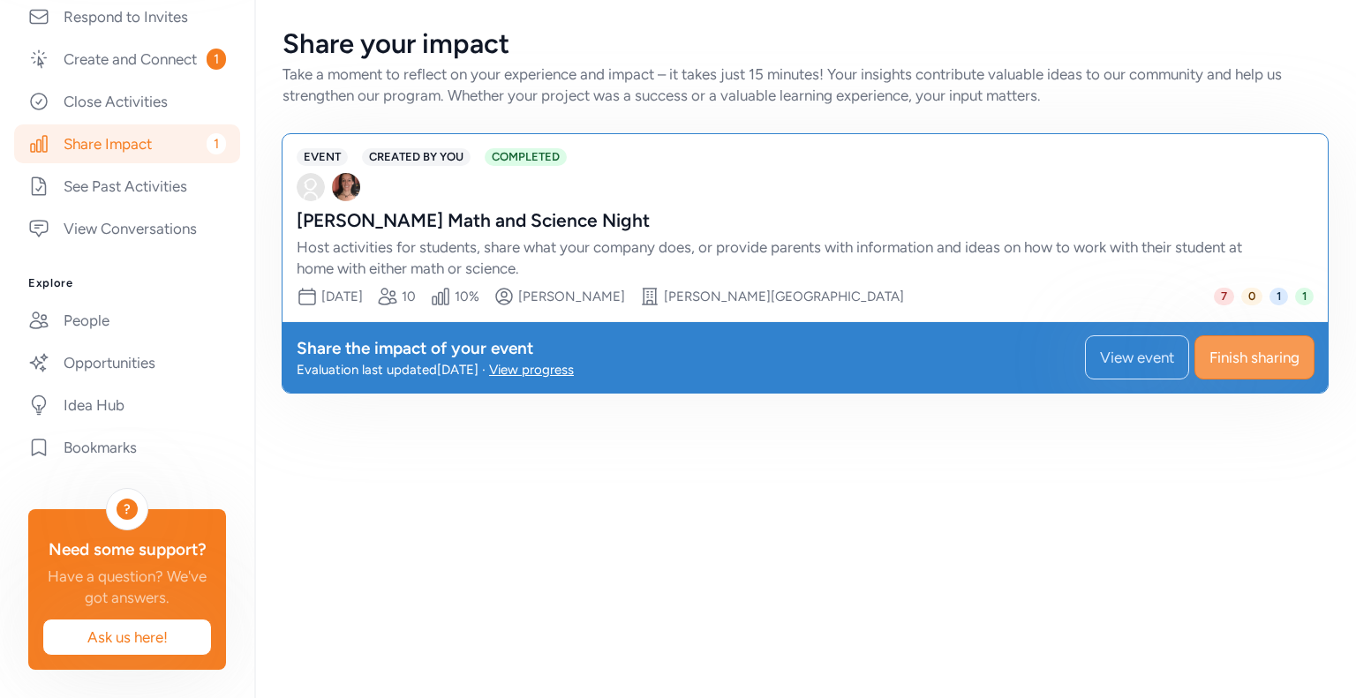
click at [1277, 367] on button "Finish sharing" at bounding box center [1254, 357] width 120 height 44
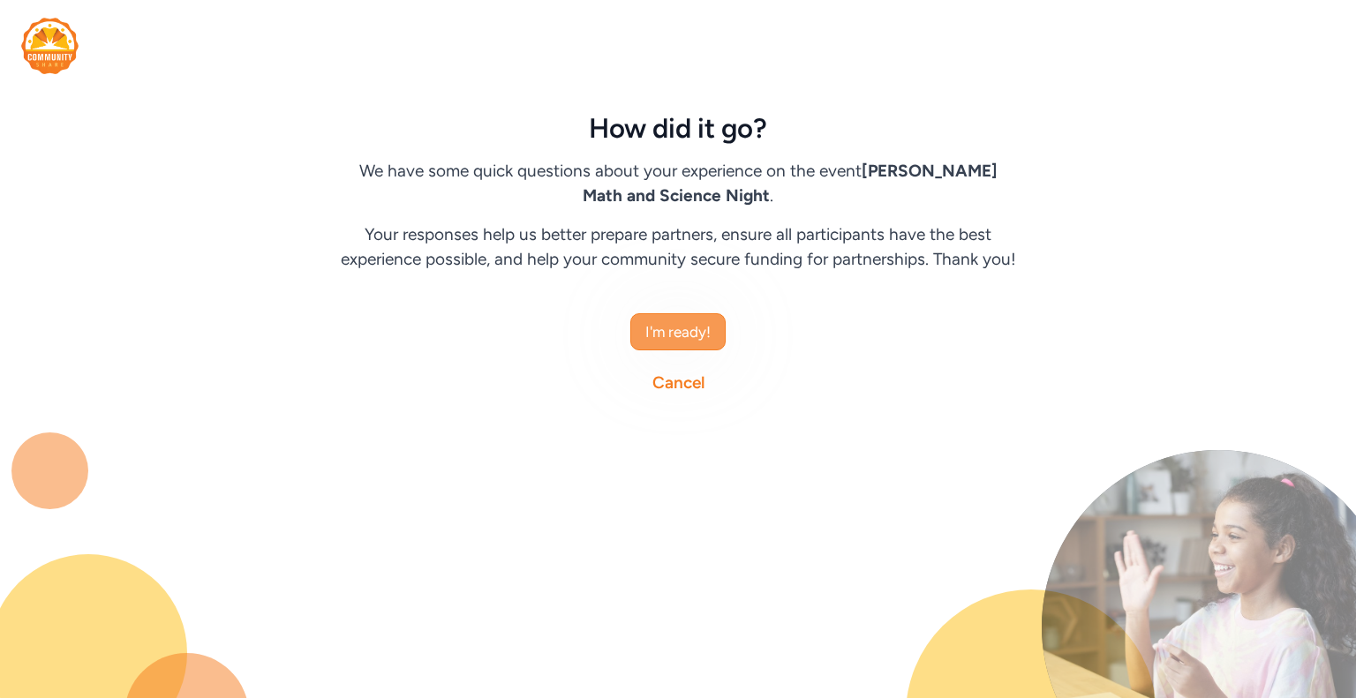
click at [678, 326] on span "I'm ready!" at bounding box center [677, 331] width 65 height 21
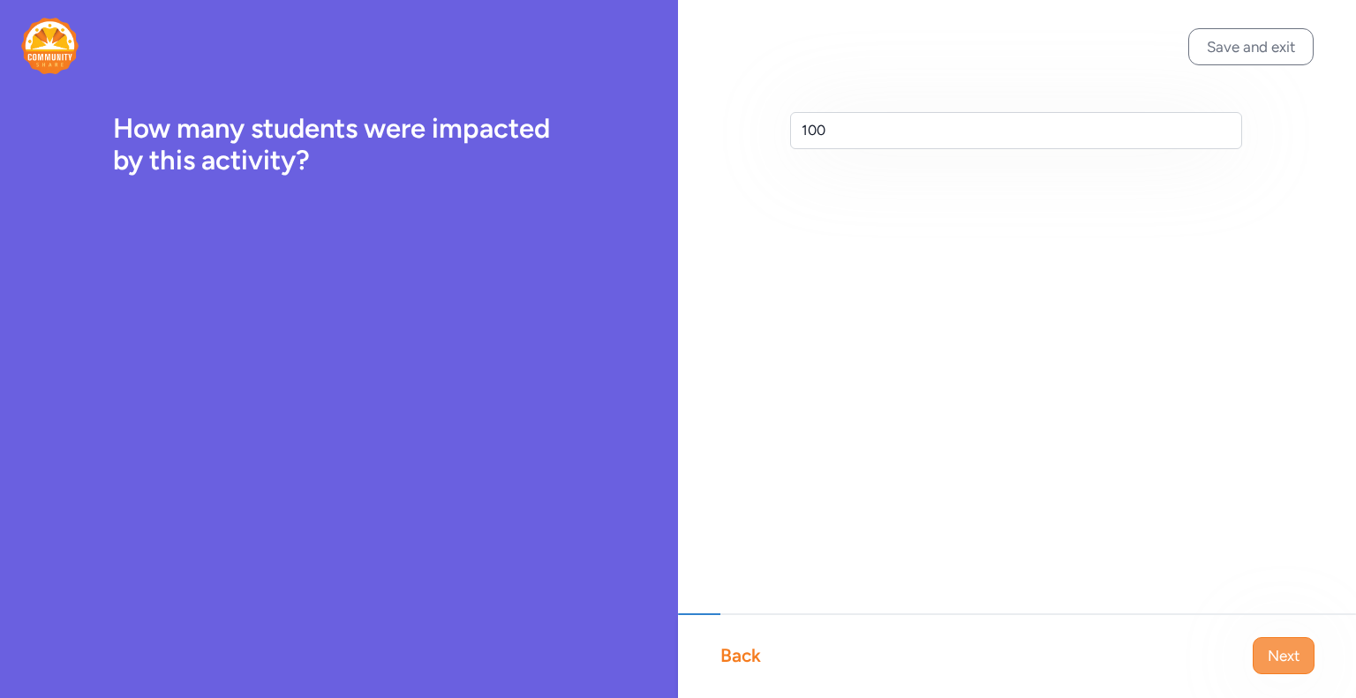
click at [1277, 663] on span "Next" at bounding box center [1283, 655] width 32 height 21
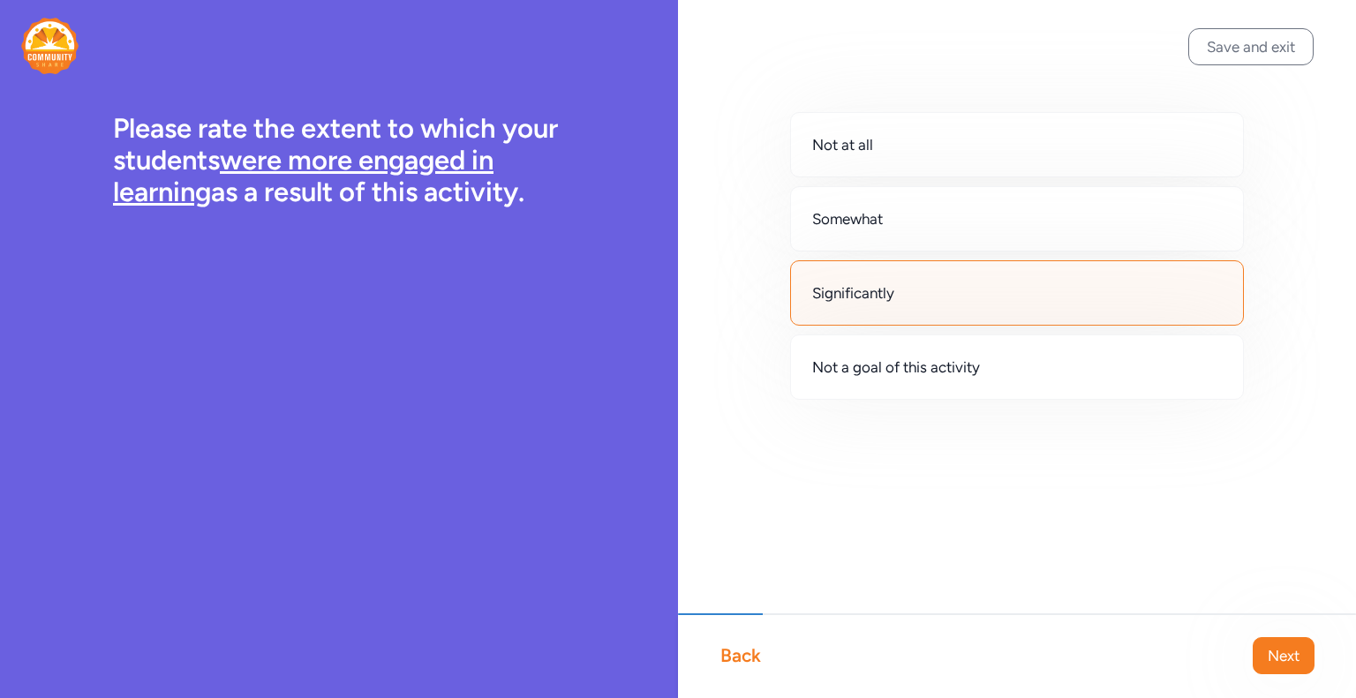
click at [1277, 662] on span "Next" at bounding box center [1283, 655] width 32 height 21
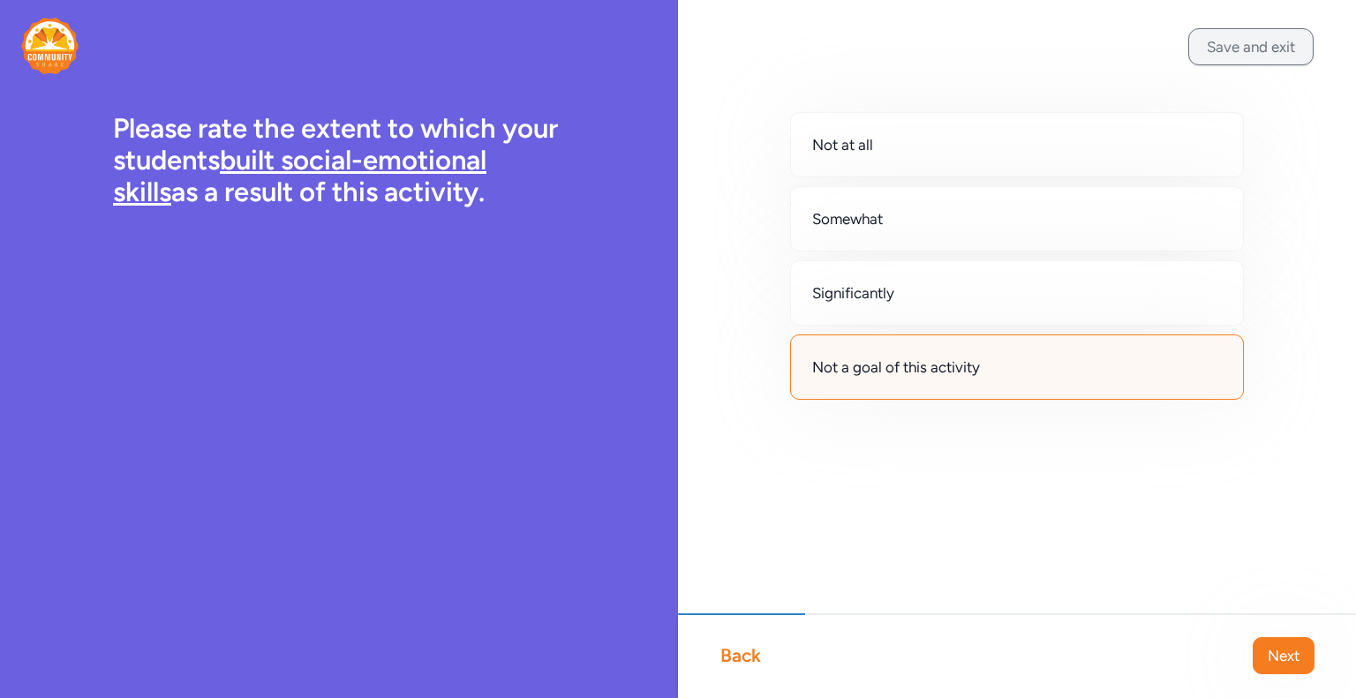
click at [1251, 46] on button "Save and exit" at bounding box center [1250, 46] width 125 height 37
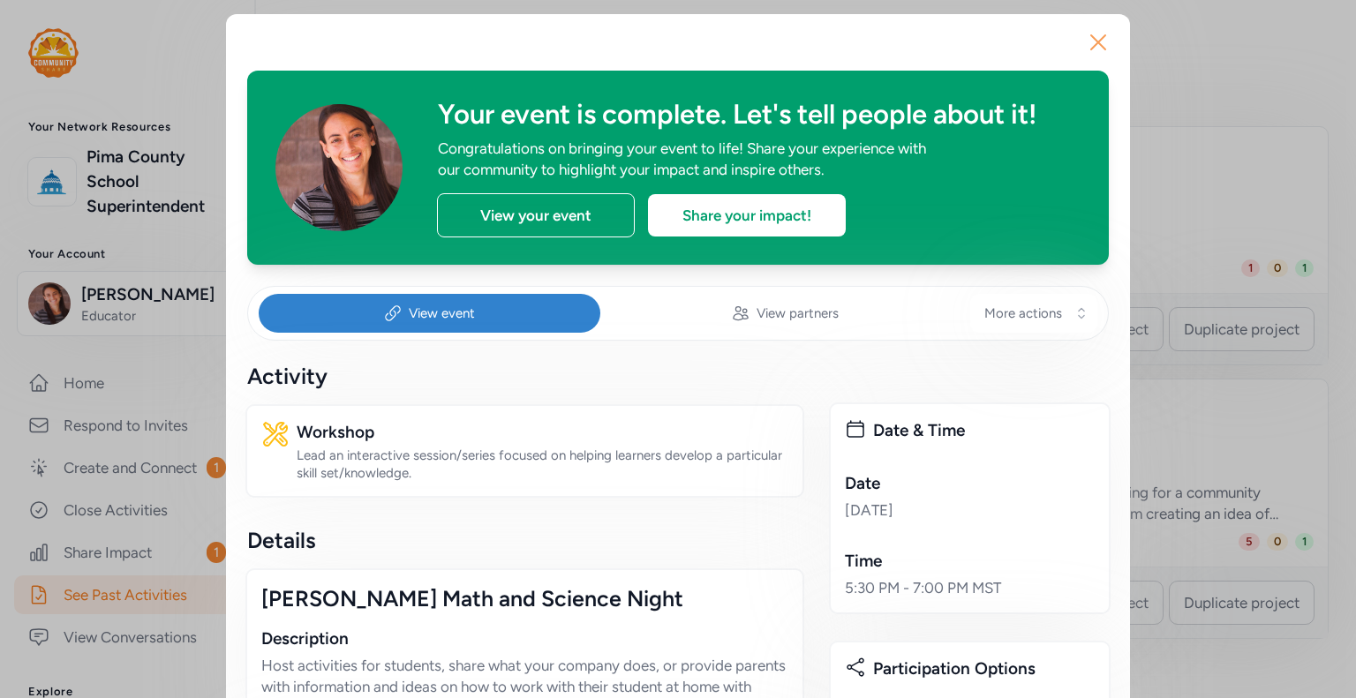
click at [1094, 40] on icon "button" at bounding box center [1098, 42] width 14 height 14
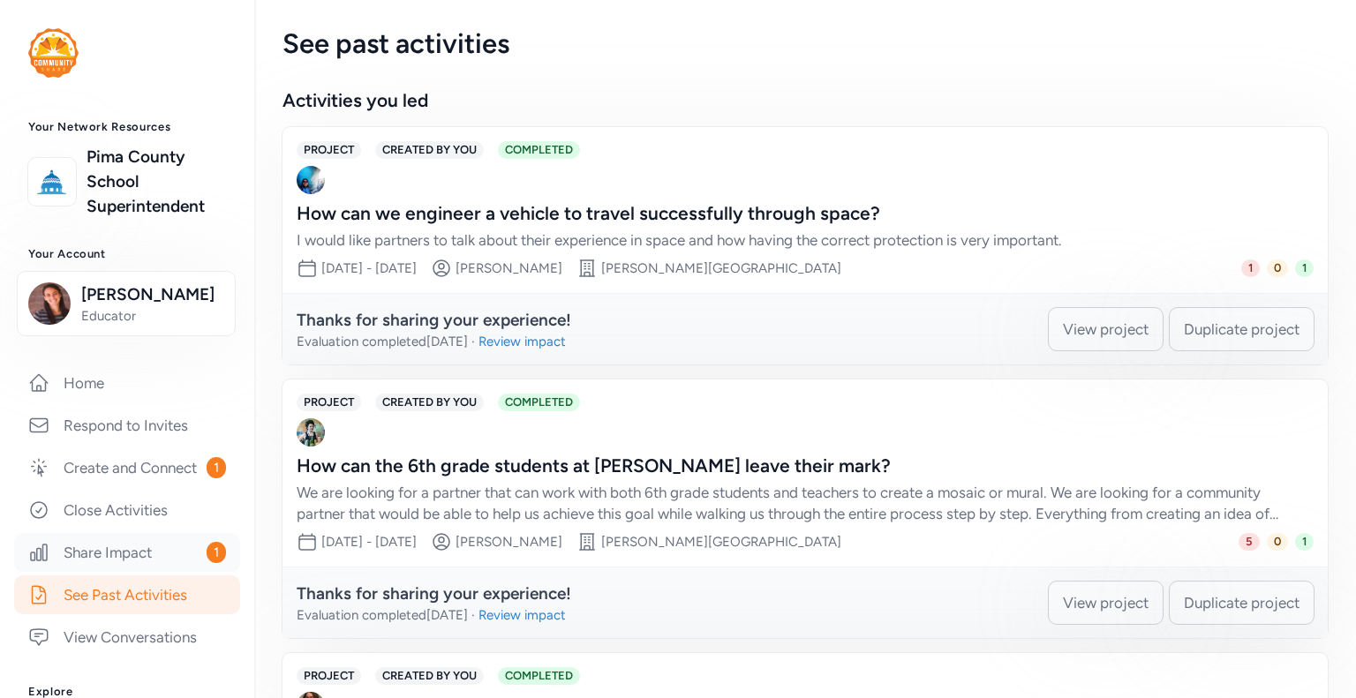
scroll to position [441, 0]
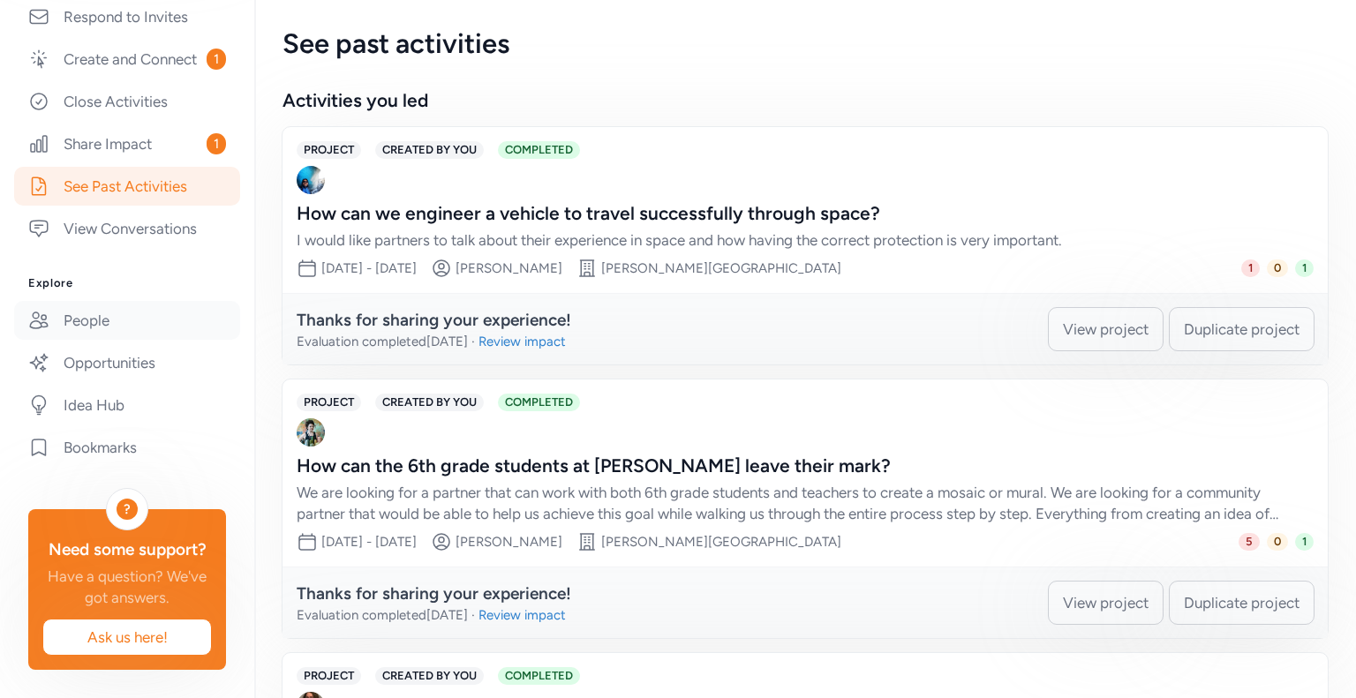
click at [99, 312] on link "People" at bounding box center [127, 320] width 226 height 39
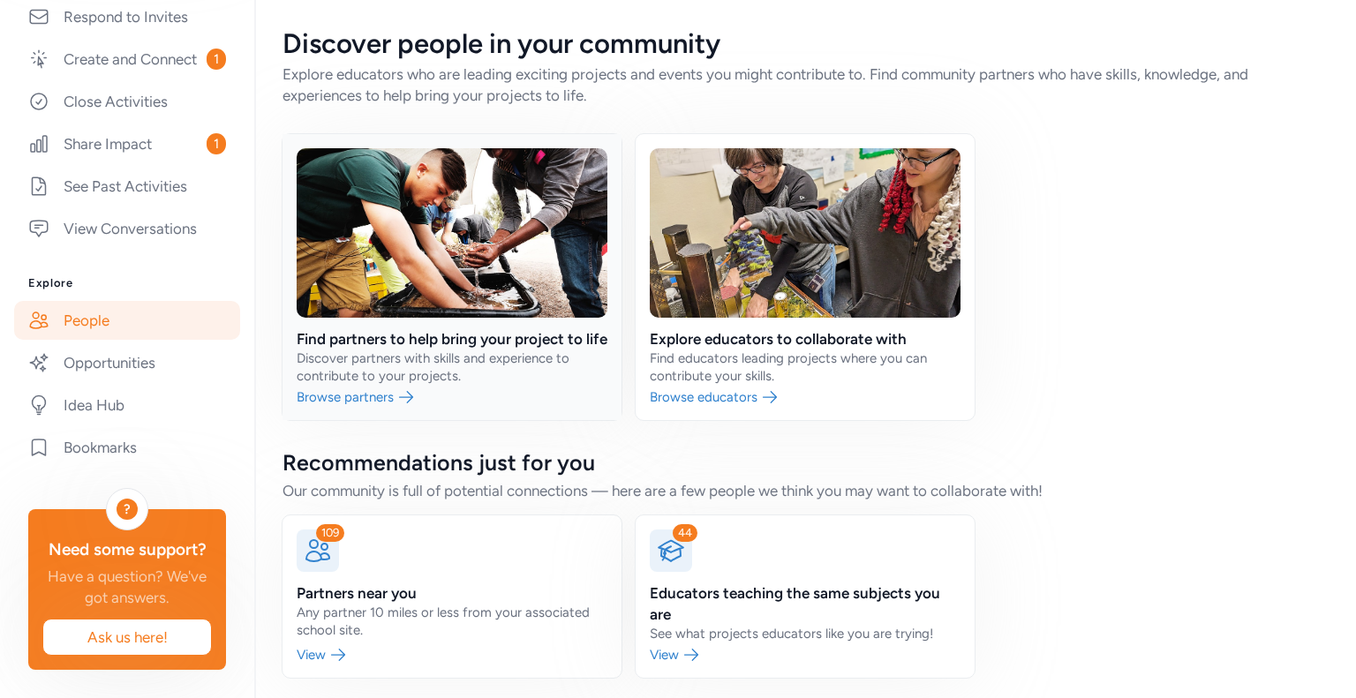
scroll to position [28, 0]
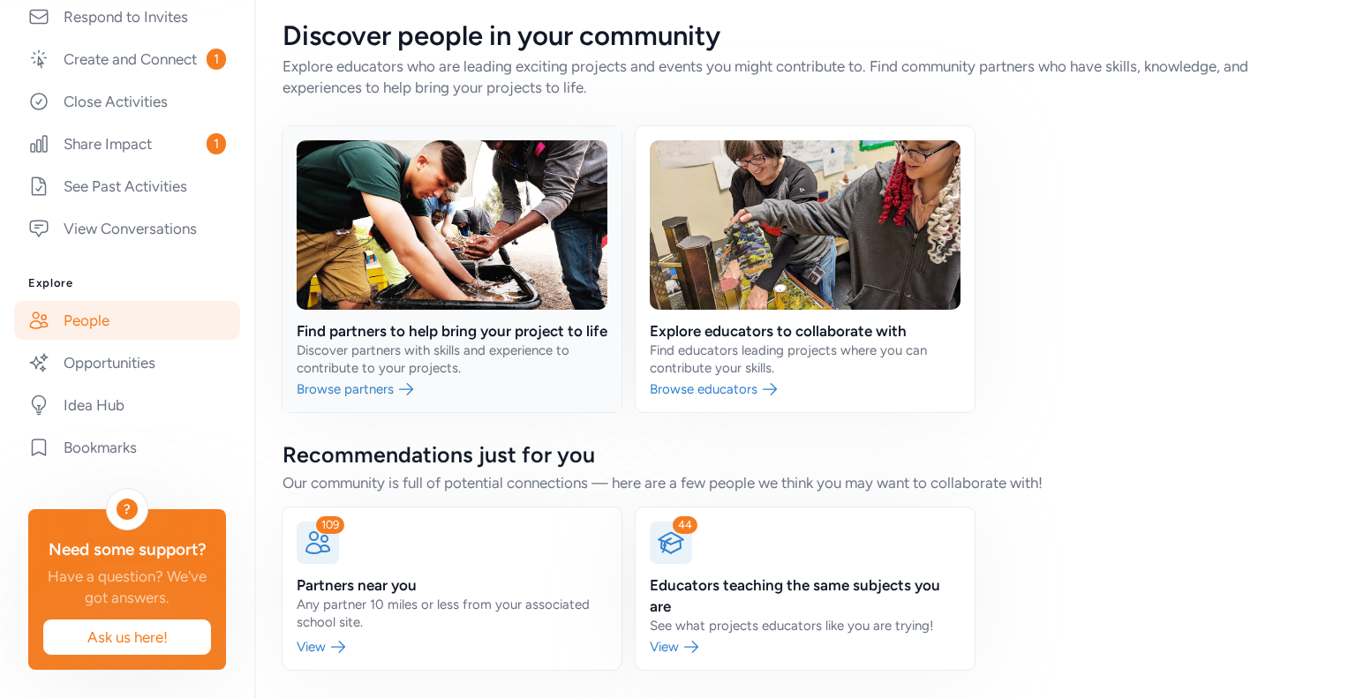
click at [357, 319] on link at bounding box center [451, 269] width 339 height 286
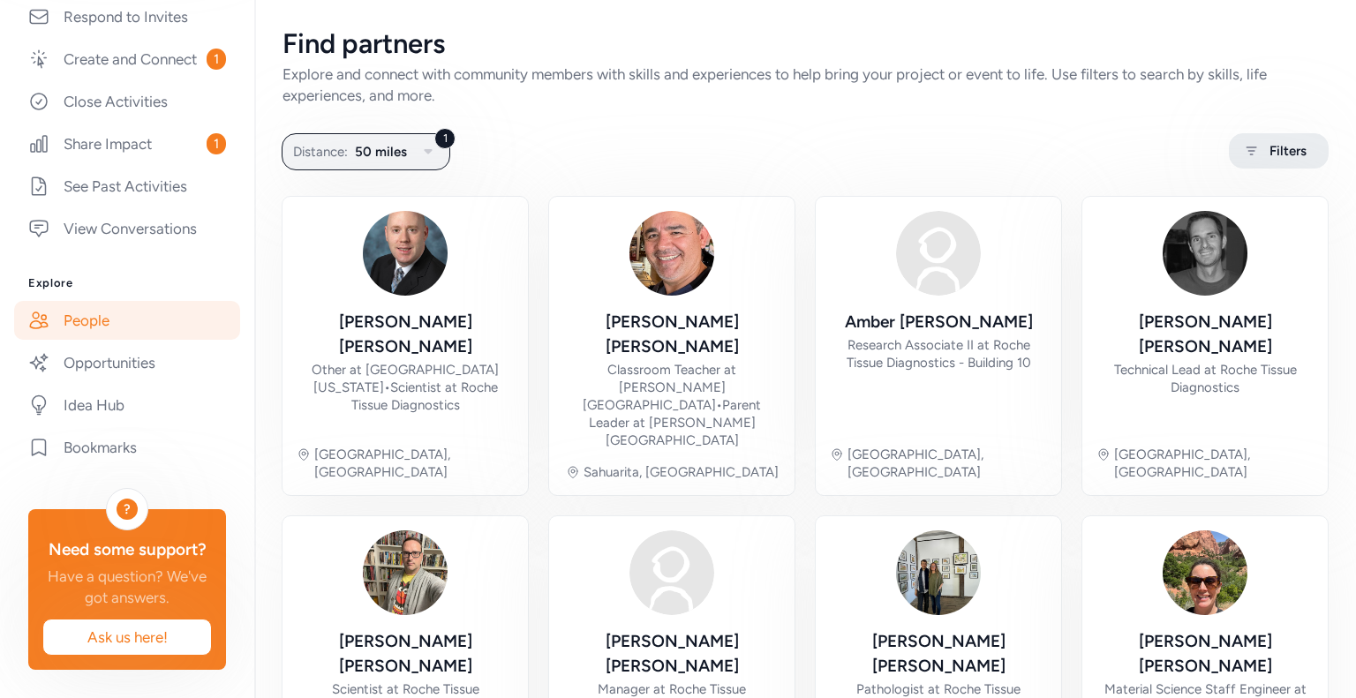
click at [1269, 158] on span "Filters" at bounding box center [1287, 150] width 37 height 21
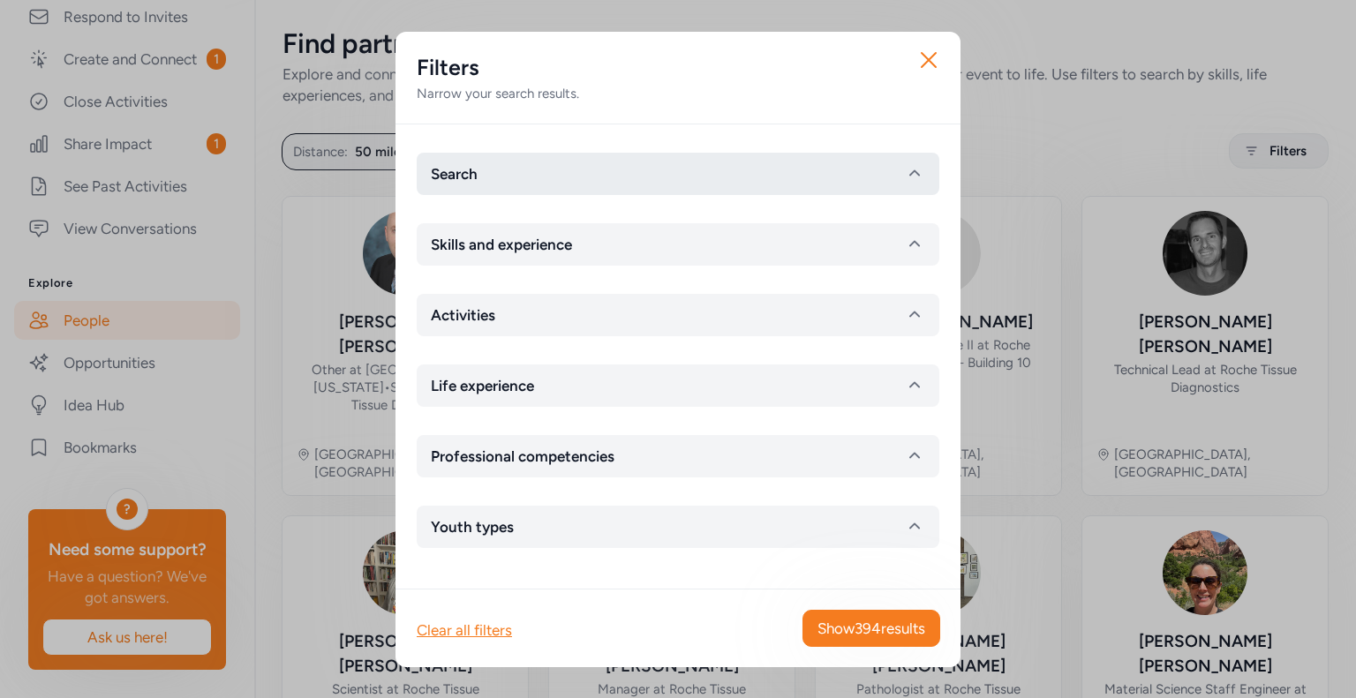
click at [713, 183] on button "Search" at bounding box center [678, 174] width 522 height 42
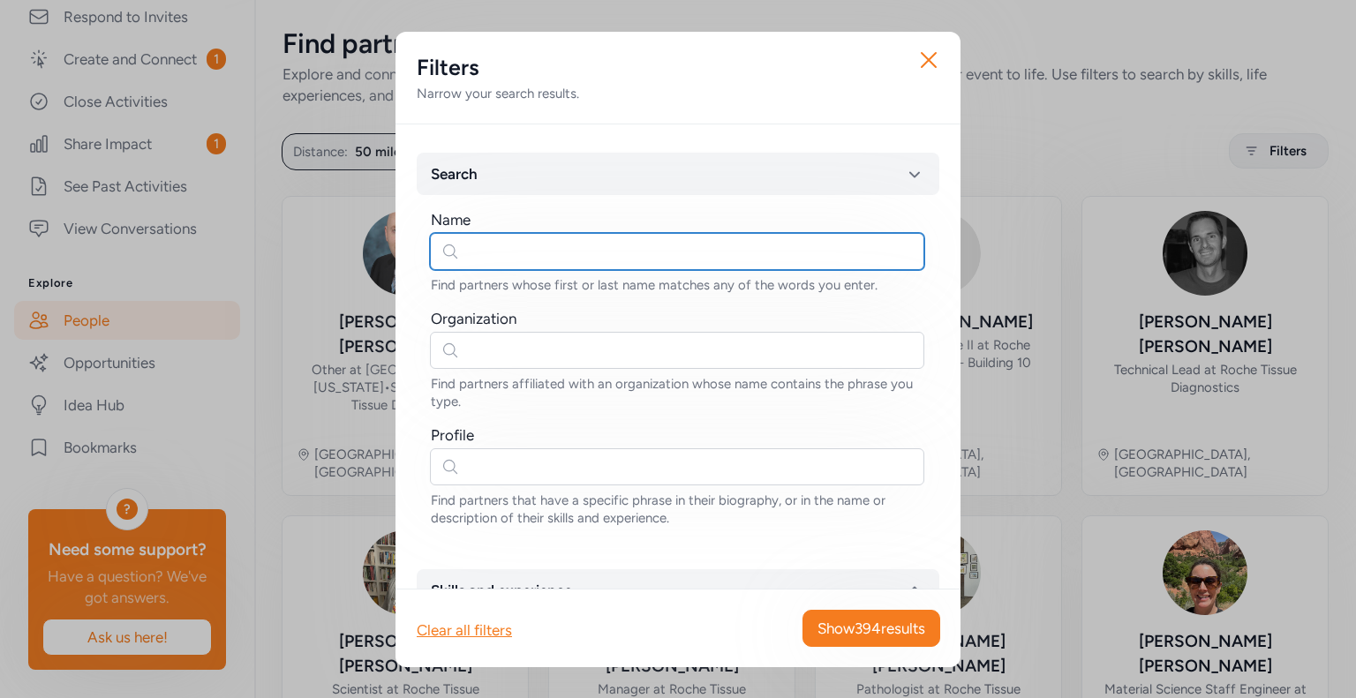
click at [661, 252] on input "text" at bounding box center [677, 251] width 494 height 37
type input "STEM"
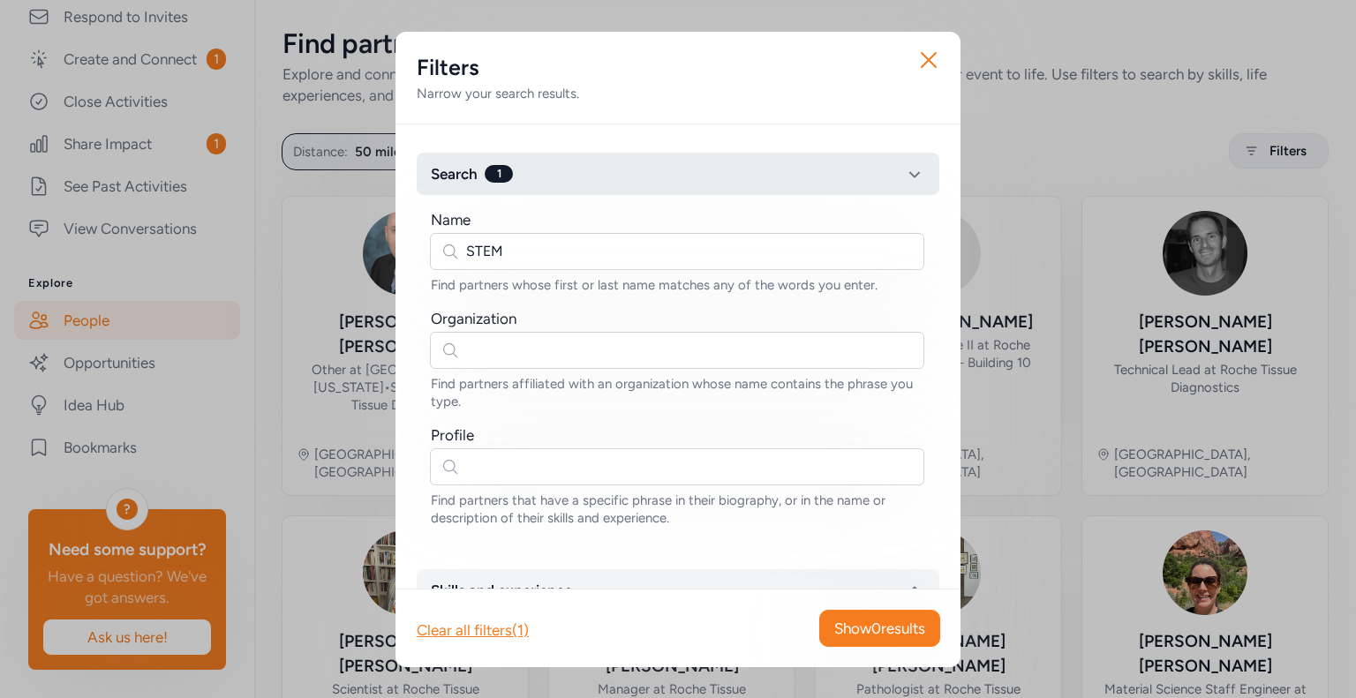
click at [904, 175] on icon "button" at bounding box center [914, 173] width 21 height 21
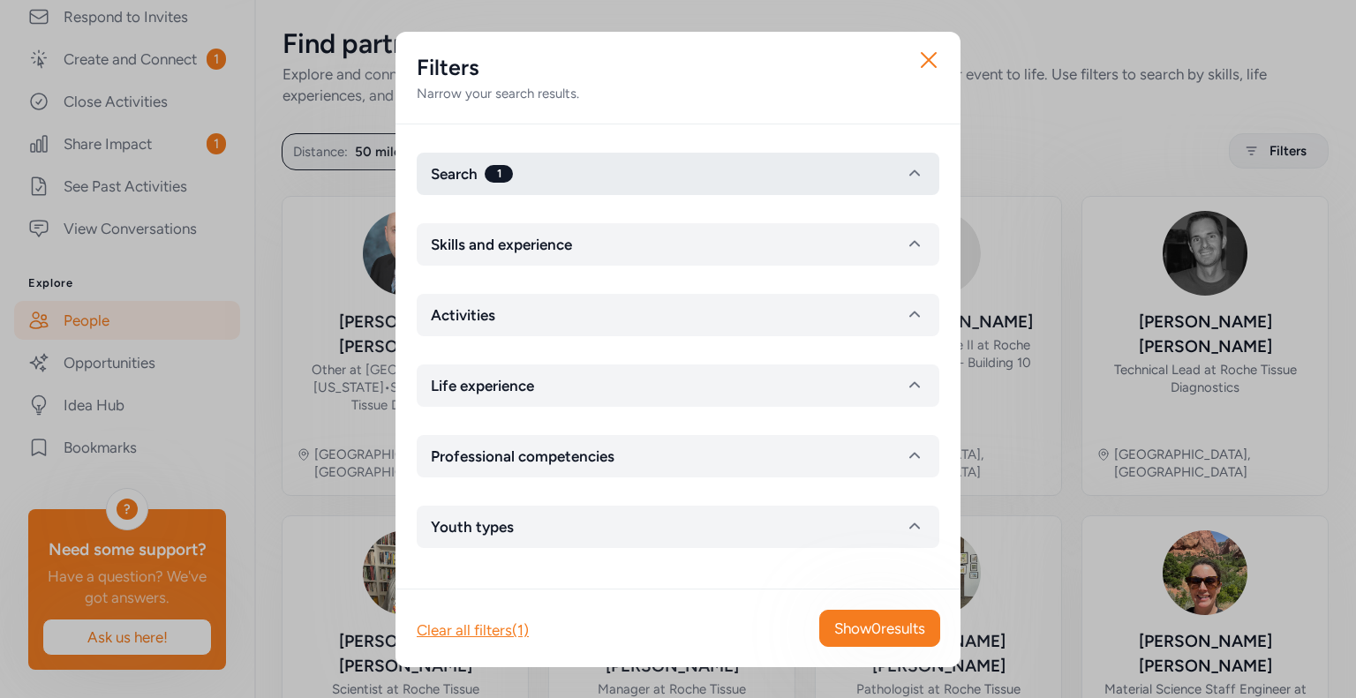
click at [904, 175] on icon "button" at bounding box center [914, 173] width 21 height 21
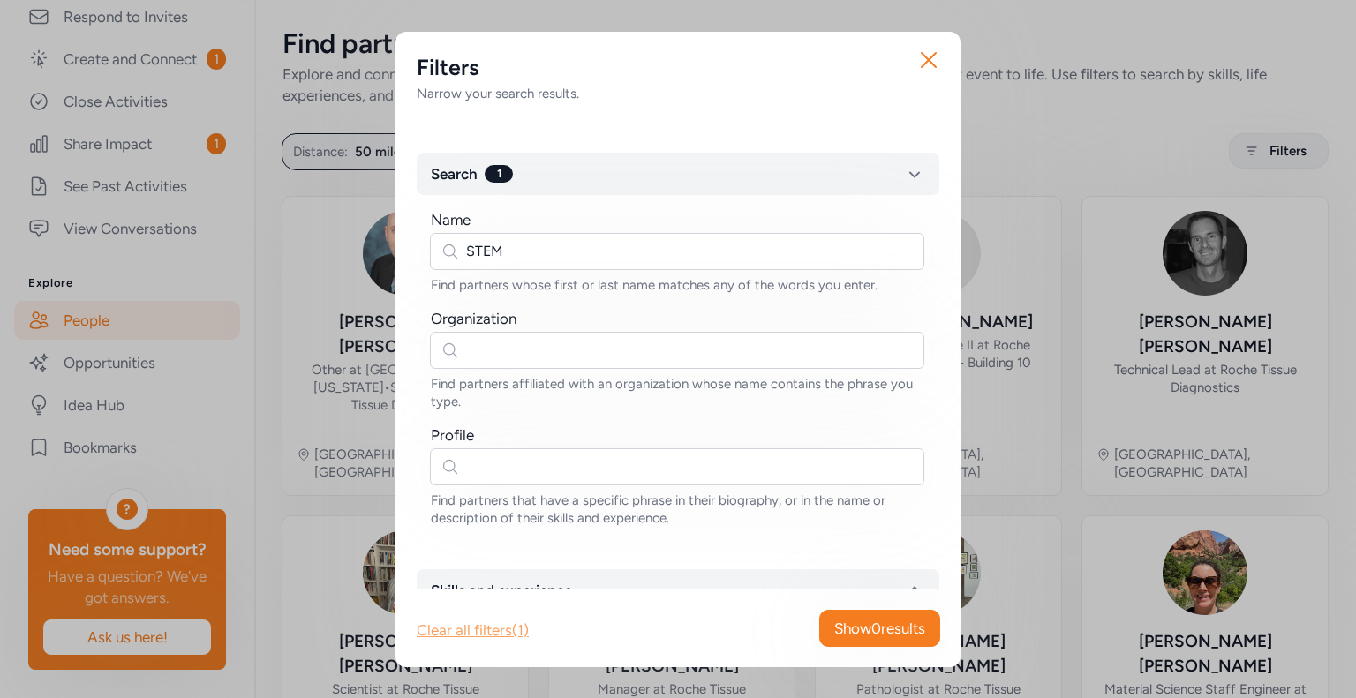
click at [477, 628] on div "Clear all filters (1)" at bounding box center [473, 630] width 112 height 21
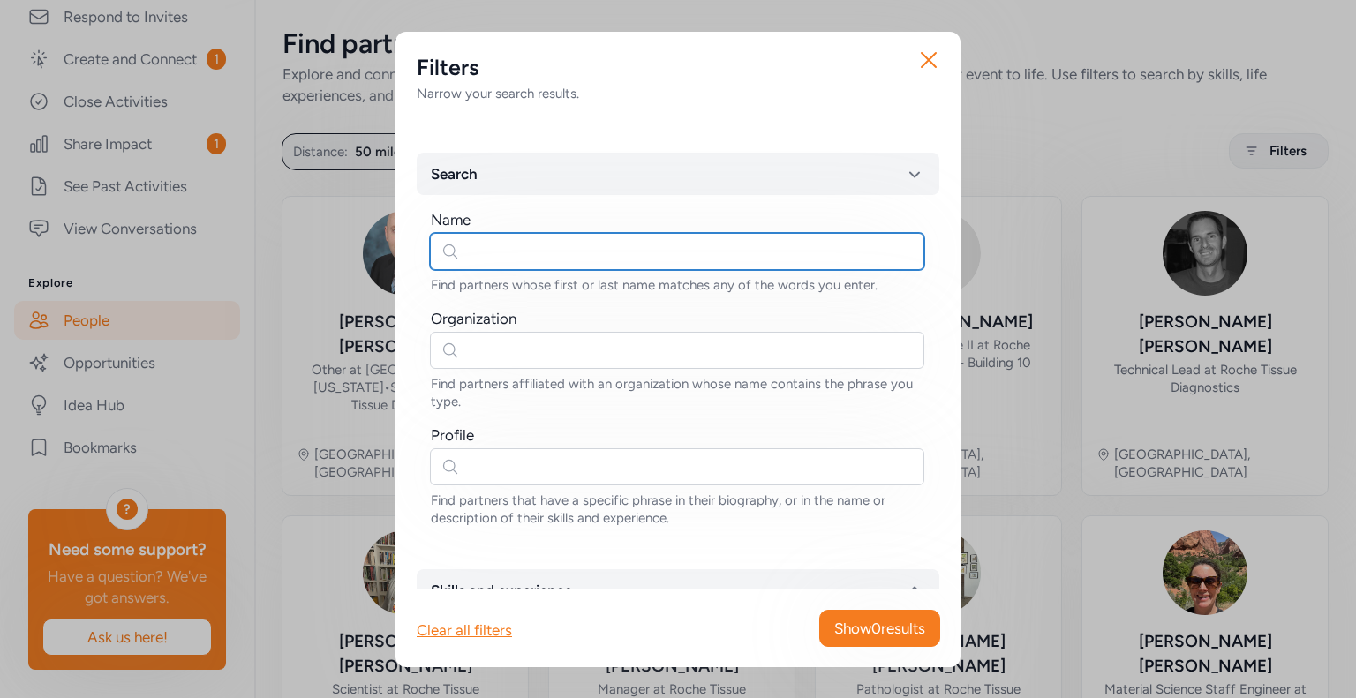
click at [582, 266] on input "text" at bounding box center [677, 251] width 494 height 37
type input "s"
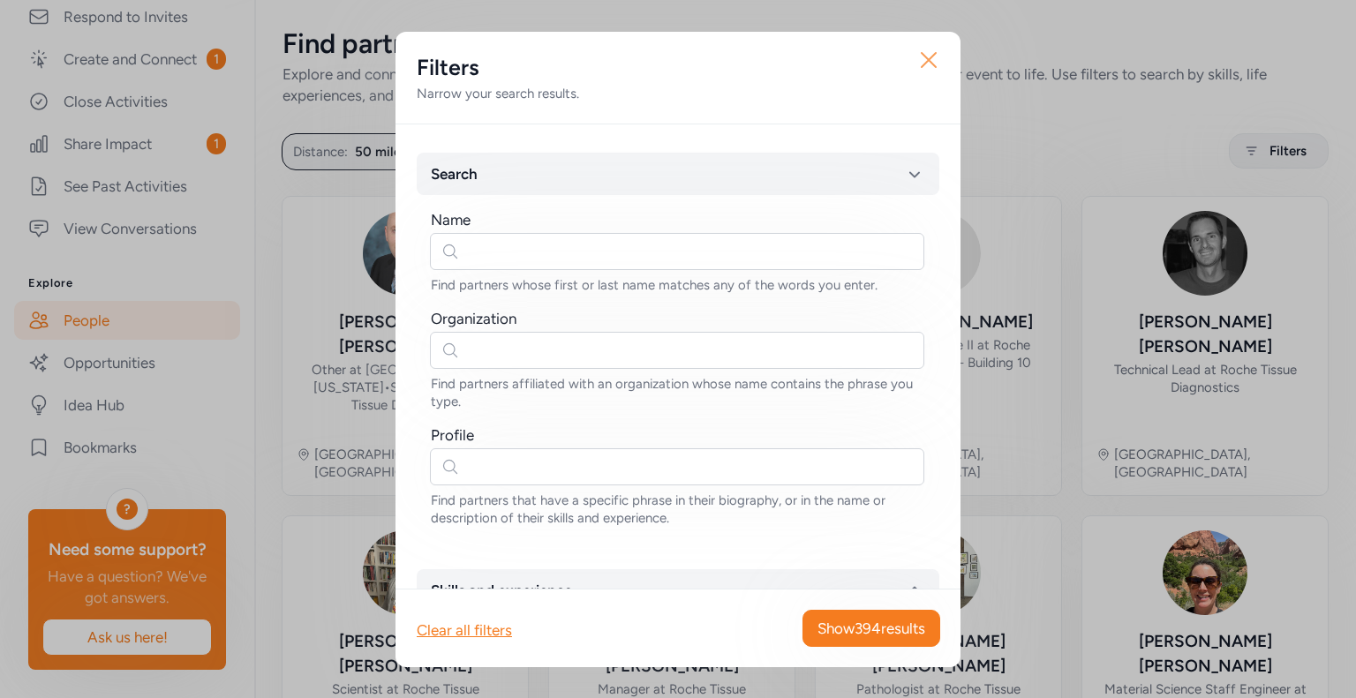
click at [934, 50] on icon "button" at bounding box center [928, 60] width 28 height 28
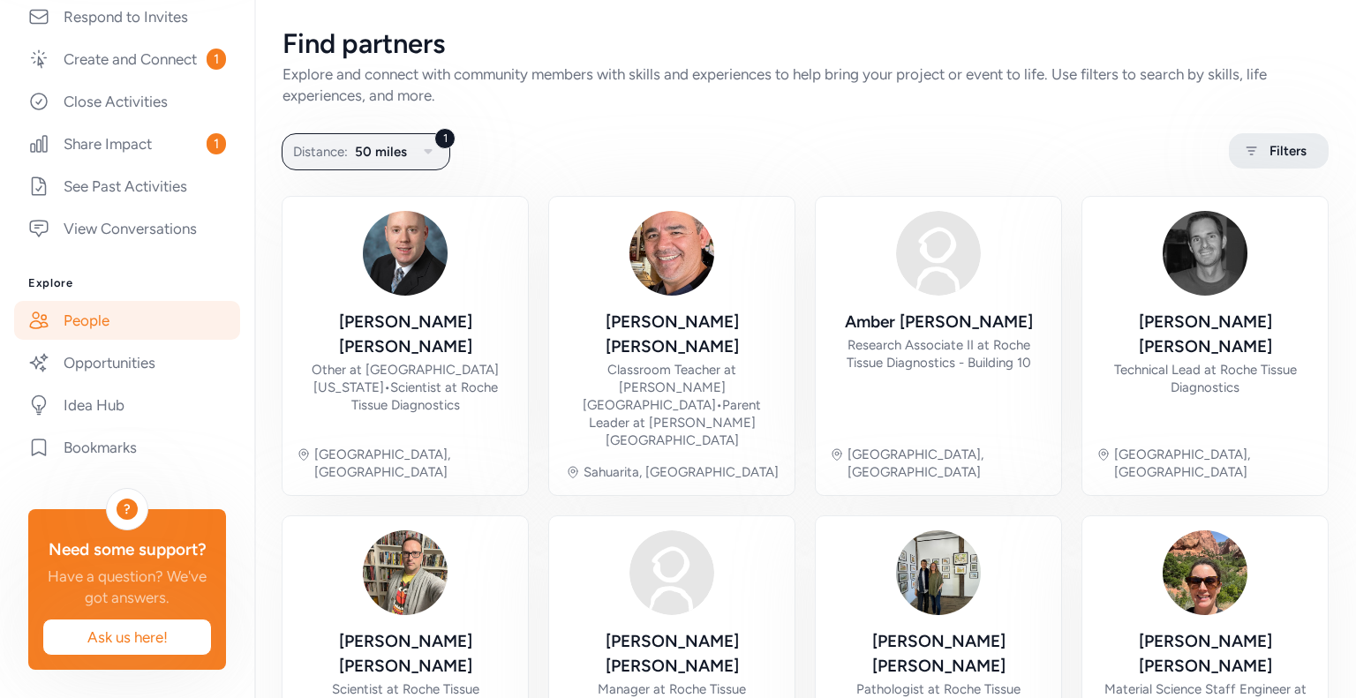
click at [1279, 148] on span "Filters" at bounding box center [1287, 150] width 37 height 21
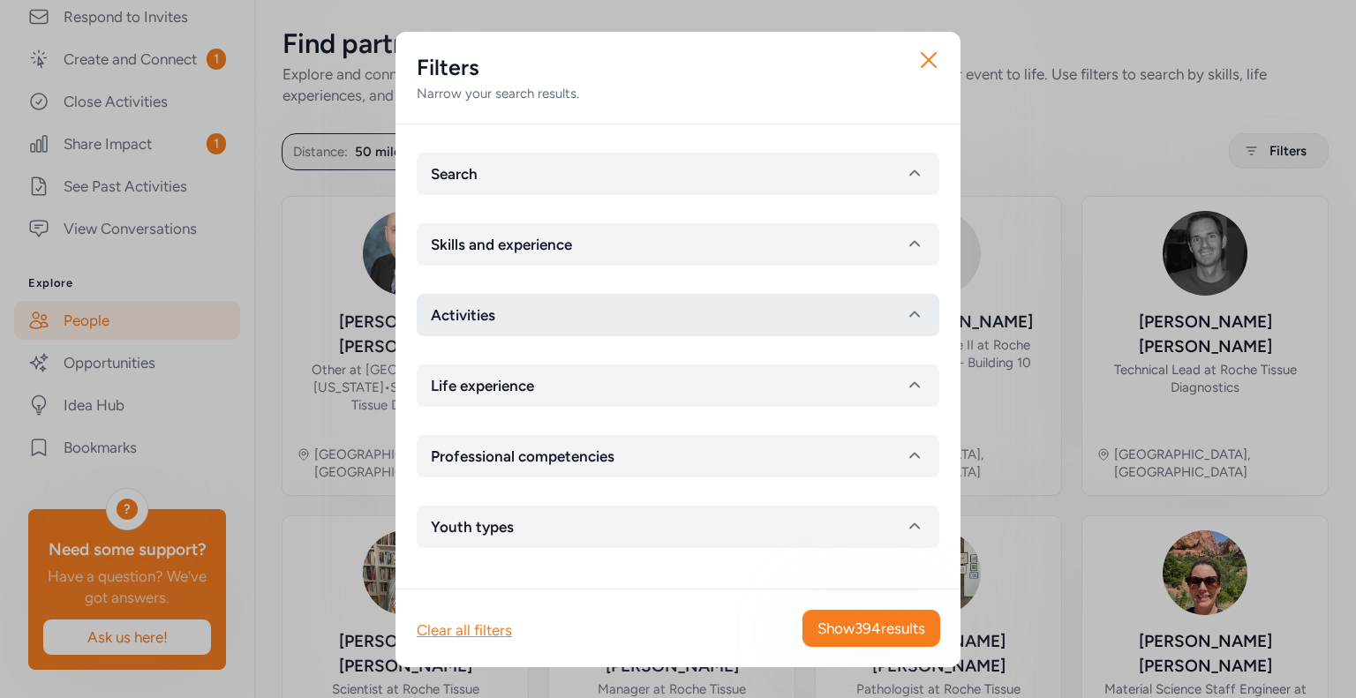
click at [604, 311] on button "Activities" at bounding box center [678, 315] width 522 height 42
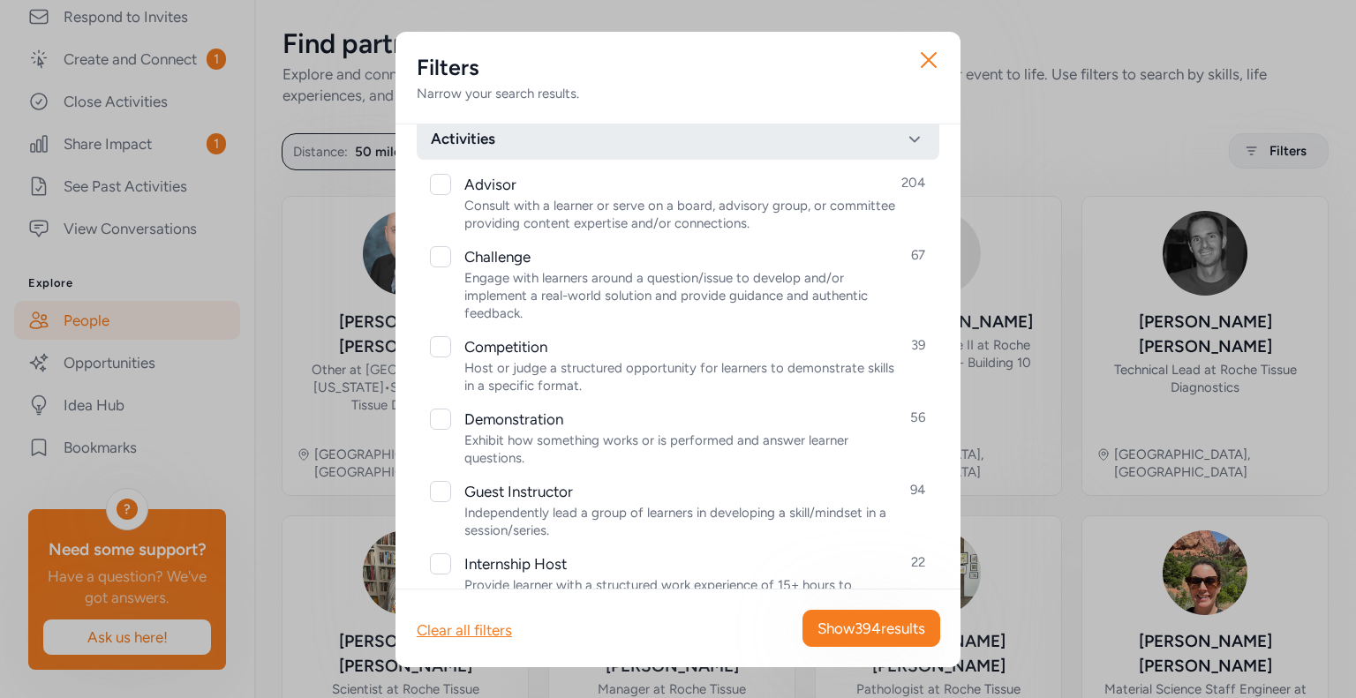
scroll to position [353, 0]
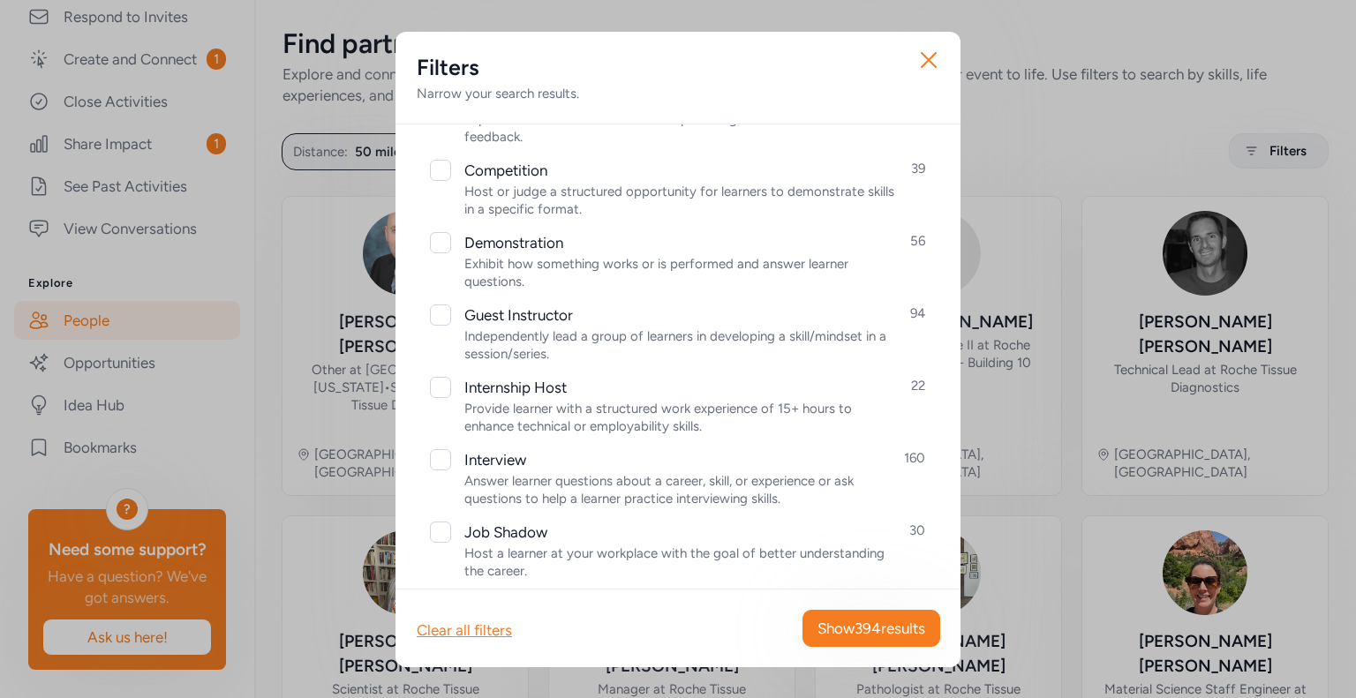
click at [954, 11] on div "Close Filters Narrow your search results. Search Skills and experience Activiti…" at bounding box center [678, 349] width 1356 height 698
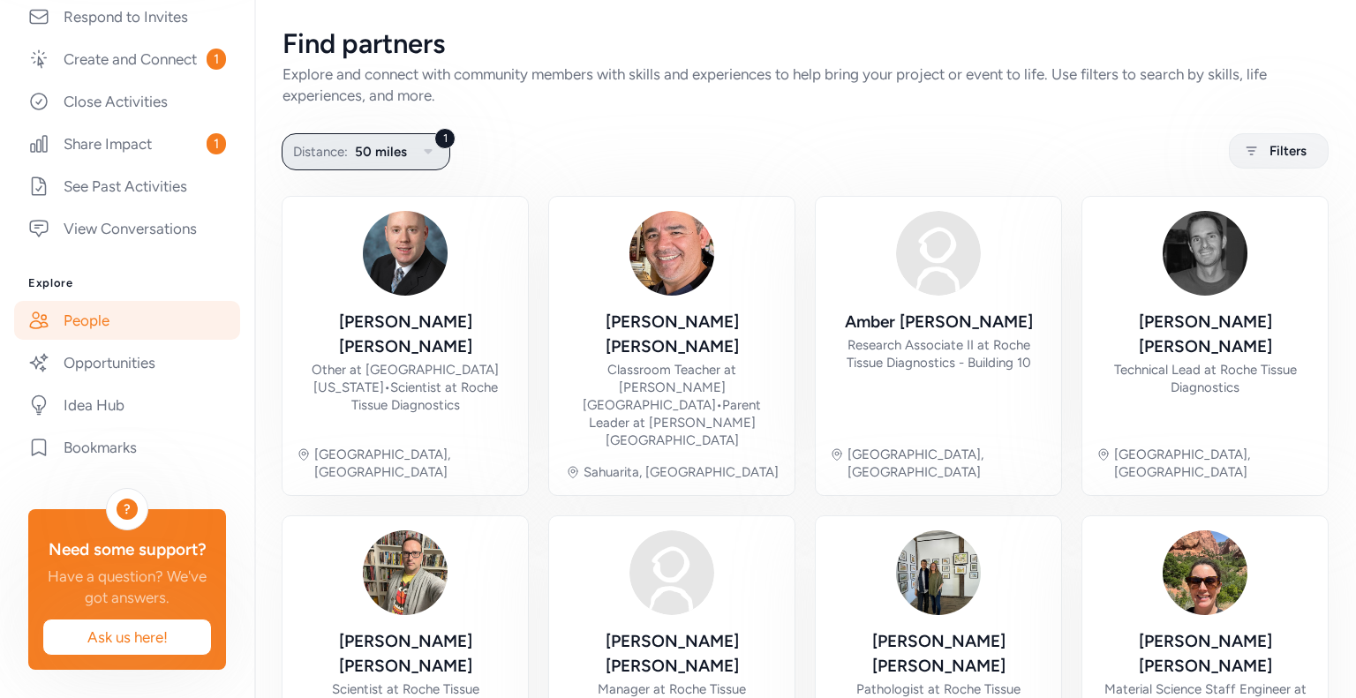
click at [395, 168] on button "1 Distance: 50 miles" at bounding box center [366, 151] width 169 height 37
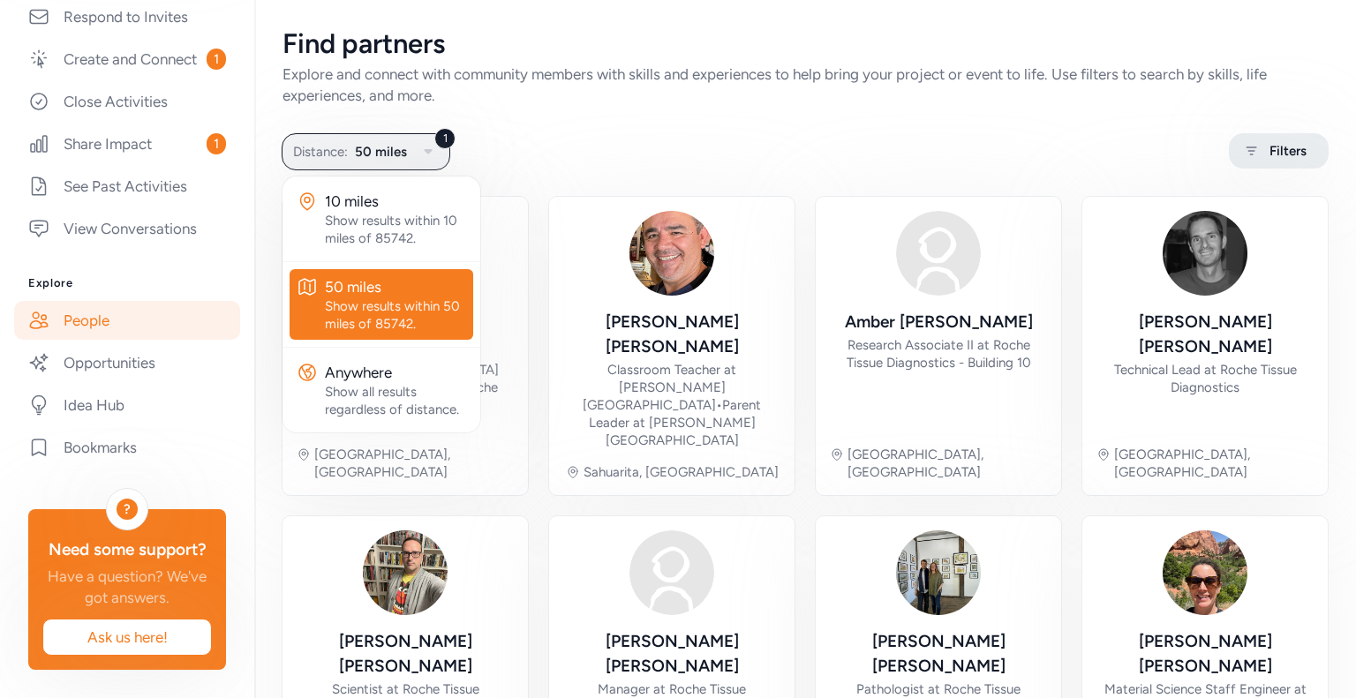
click at [1249, 149] on div "Filters" at bounding box center [1279, 150] width 100 height 35
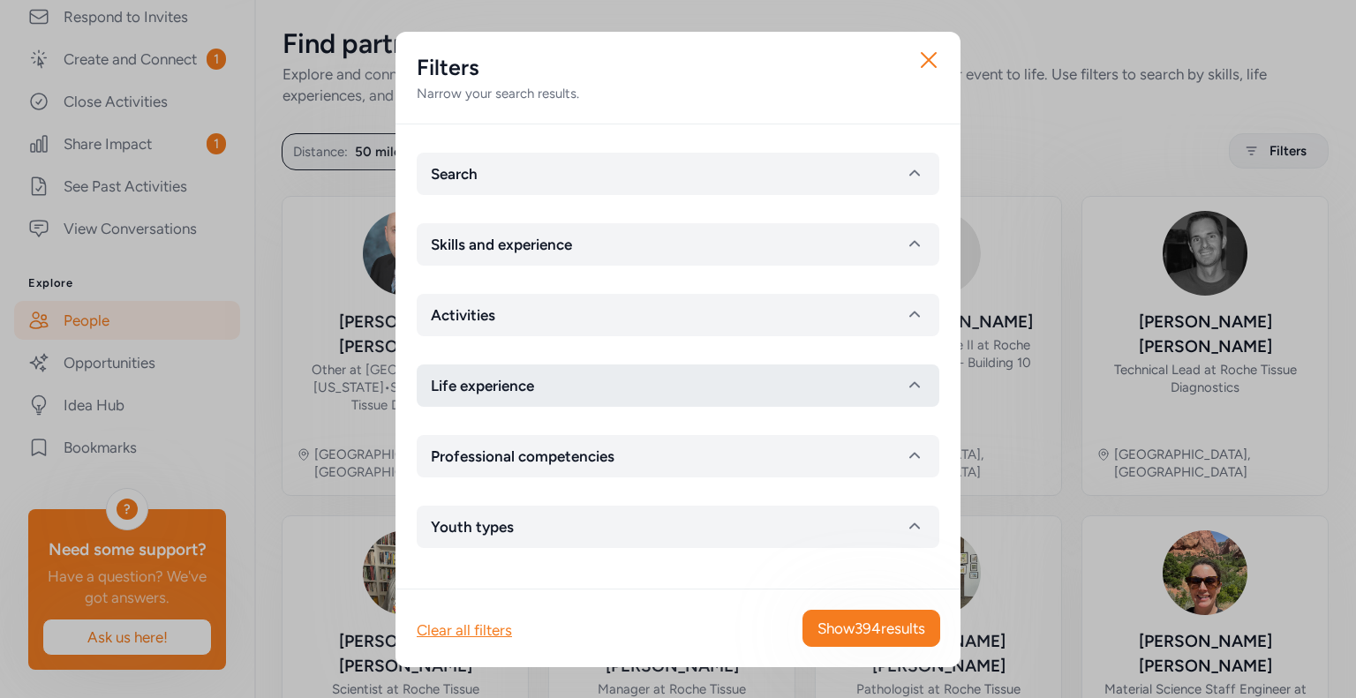
click at [699, 390] on button "Life experience" at bounding box center [678, 386] width 522 height 42
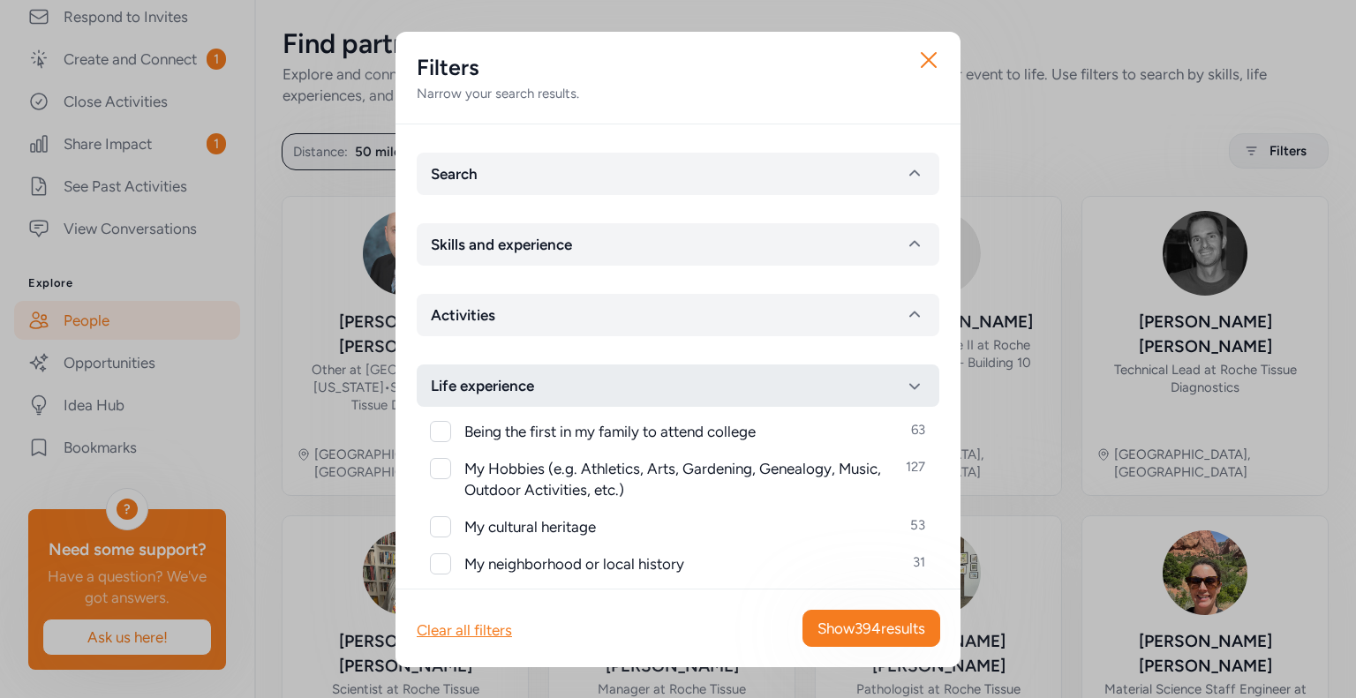
click at [614, 382] on button "Life experience" at bounding box center [678, 386] width 522 height 42
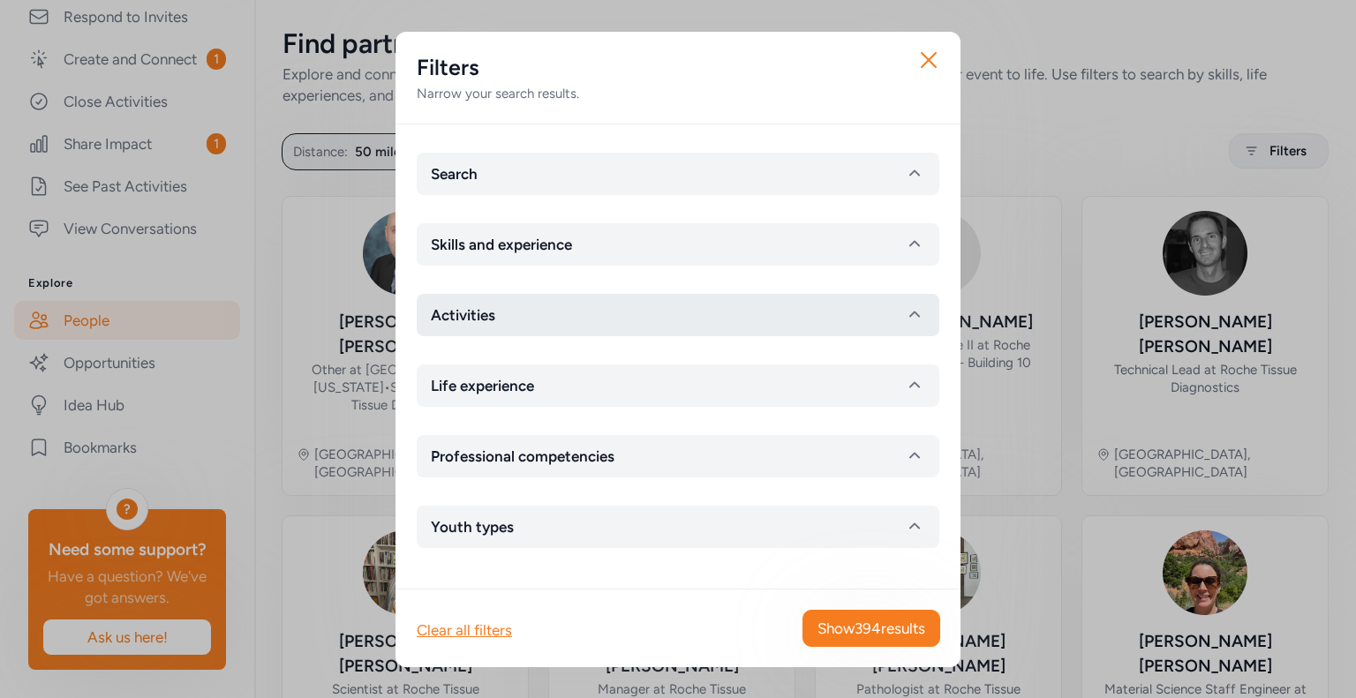
click at [630, 327] on button "Activities" at bounding box center [678, 315] width 522 height 42
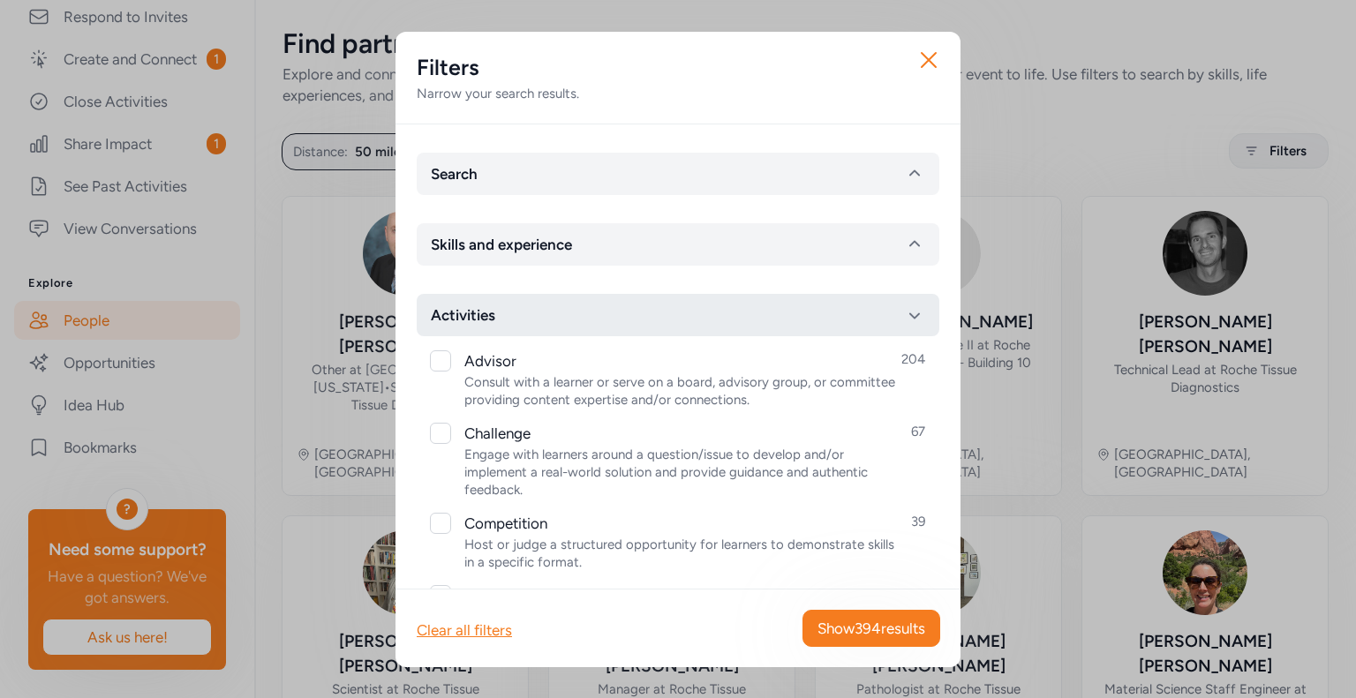
scroll to position [177, 0]
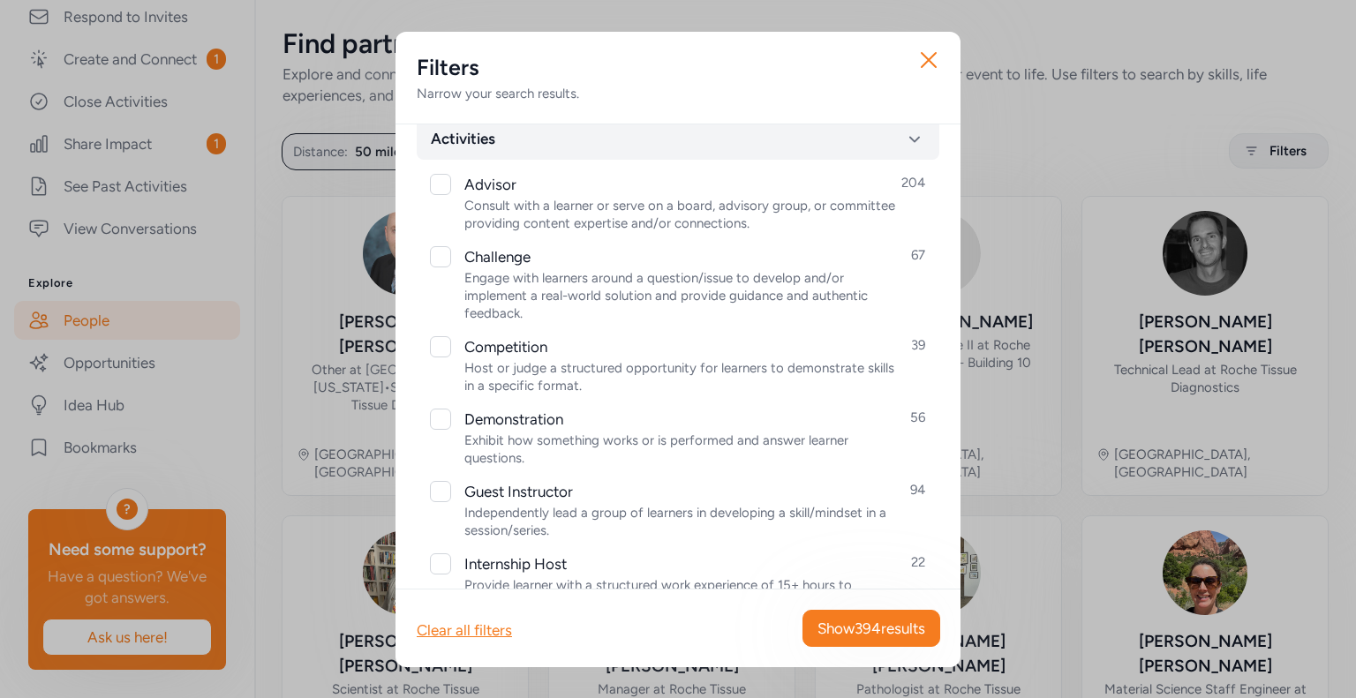
click at [487, 417] on span "Demonstration" at bounding box center [513, 419] width 99 height 21
checkbox input "true"
click at [872, 636] on span "Show 56 results" at bounding box center [875, 628] width 99 height 21
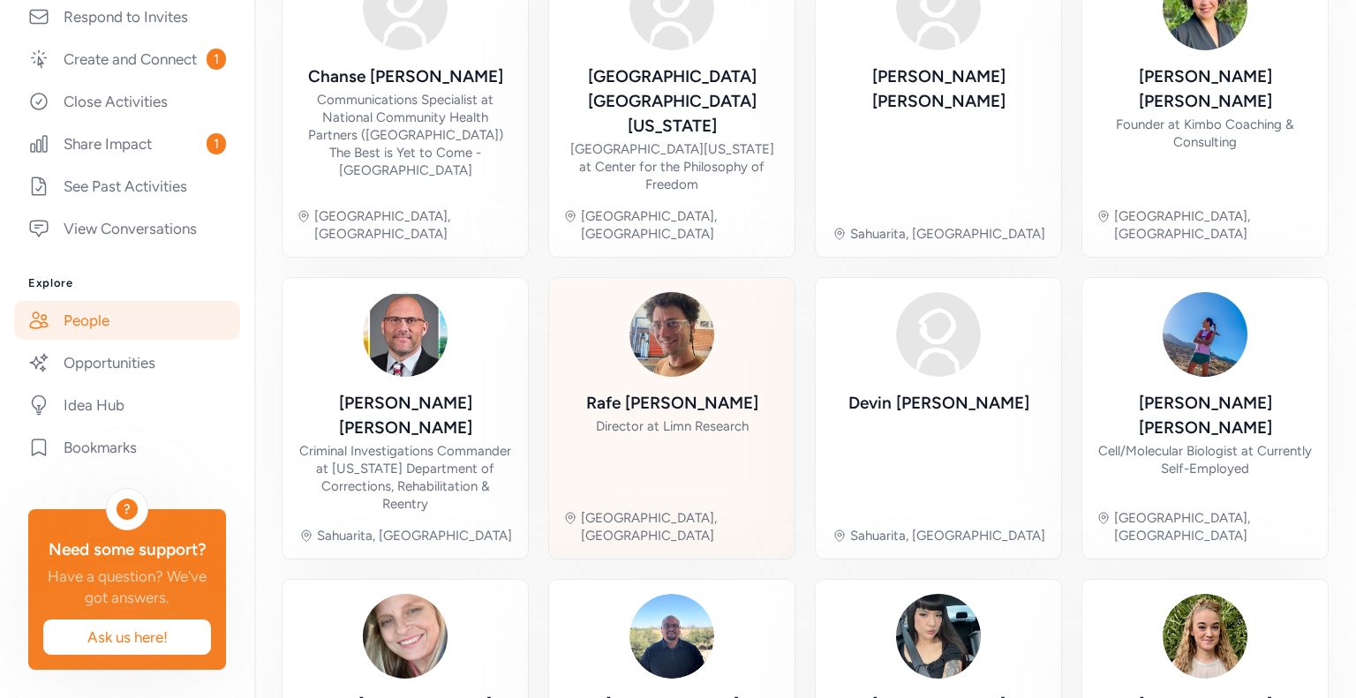
scroll to position [621, 0]
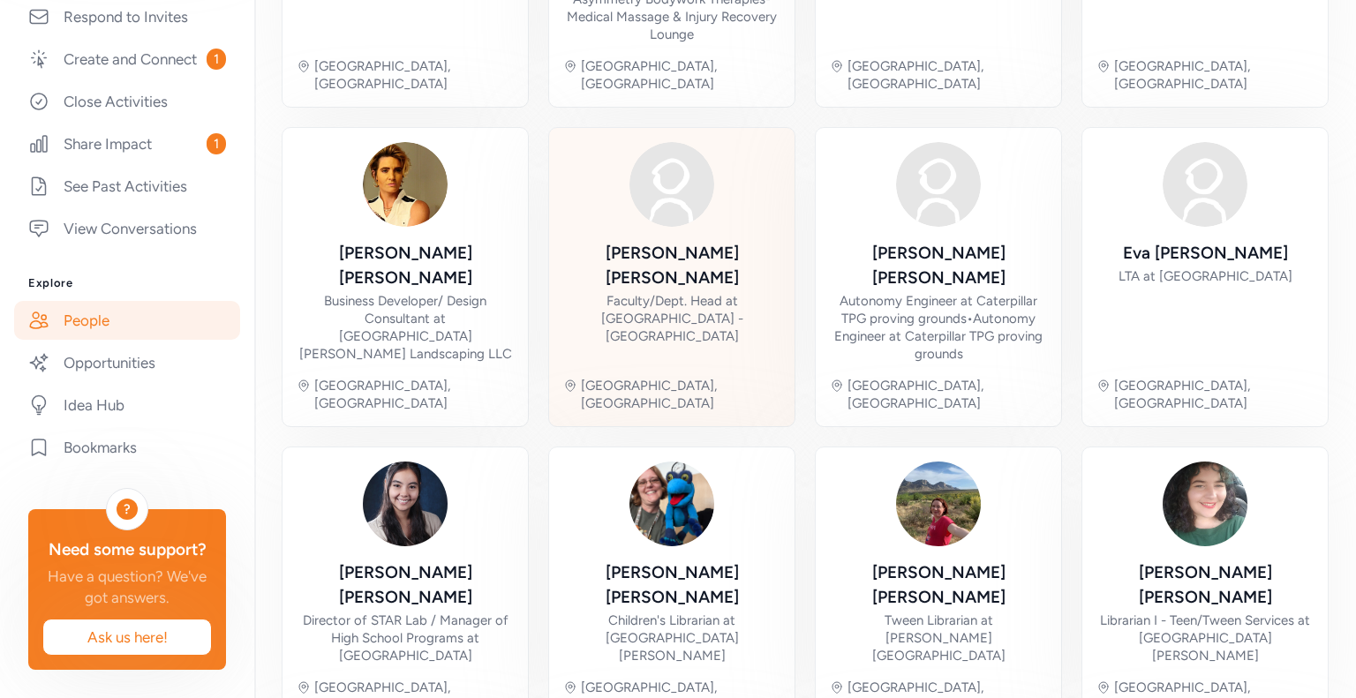
scroll to position [639, 0]
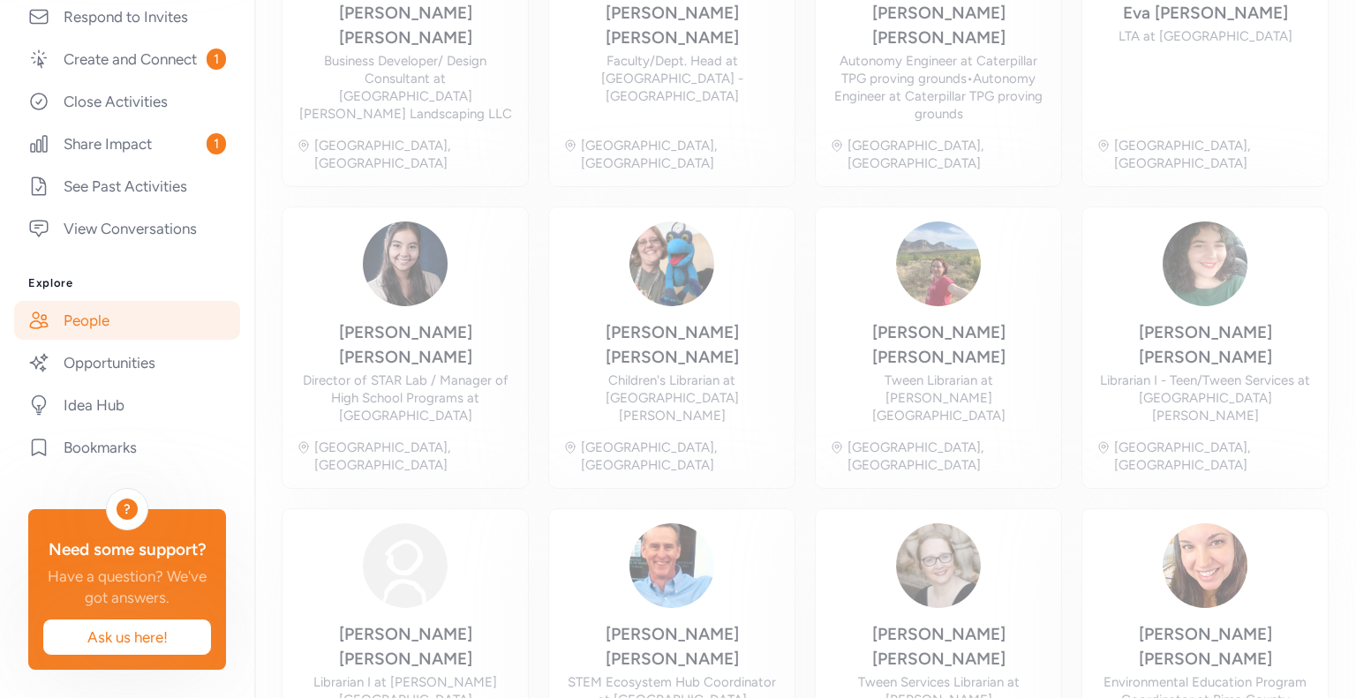
scroll to position [134, 0]
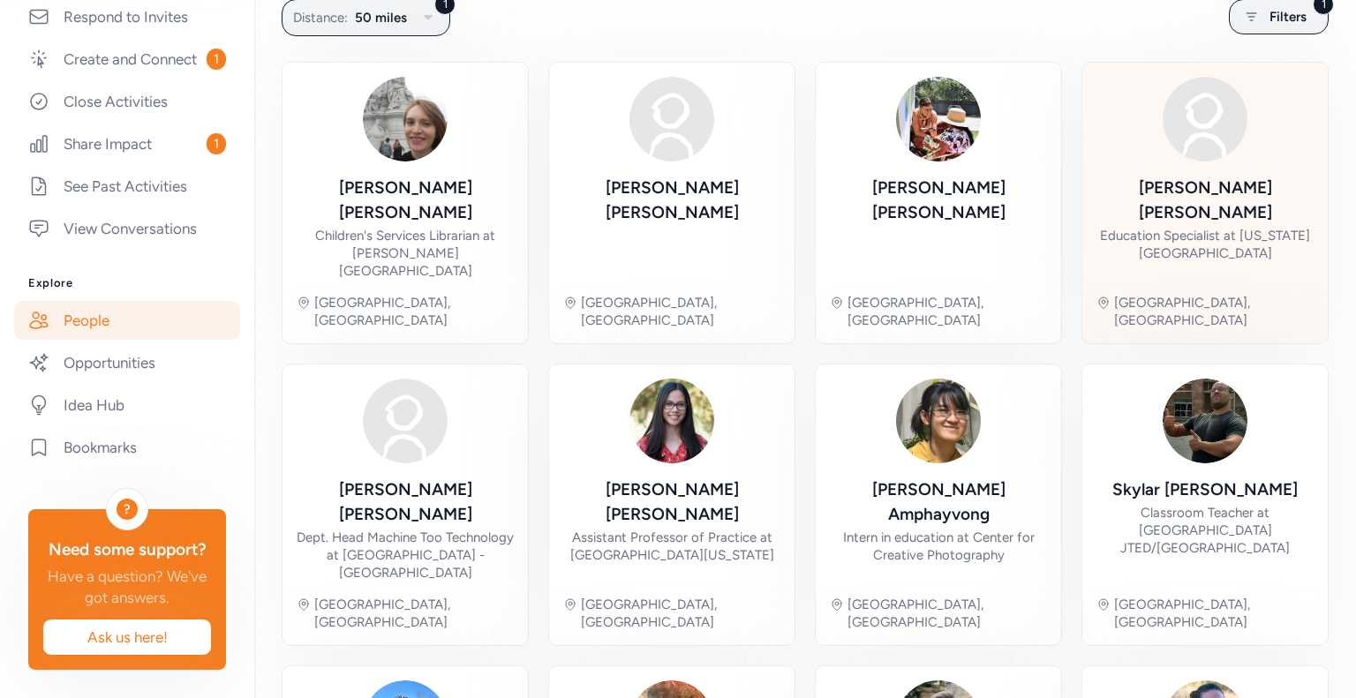
click at [1165, 200] on div "[PERSON_NAME] Education Specialist at [US_STATE][GEOGRAPHIC_DATA]" at bounding box center [1204, 228] width 217 height 104
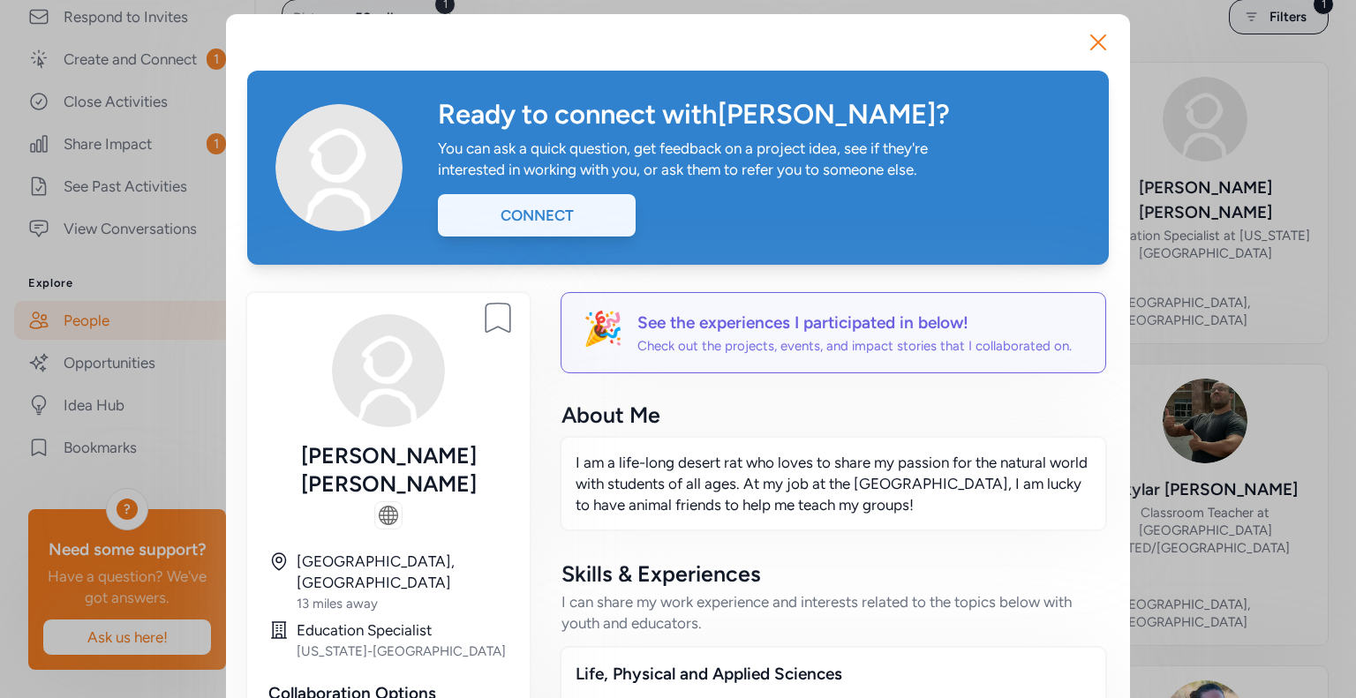
click at [548, 221] on div "Connect" at bounding box center [537, 215] width 198 height 42
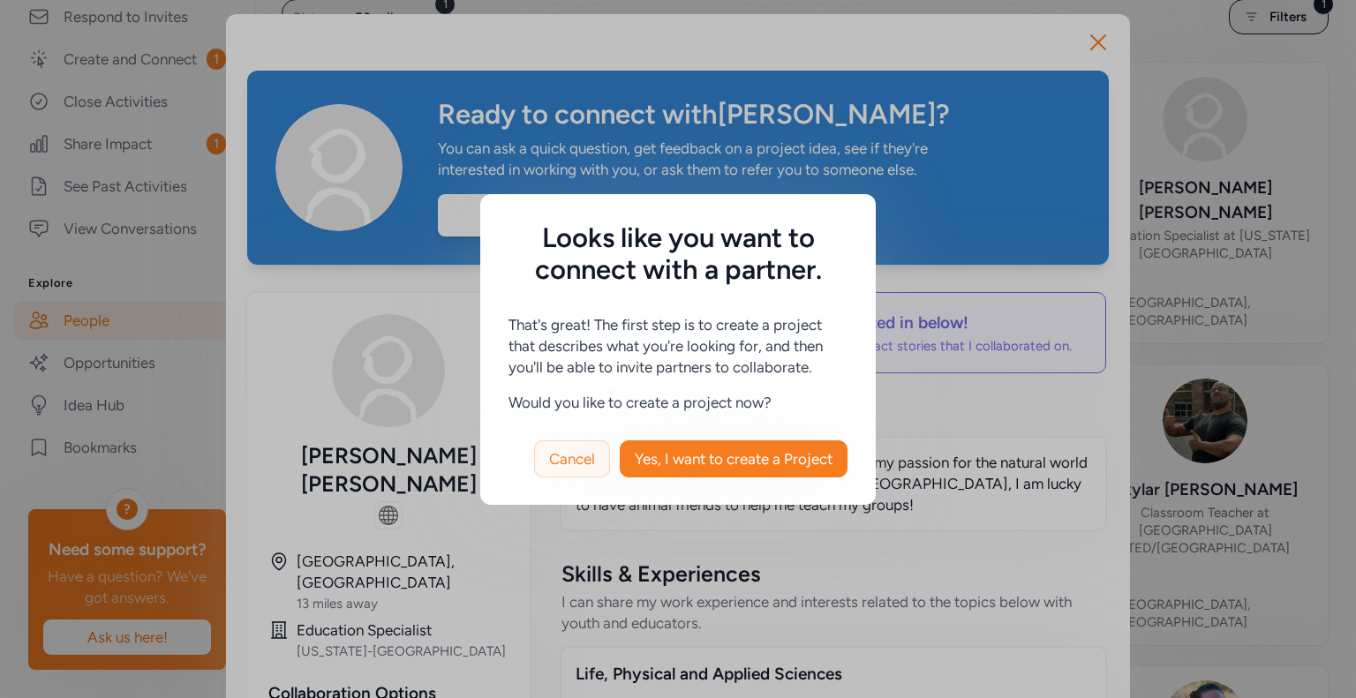
click at [587, 470] on button "Cancel" at bounding box center [572, 458] width 76 height 37
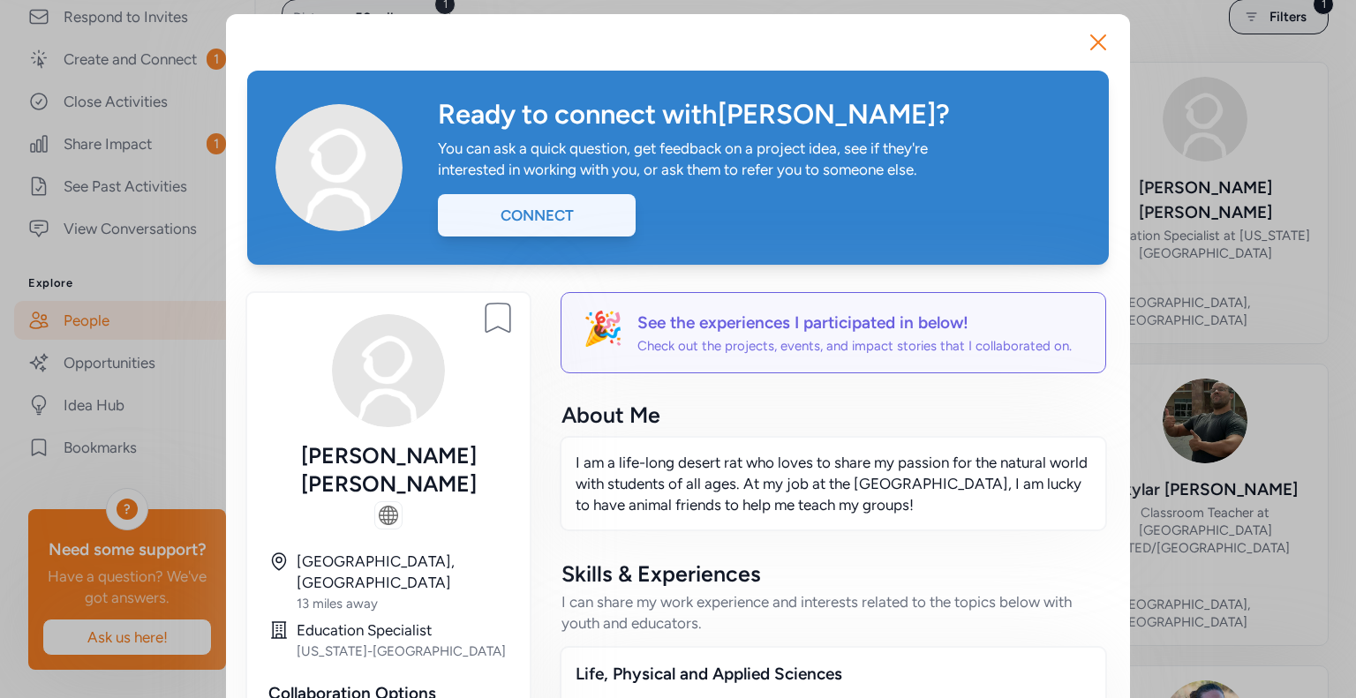
click at [548, 214] on div "Connect" at bounding box center [537, 215] width 198 height 42
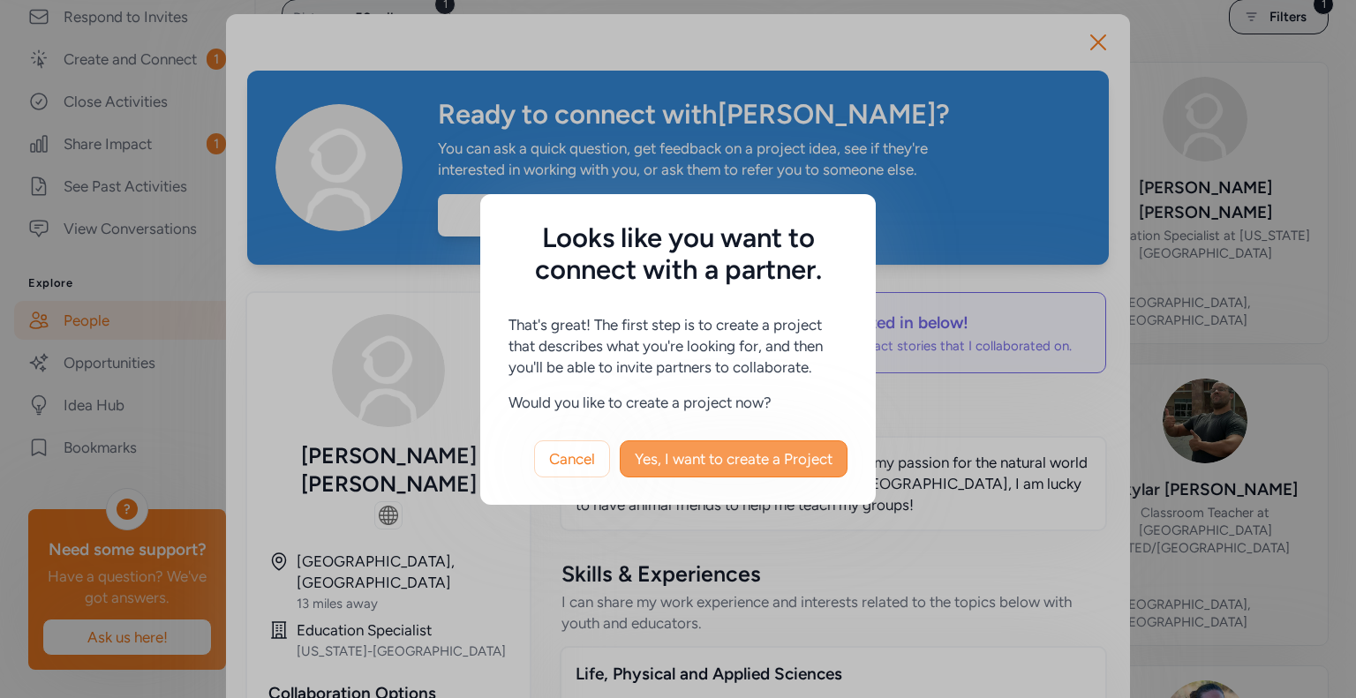
click at [645, 456] on span "Yes, I want to create a Project" at bounding box center [734, 458] width 198 height 21
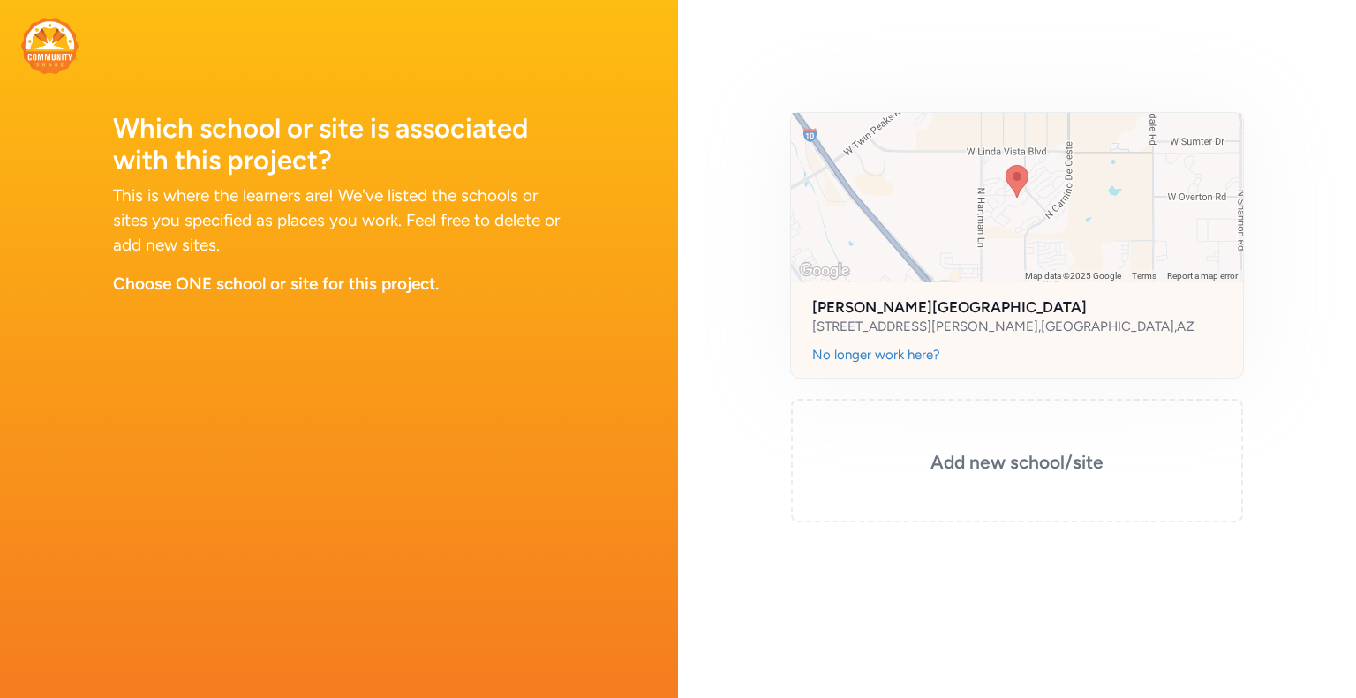
click at [918, 309] on h2 "[PERSON_NAME][GEOGRAPHIC_DATA]" at bounding box center [1017, 307] width 410 height 21
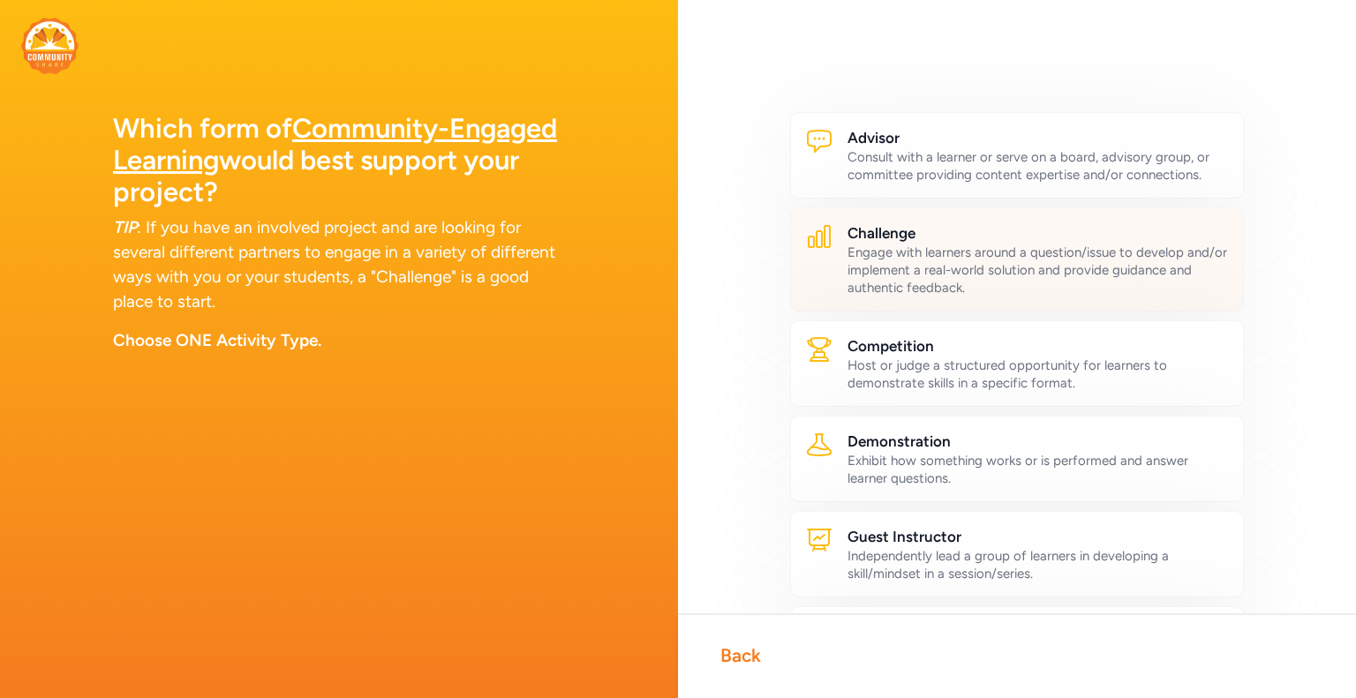
scroll to position [353, 0]
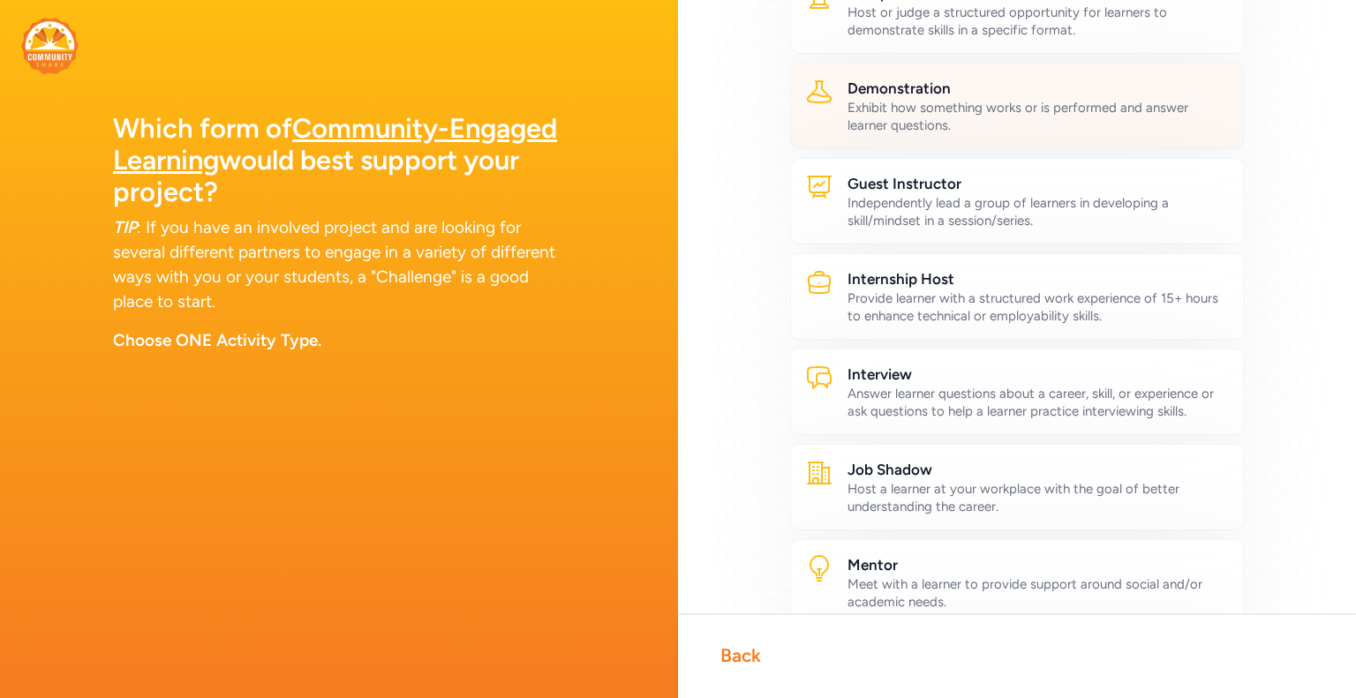
click at [932, 130] on div "Exhibit how something works or is performed and answer learner questions." at bounding box center [1037, 116] width 381 height 35
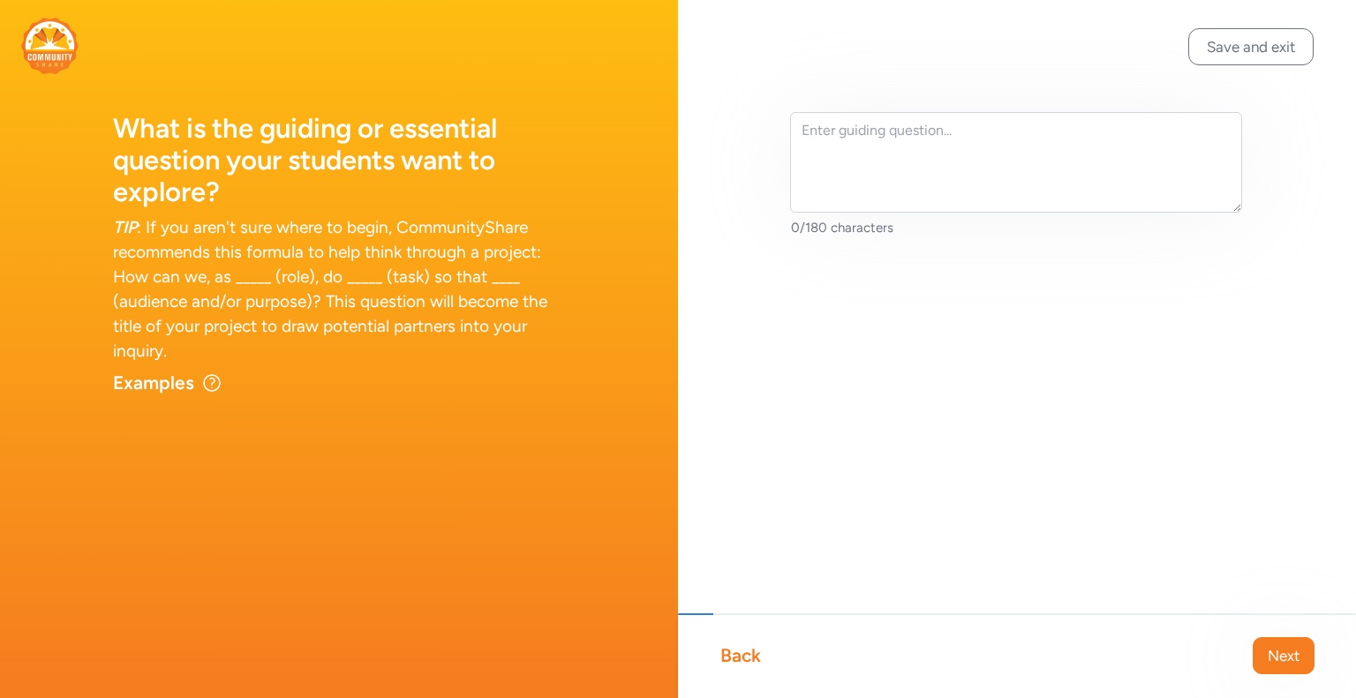
click at [748, 656] on div "Back" at bounding box center [740, 655] width 41 height 25
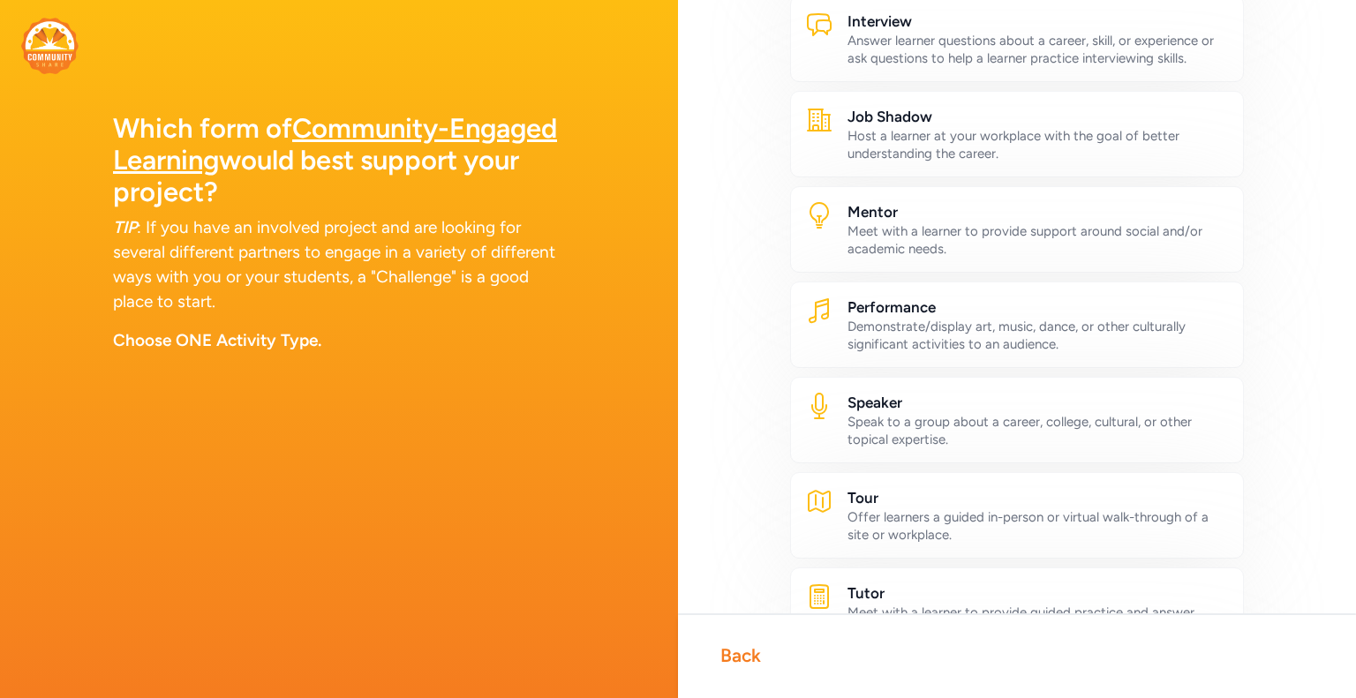
scroll to position [921, 0]
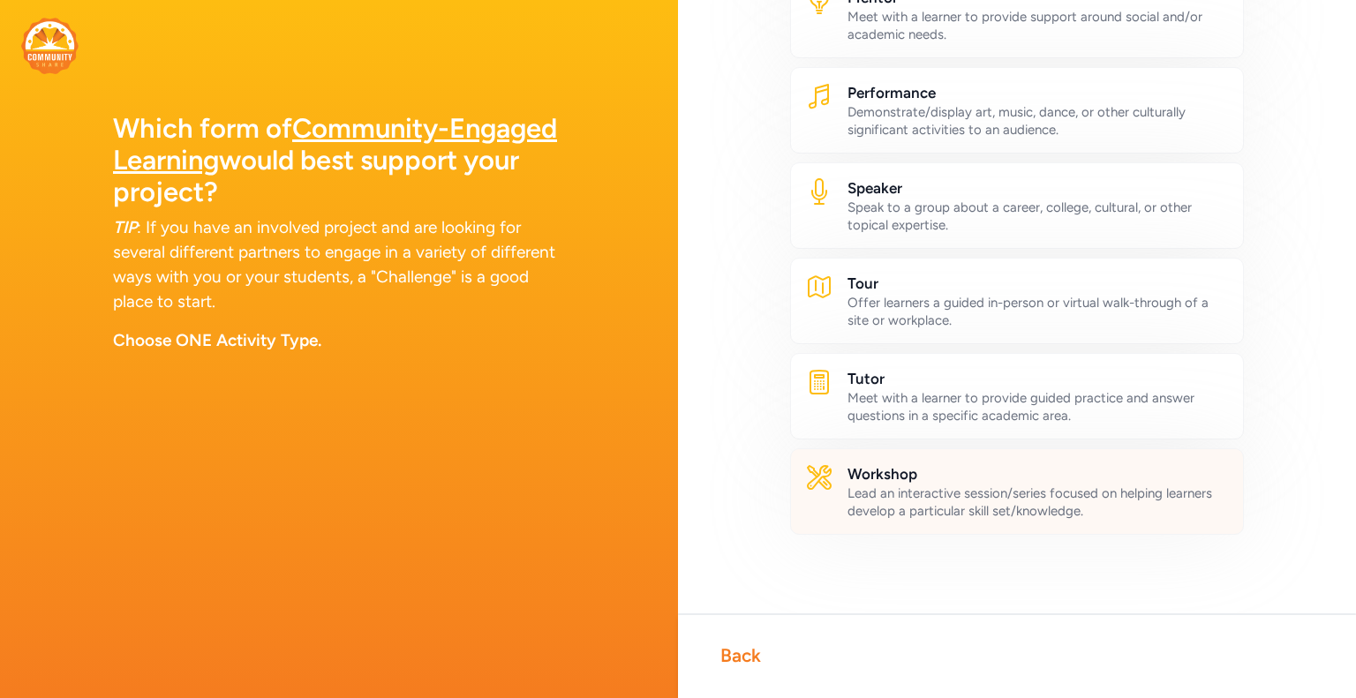
click at [974, 485] on div "Lead an interactive session/series focused on helping learners develop a partic…" at bounding box center [1037, 502] width 381 height 35
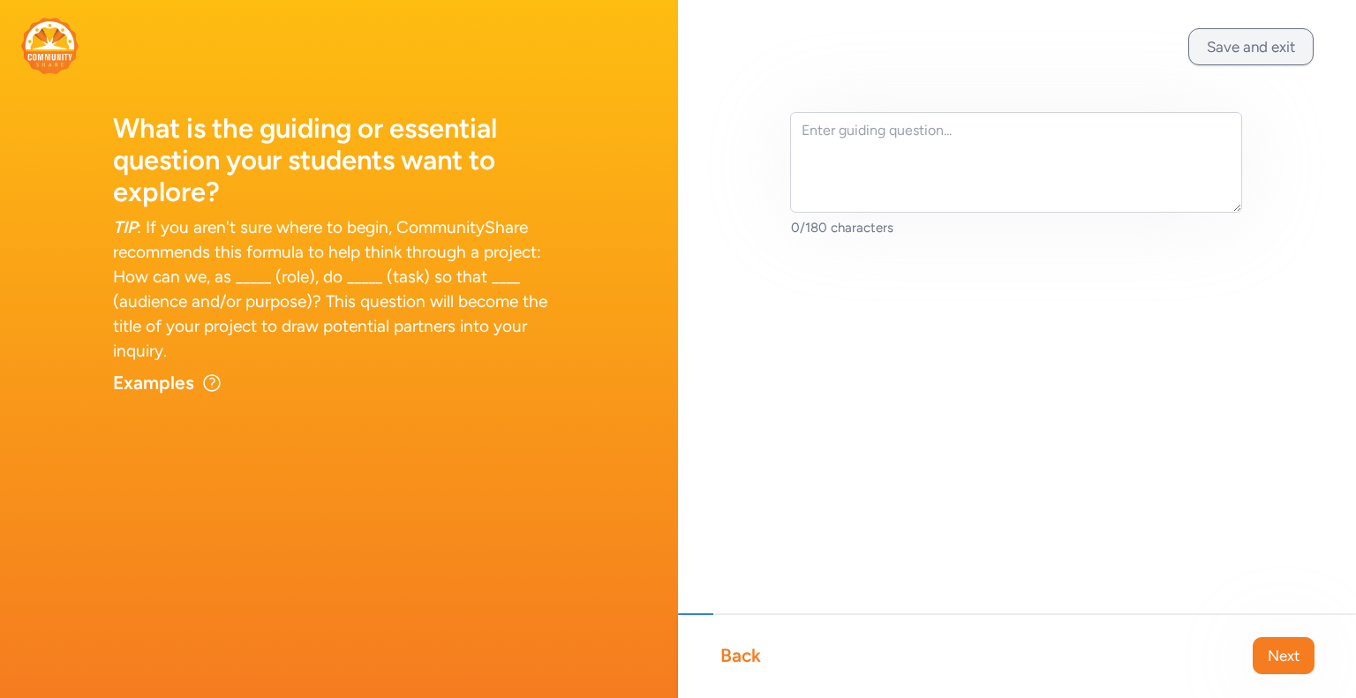
click at [1242, 49] on button "Save and exit" at bounding box center [1250, 46] width 125 height 37
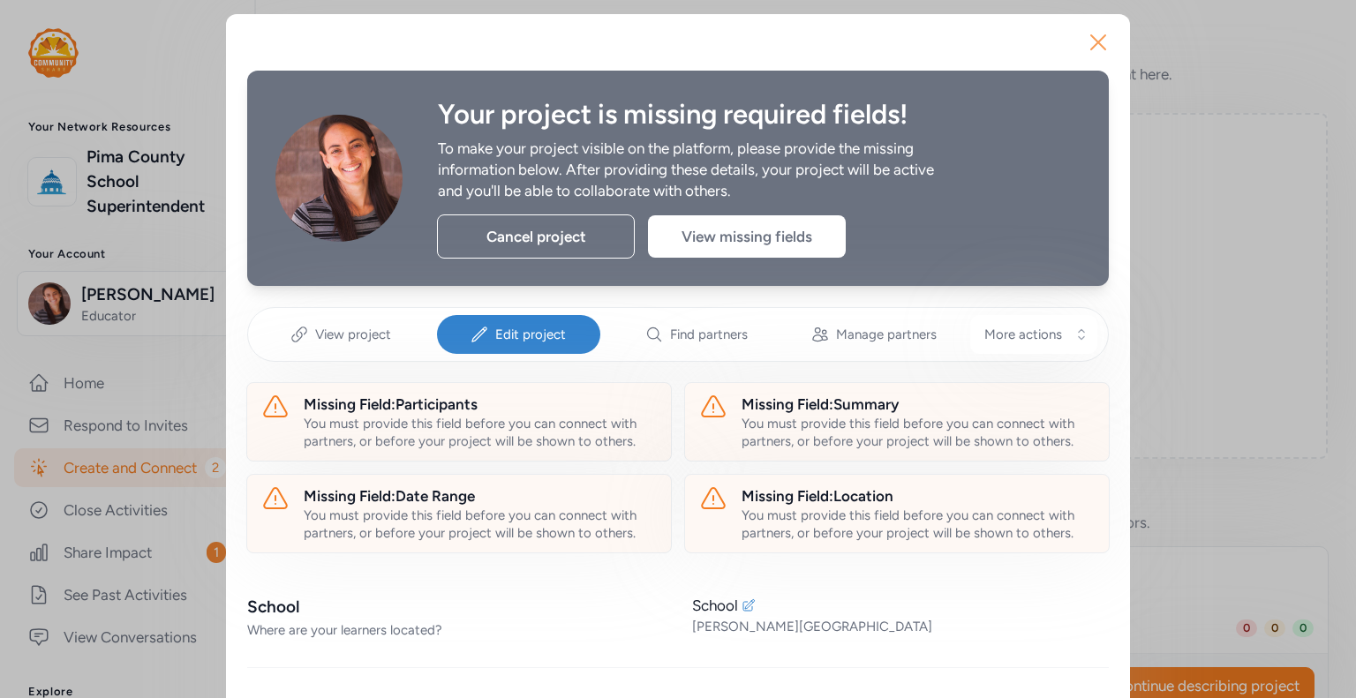
click at [1091, 42] on icon "button" at bounding box center [1098, 42] width 14 height 14
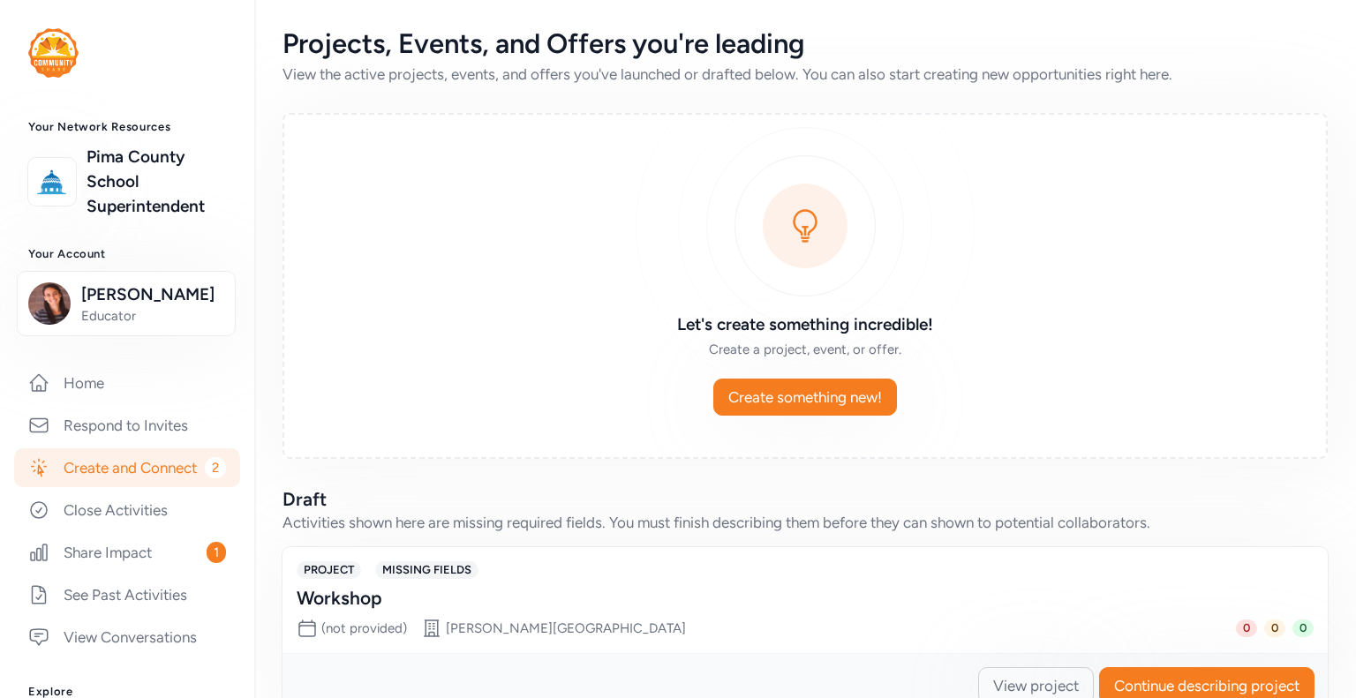
scroll to position [46, 0]
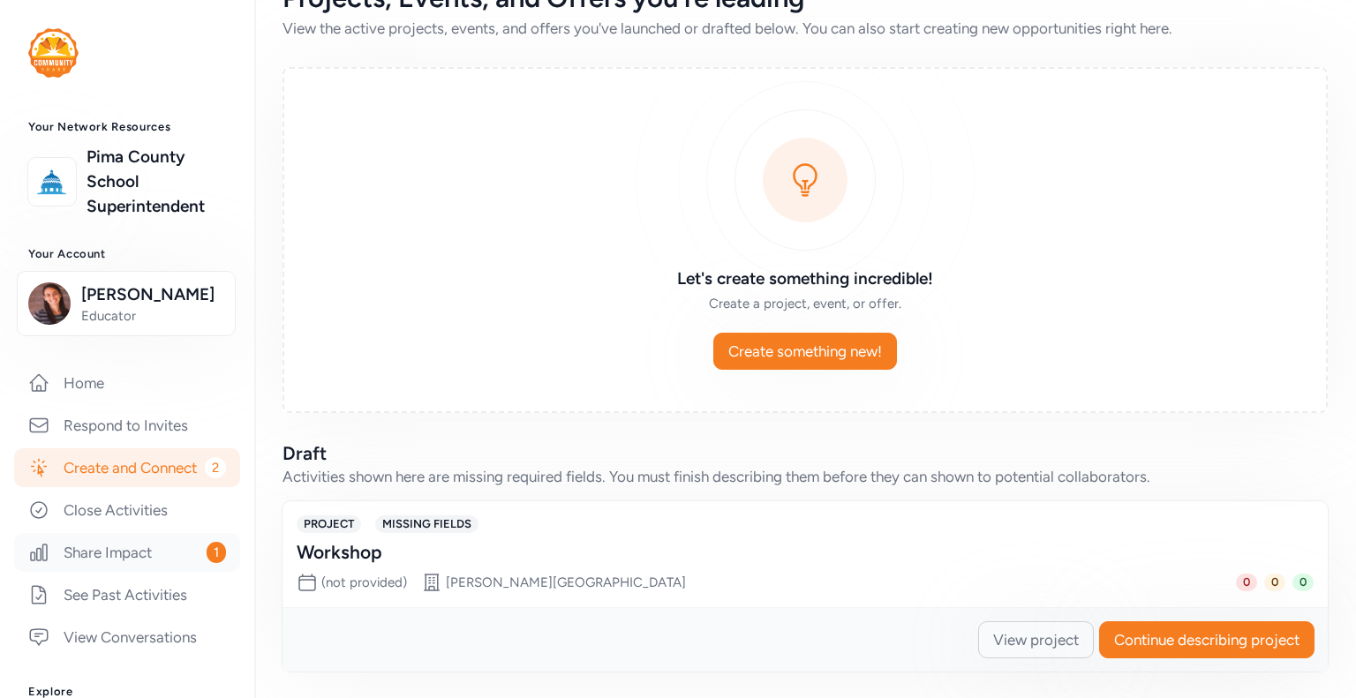
click at [119, 566] on link "Share Impact 1" at bounding box center [127, 552] width 226 height 39
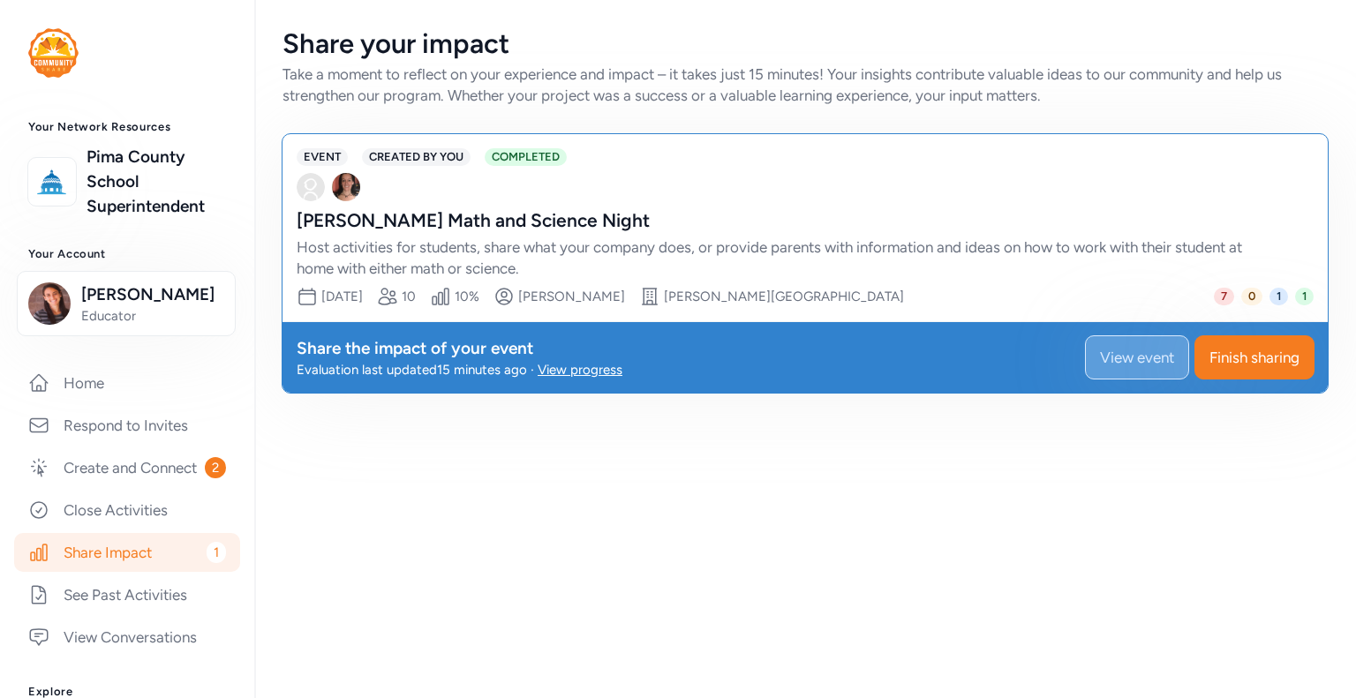
click at [1121, 350] on span "View event" at bounding box center [1137, 357] width 74 height 21
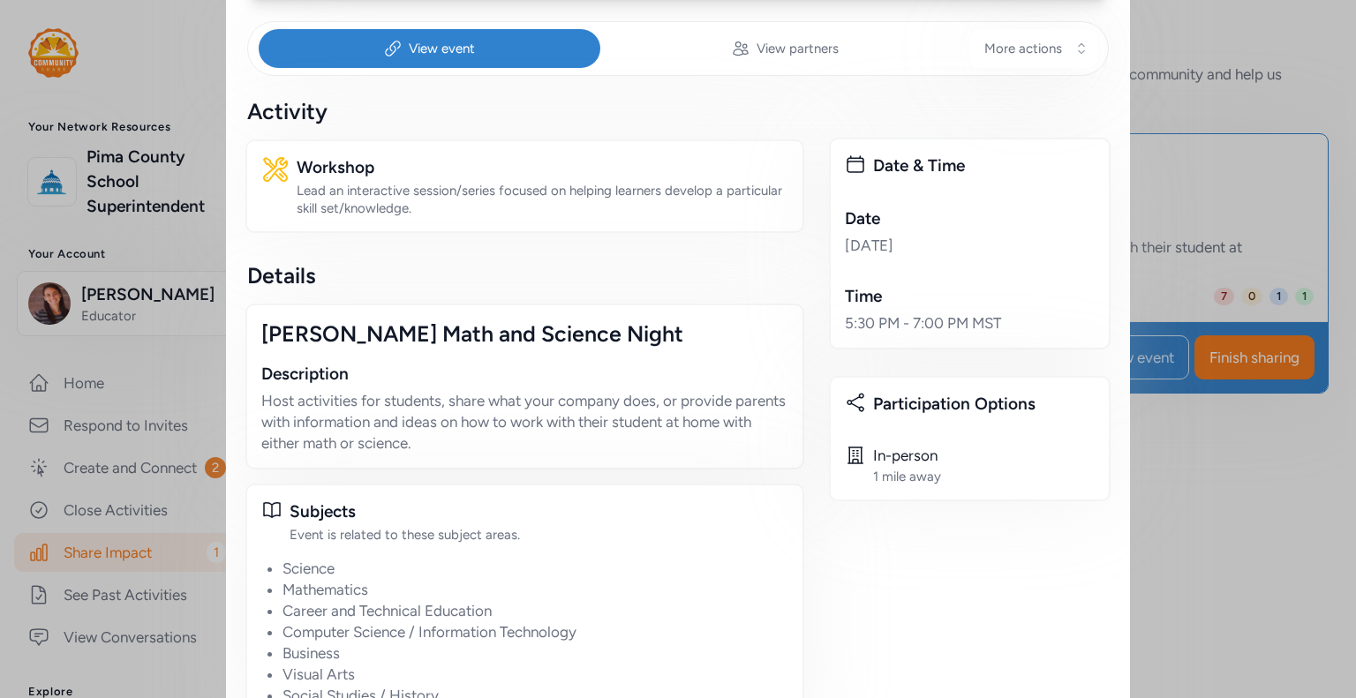
scroll to position [353, 0]
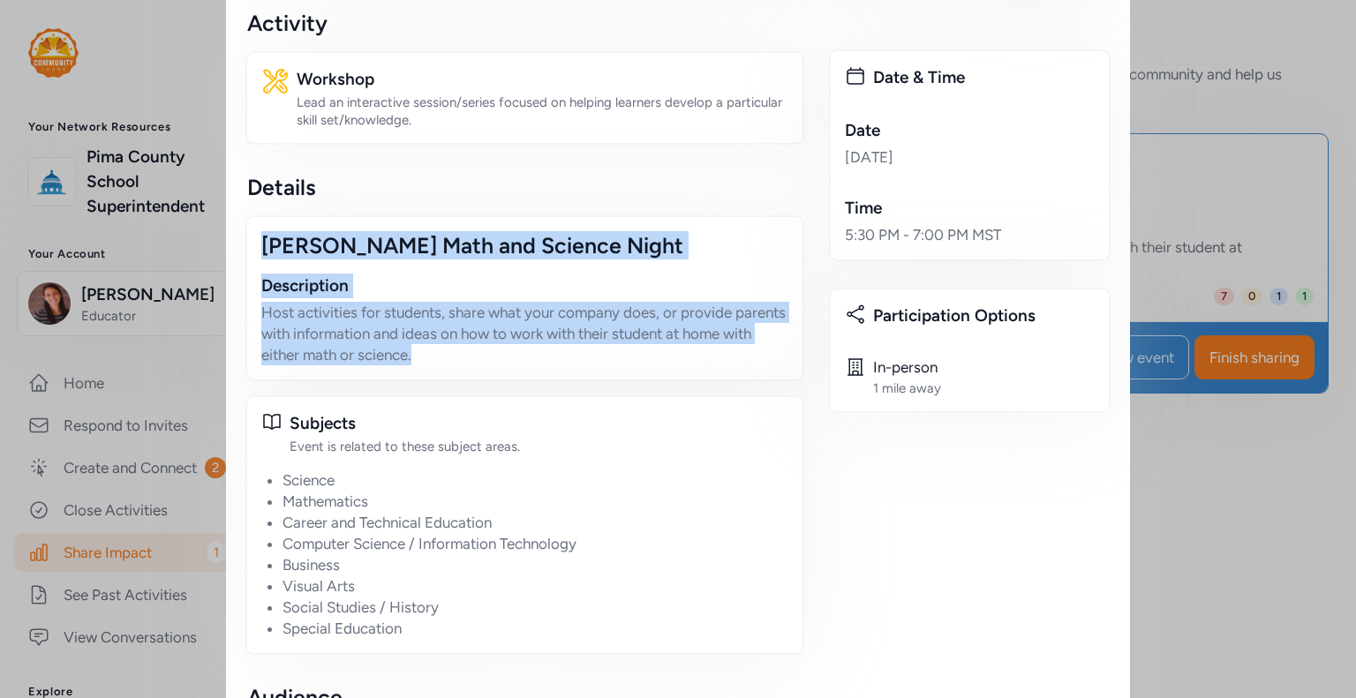
drag, startPoint x: 254, startPoint y: 240, endPoint x: 460, endPoint y: 350, distance: 233.0
click at [460, 350] on div "[PERSON_NAME] Math and Science Night Description Host activities for students, …" at bounding box center [524, 298] width 559 height 166
copy div "[PERSON_NAME] Math and Science Night Description Host activities for students, …"
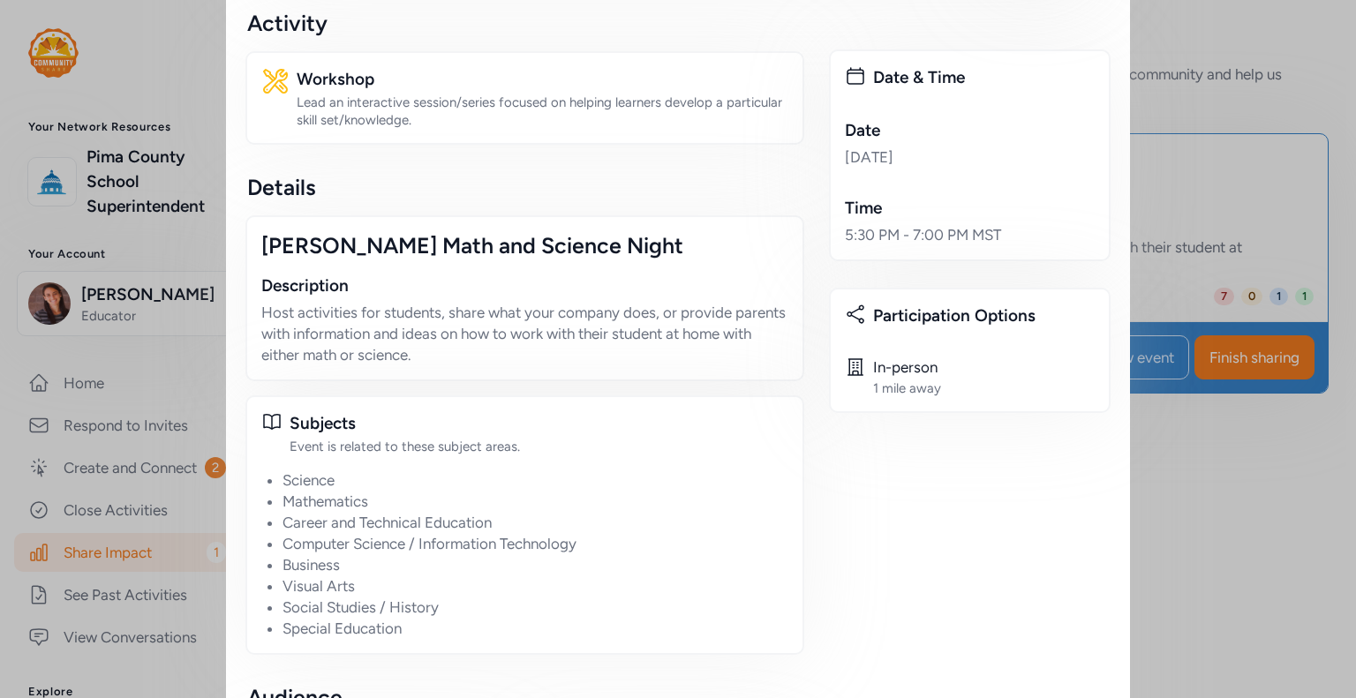
click at [1211, 96] on div "Close Your event is complete. Let's tell people about it! Congratulations on br…" at bounding box center [678, 483] width 1356 height 1673
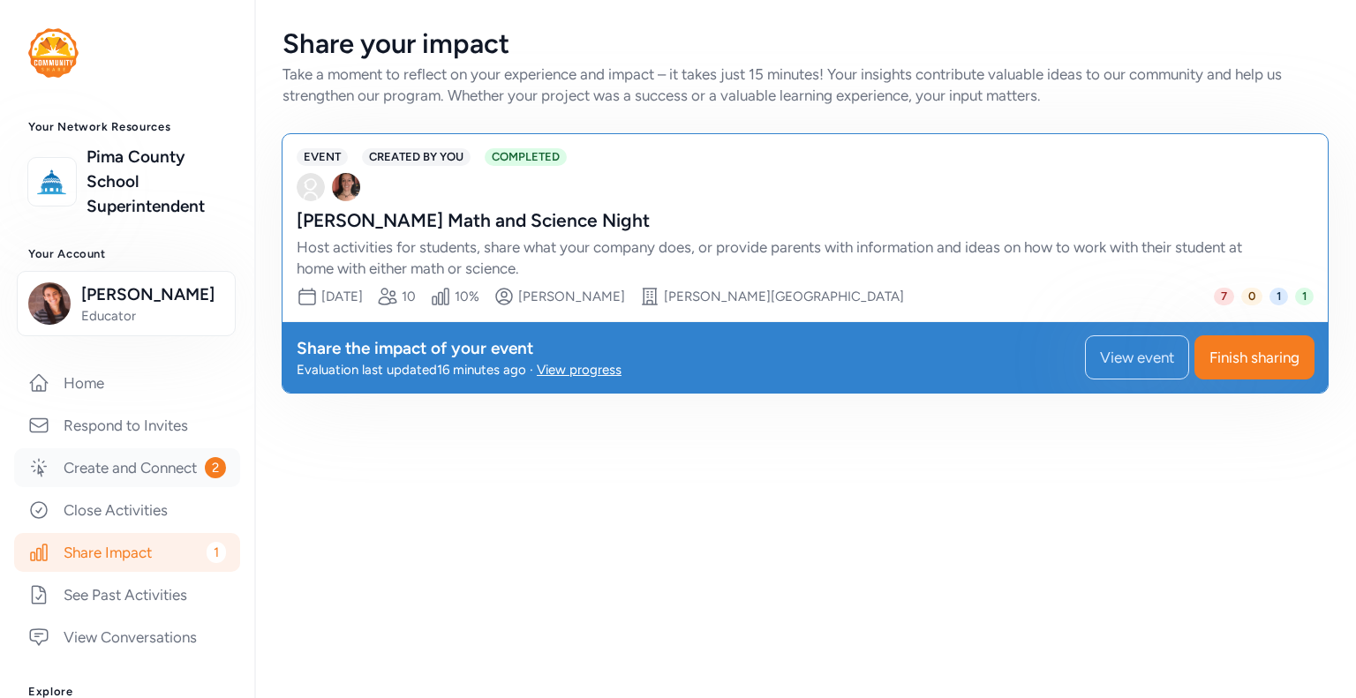
click at [111, 477] on link "Create and Connect 2" at bounding box center [127, 467] width 226 height 39
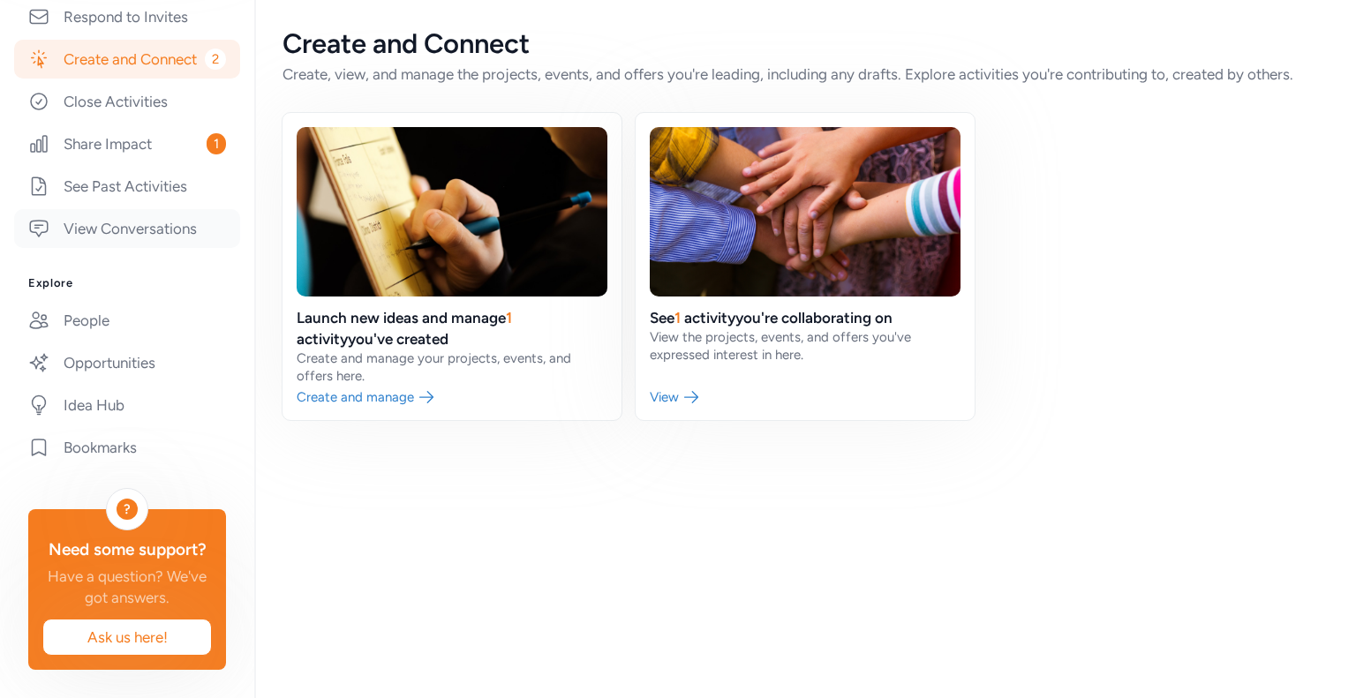
scroll to position [353, 0]
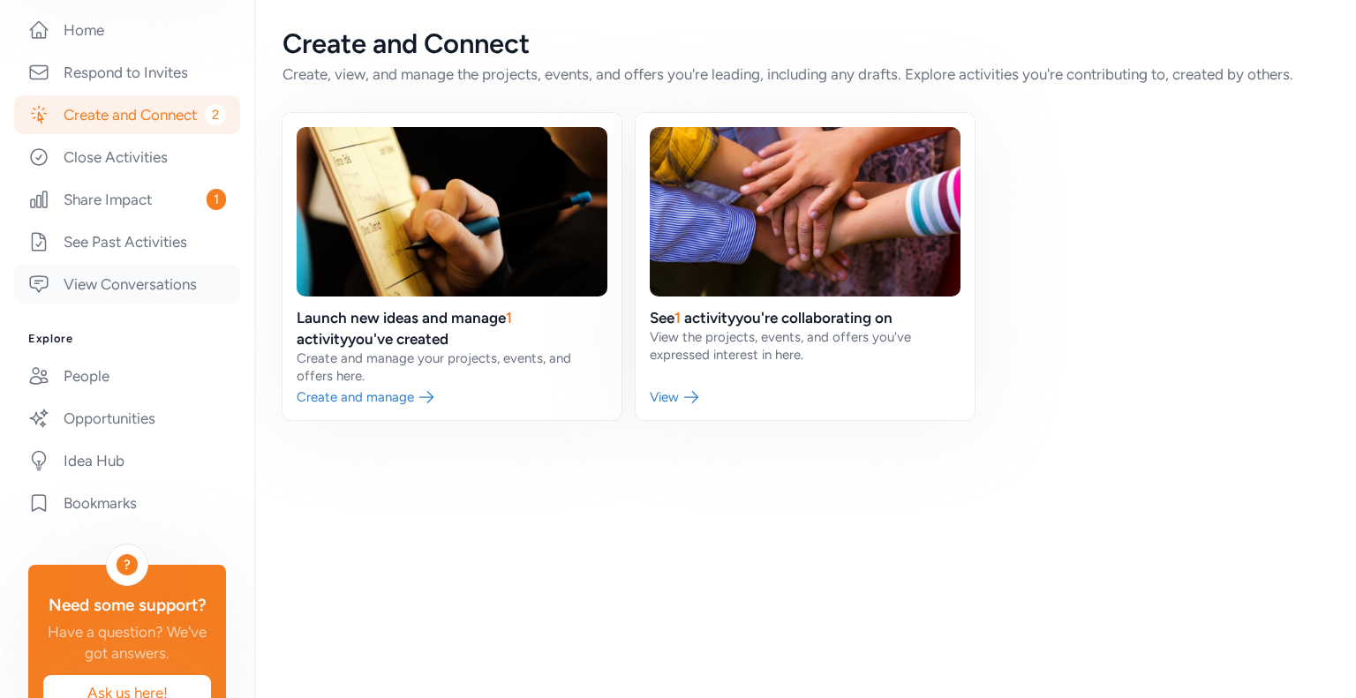
click at [141, 303] on link "View Conversations" at bounding box center [127, 284] width 226 height 39
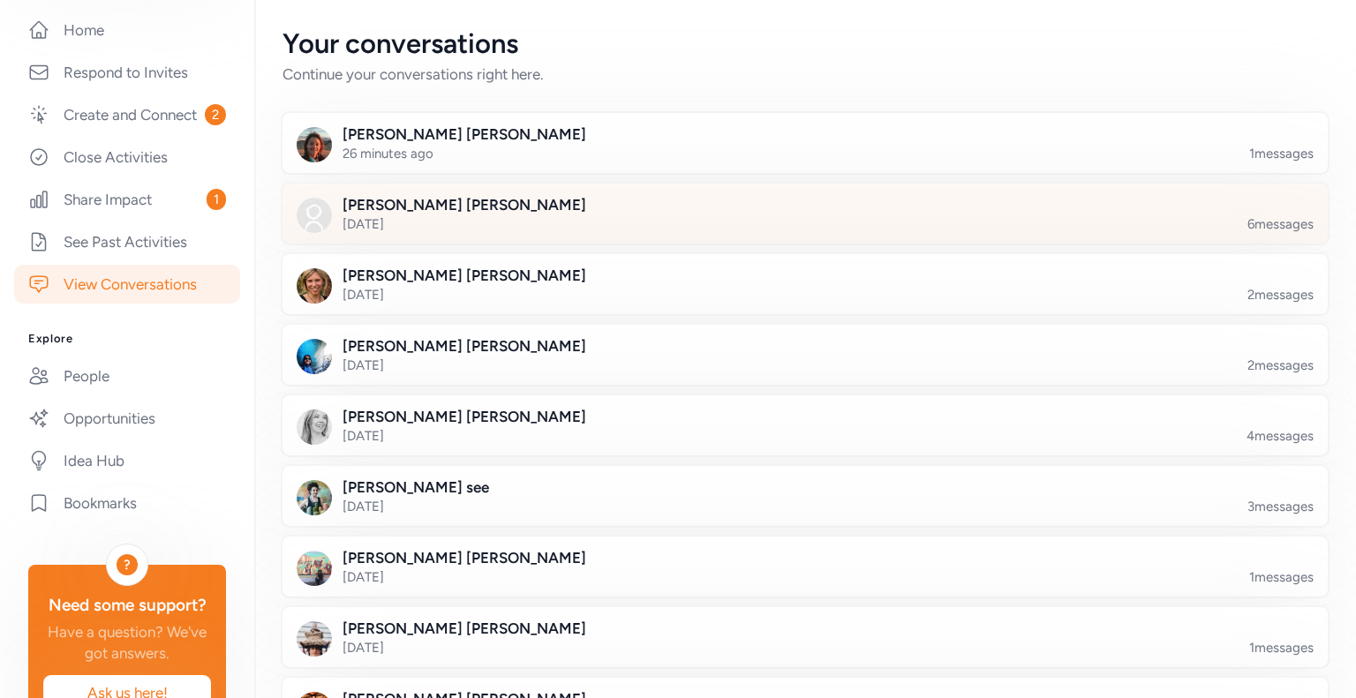
click at [568, 219] on div at bounding box center [819, 224] width 1045 height 60
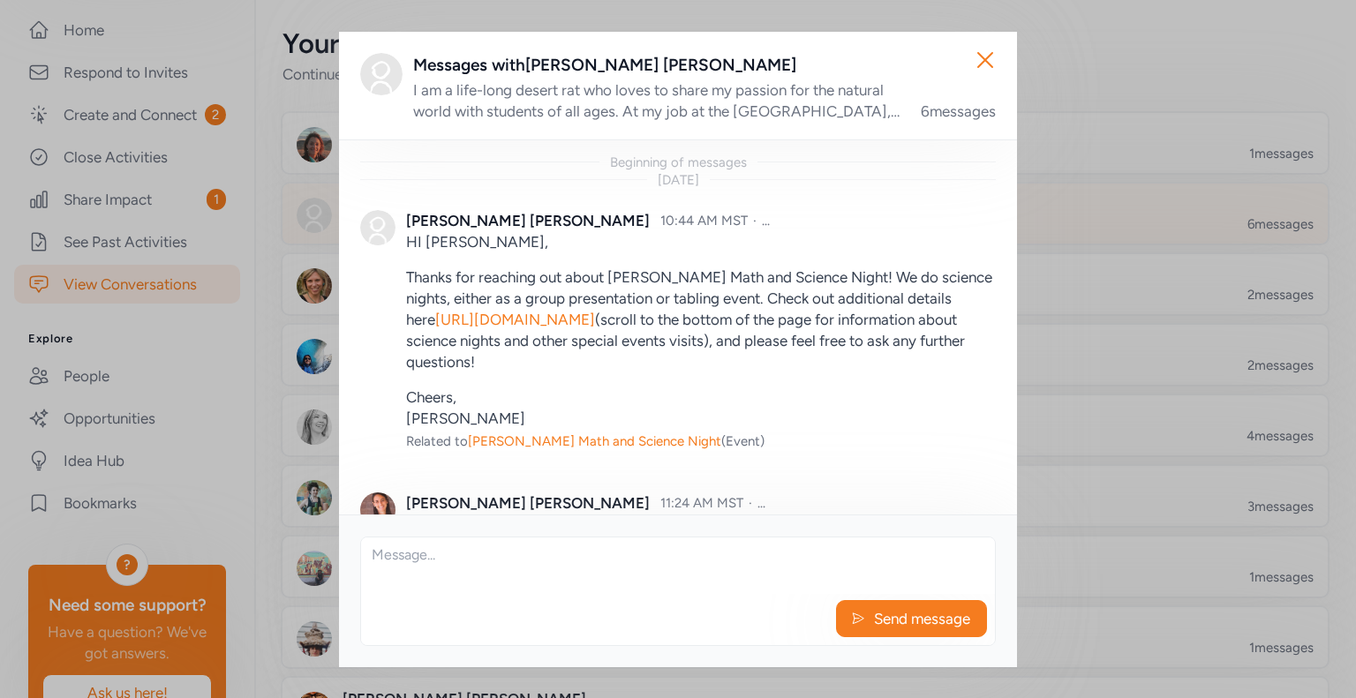
scroll to position [1063, 0]
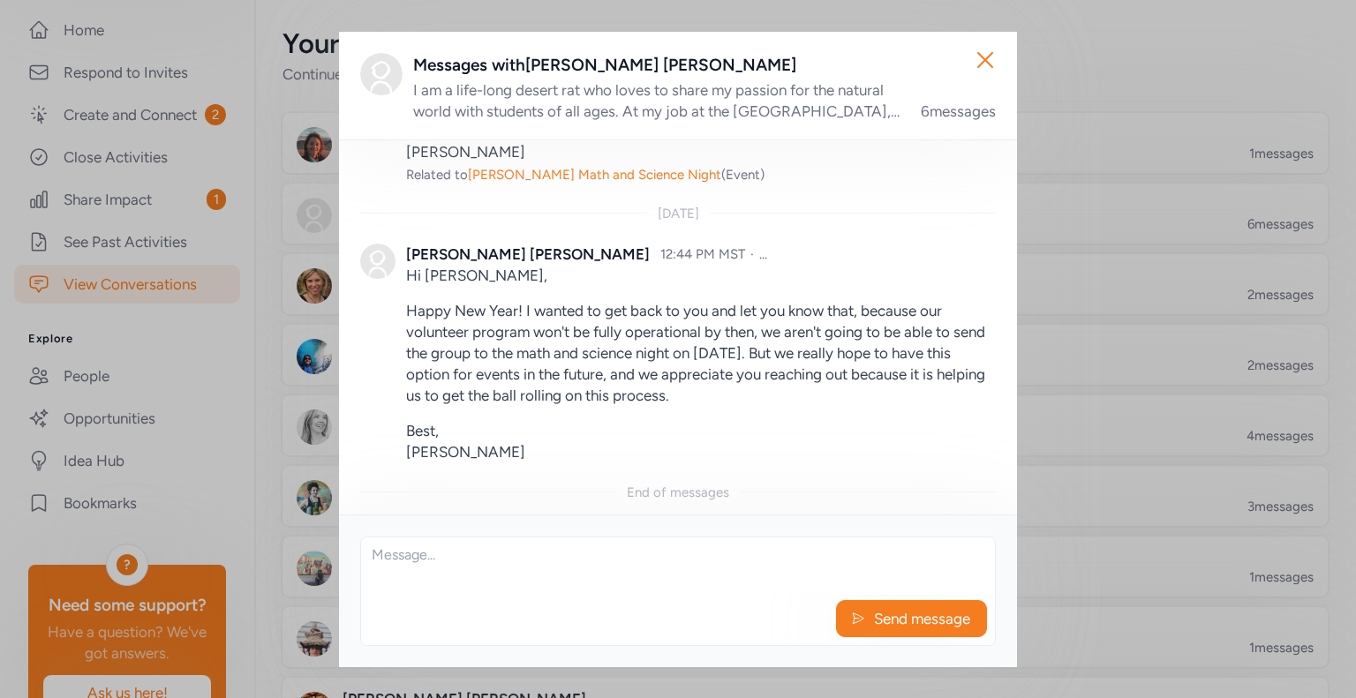
click at [427, 580] on textarea at bounding box center [678, 565] width 634 height 56
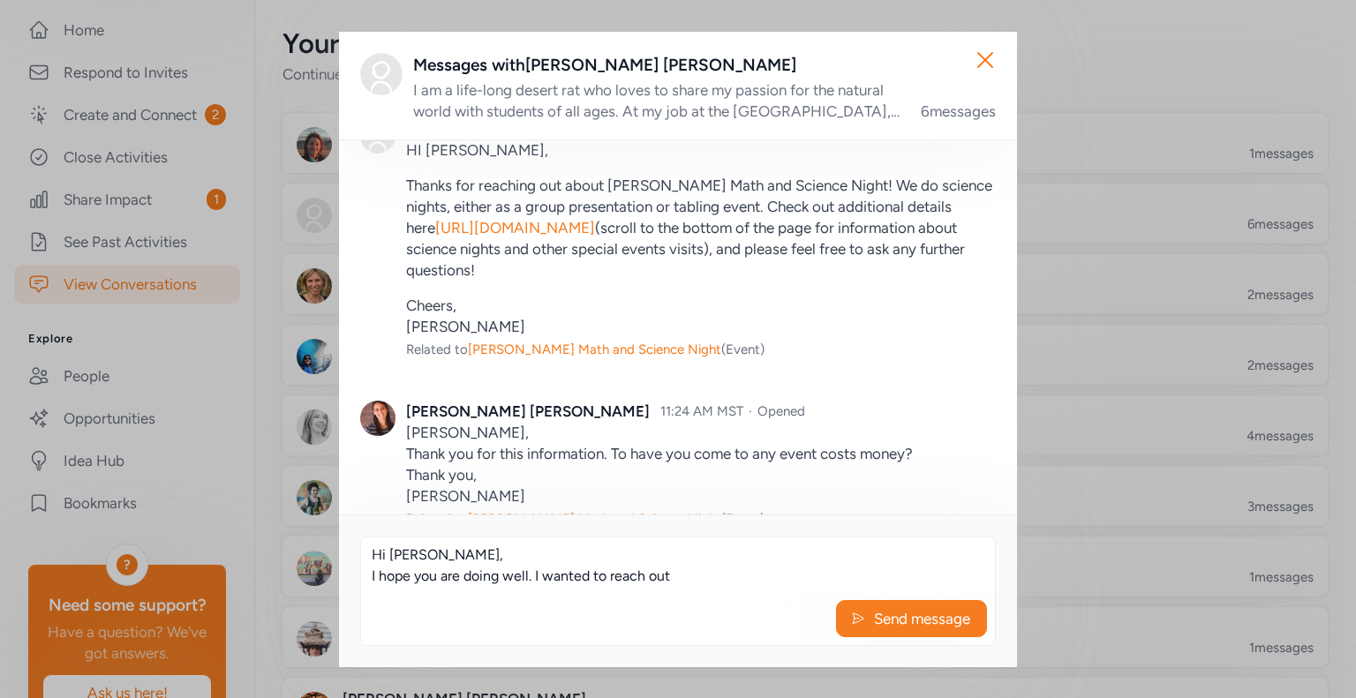
scroll to position [268, 0]
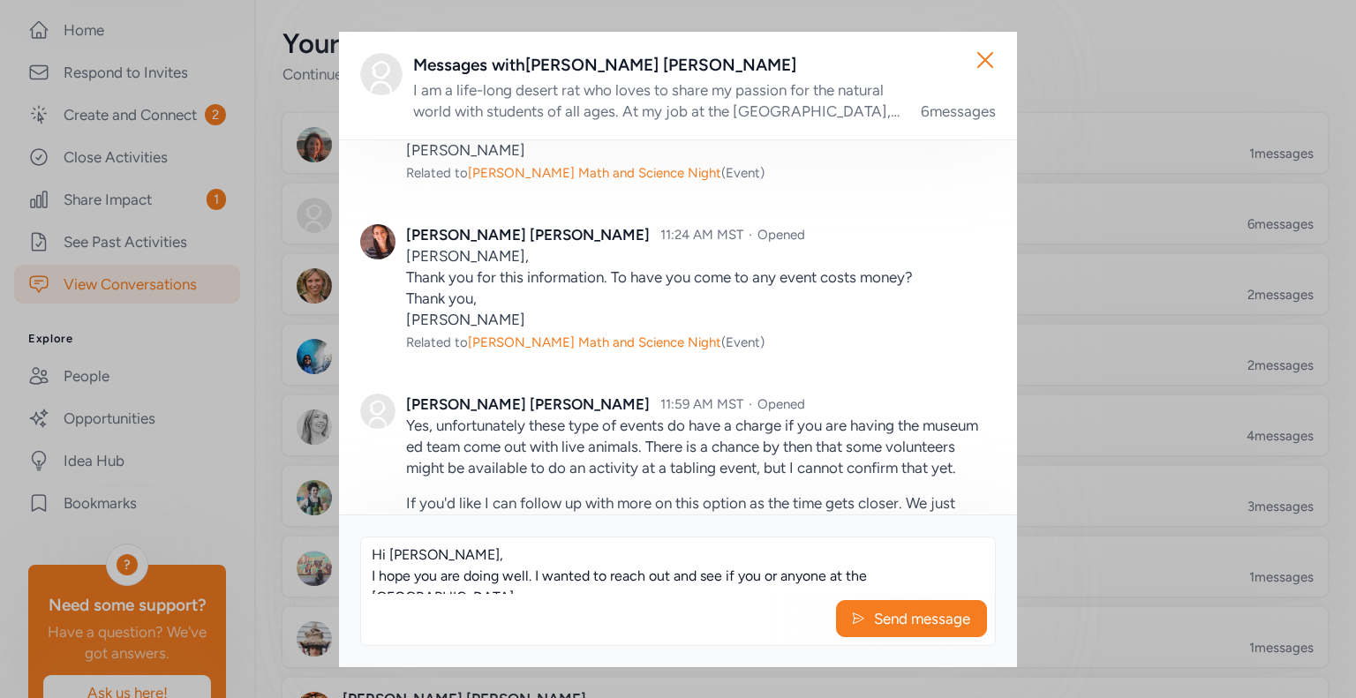
click at [974, 575] on textarea "Hi [PERSON_NAME], I hope you are doing well. I wanted to reach out and see if y…" at bounding box center [678, 565] width 634 height 56
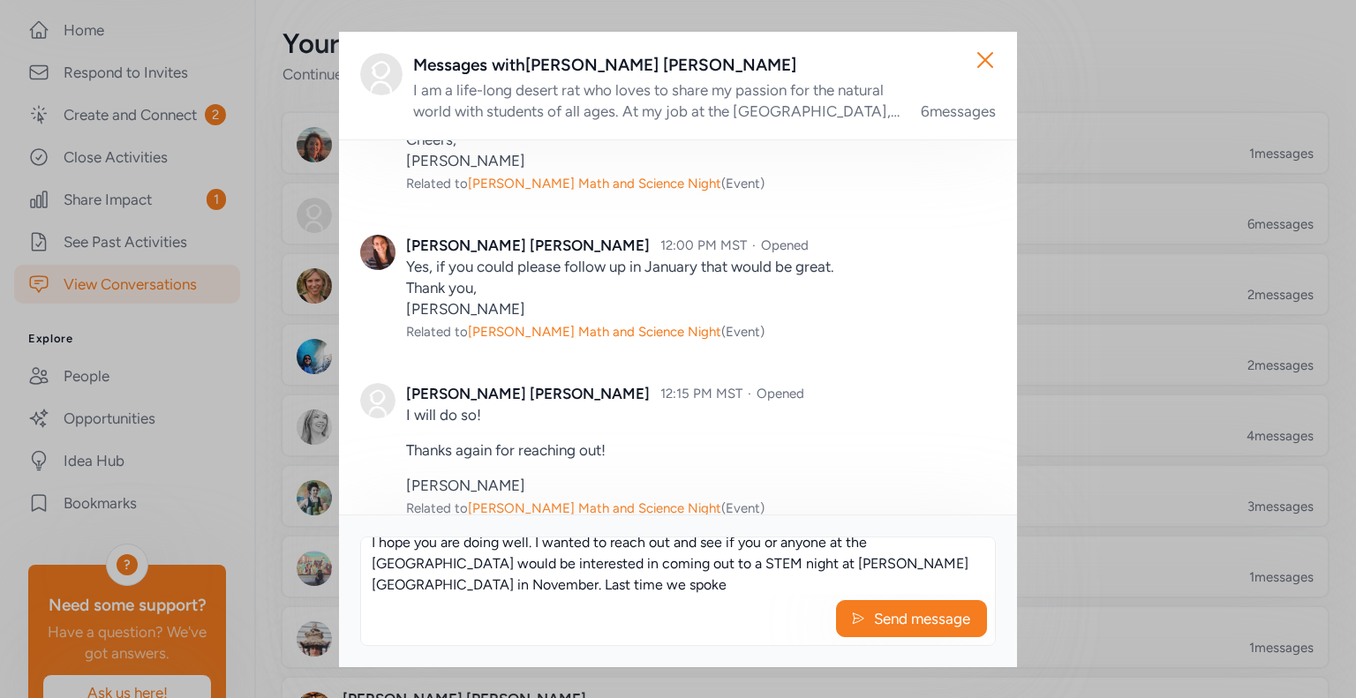
scroll to position [886, 0]
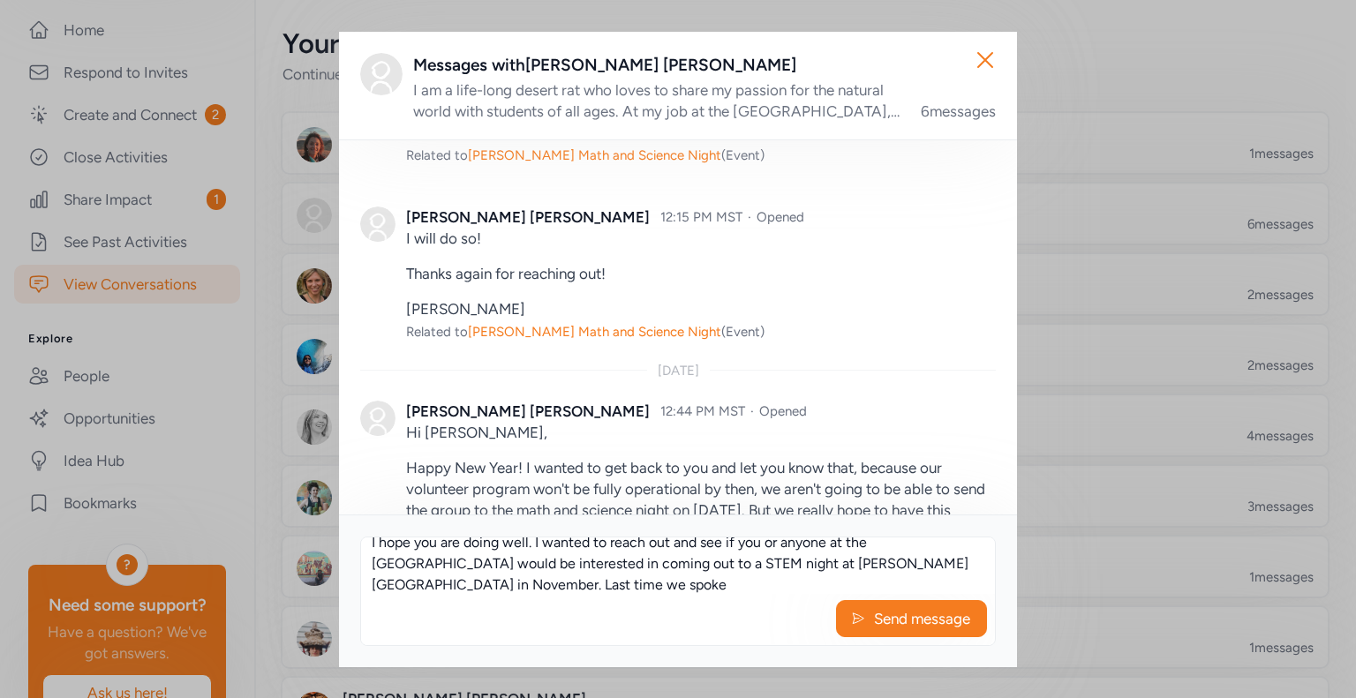
click at [473, 592] on textarea "Hi [PERSON_NAME], I hope you are doing well. I wanted to reach out and see if y…" at bounding box center [678, 565] width 634 height 56
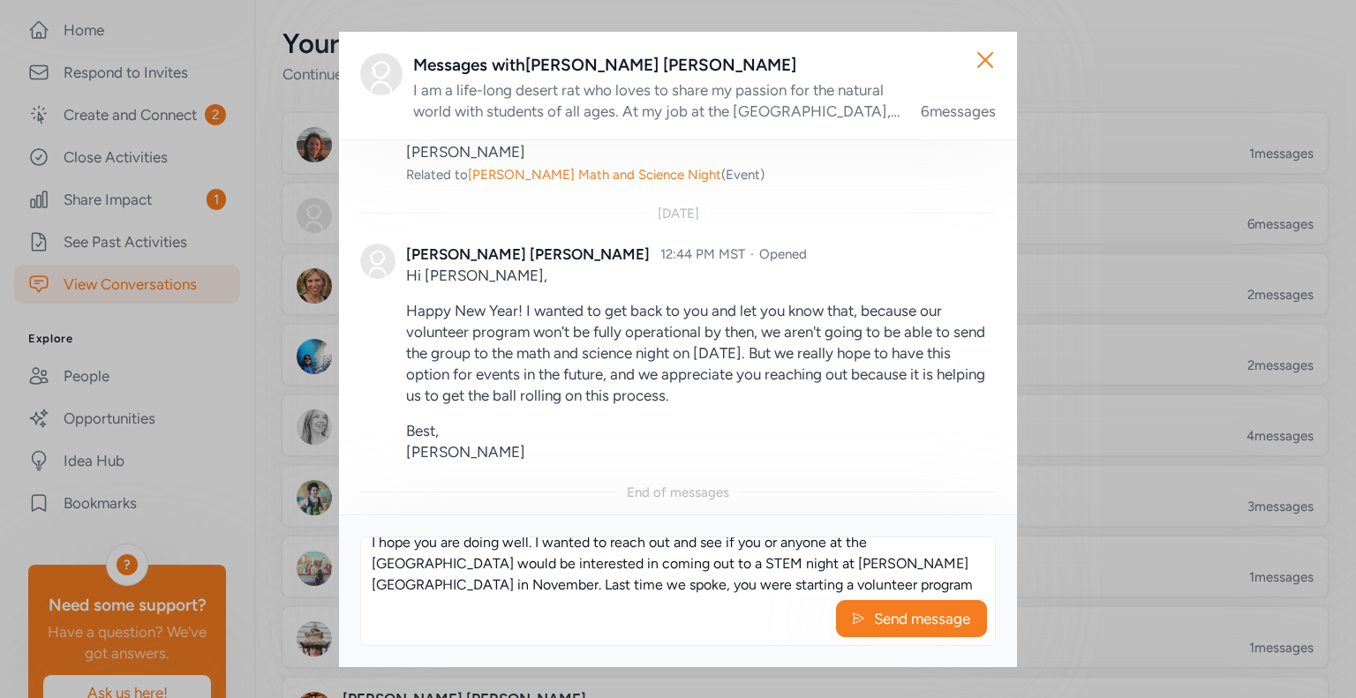
scroll to position [42, 0]
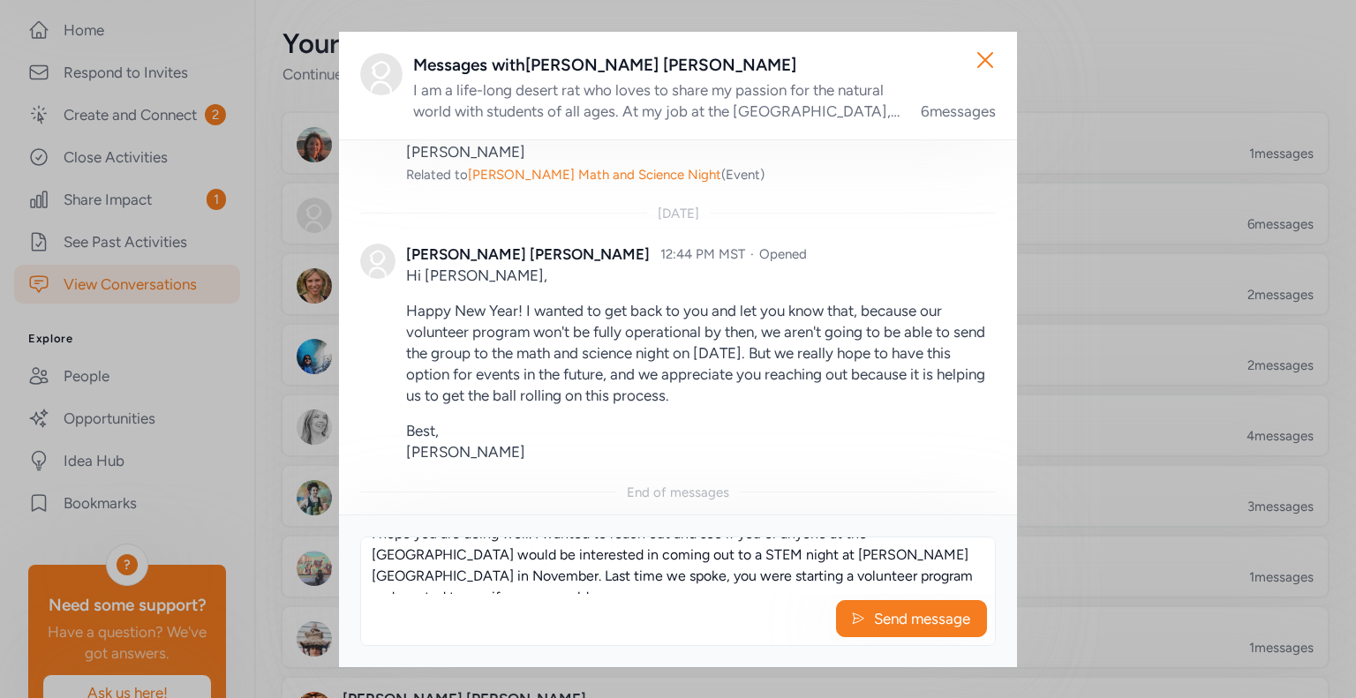
drag, startPoint x: 834, startPoint y: 577, endPoint x: 1004, endPoint y: 578, distance: 169.5
click at [1004, 578] on div "Hi [PERSON_NAME], I hope you are doing well. I wanted to reach out and see if y…" at bounding box center [678, 591] width 678 height 153
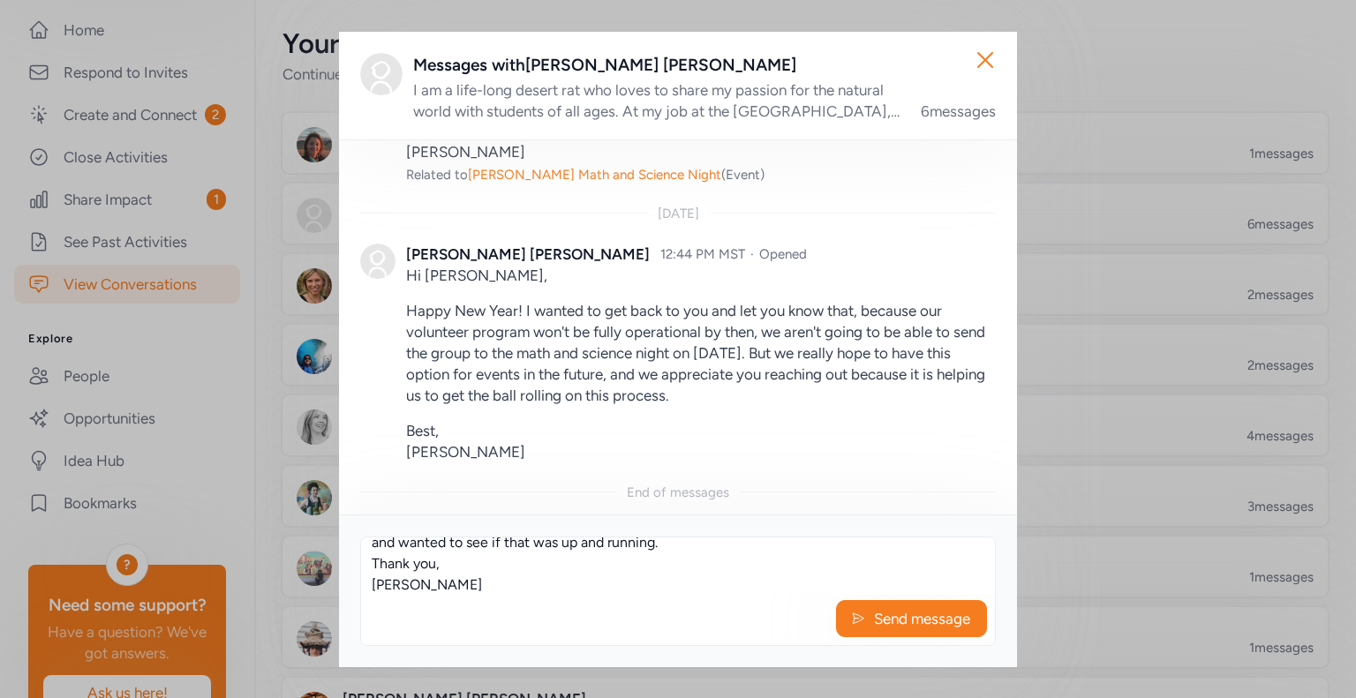
scroll to position [0, 0]
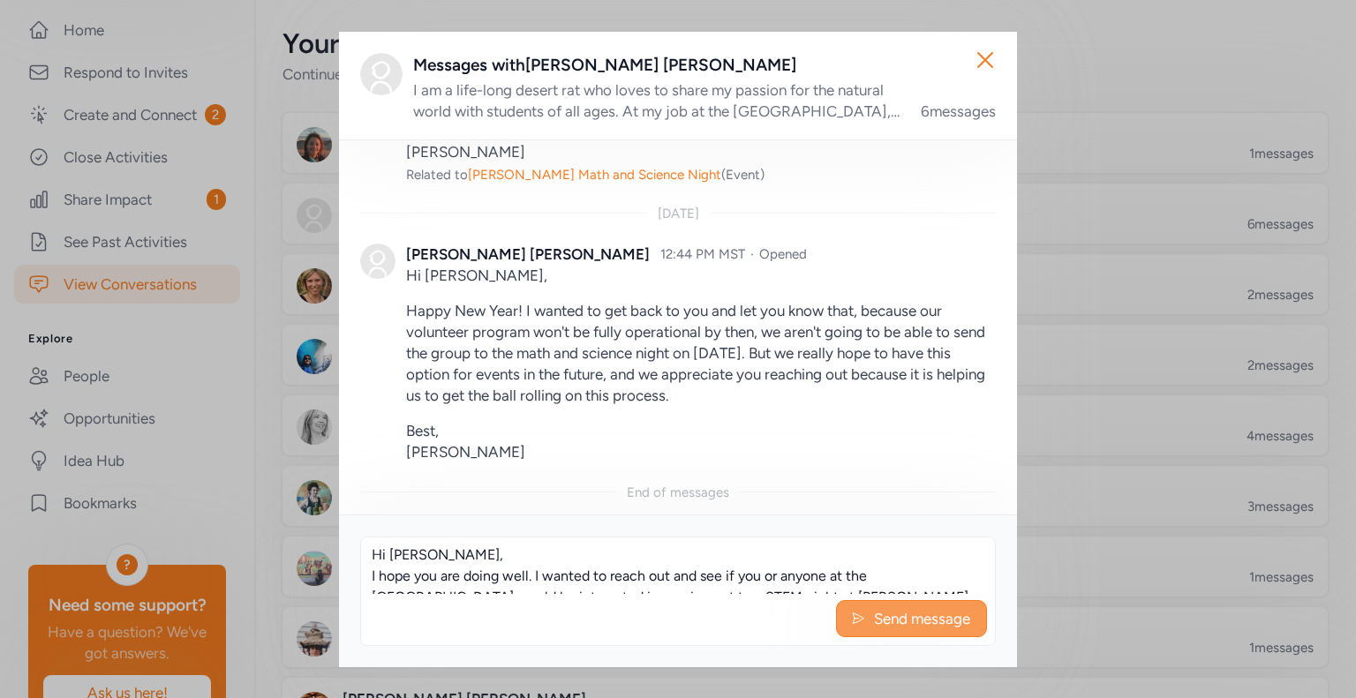
type textarea "Hi [PERSON_NAME], I hope you are doing well. I wanted to reach out and see if y…"
click at [876, 620] on span "Send message" at bounding box center [922, 618] width 100 height 21
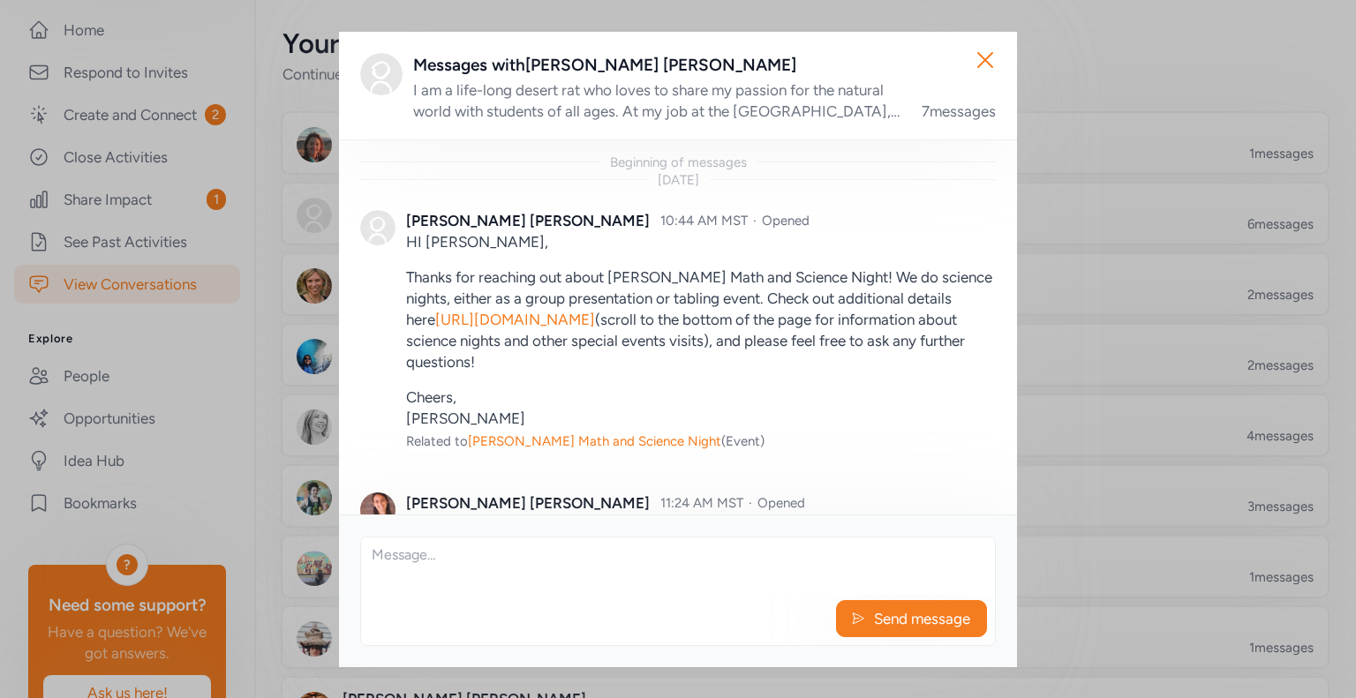
scroll to position [1296, 0]
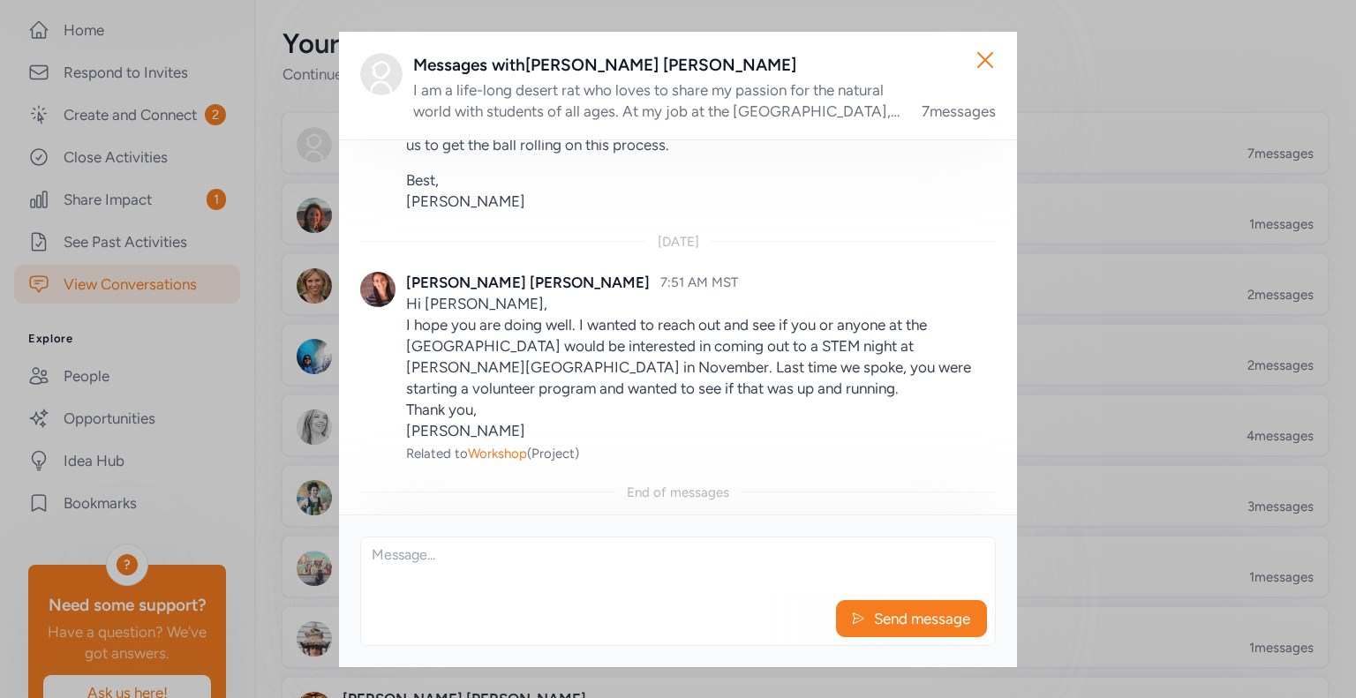
click at [134, 112] on div "Close Messages with [PERSON_NAME] I am a life-long desert rat who loves to shar…" at bounding box center [678, 349] width 1356 height 698
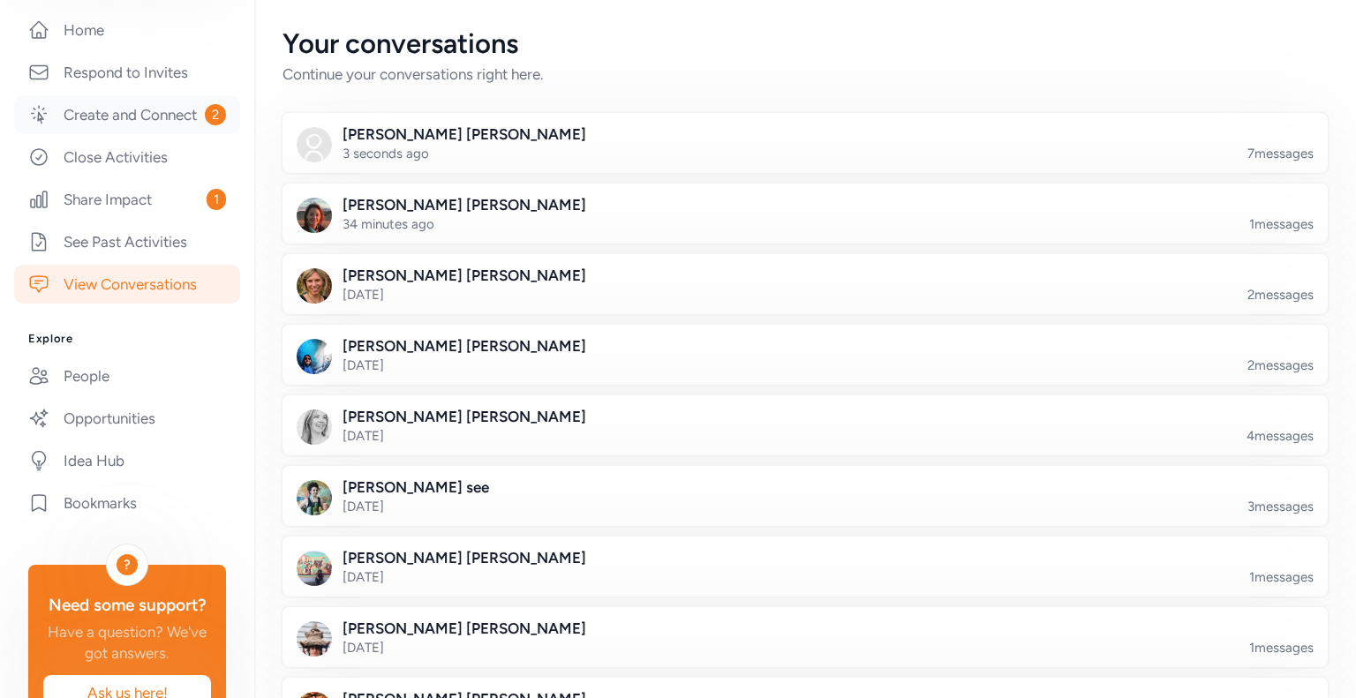
click at [118, 121] on link "Create and Connect 2" at bounding box center [127, 114] width 226 height 39
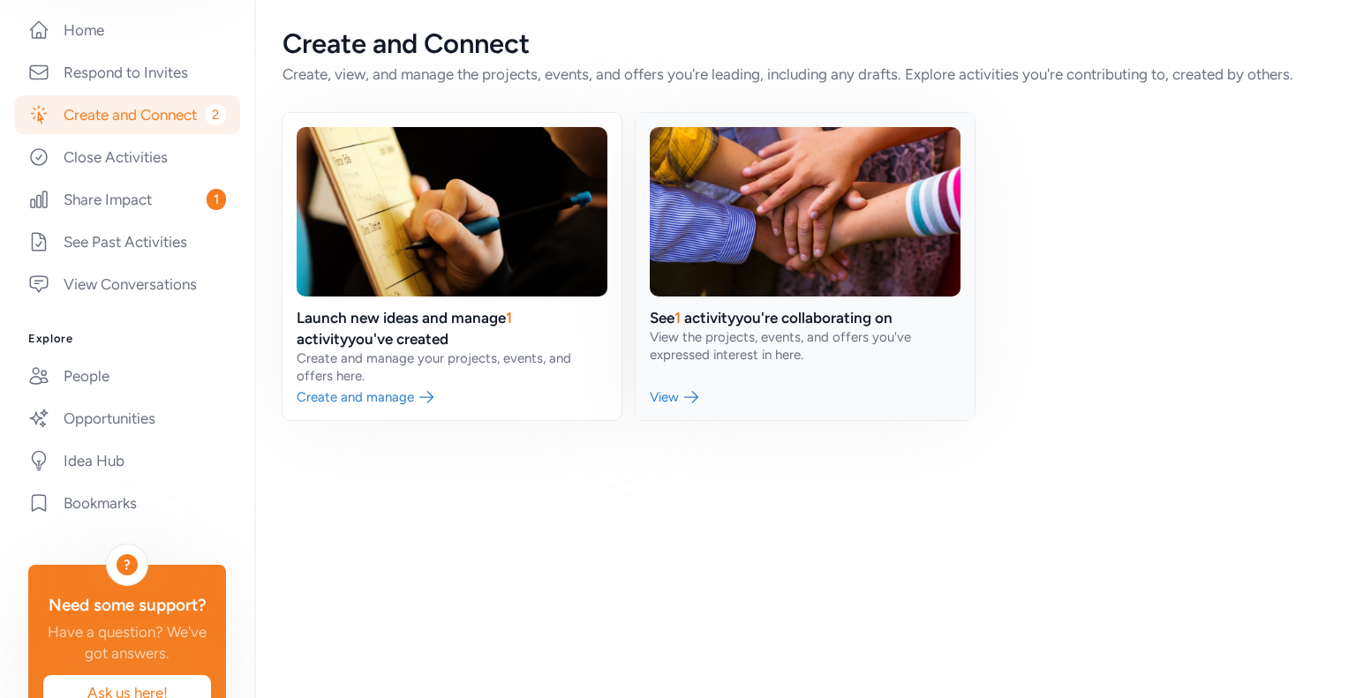
click at [742, 361] on link at bounding box center [804, 266] width 339 height 307
